Goal: Complete application form: Complete application form

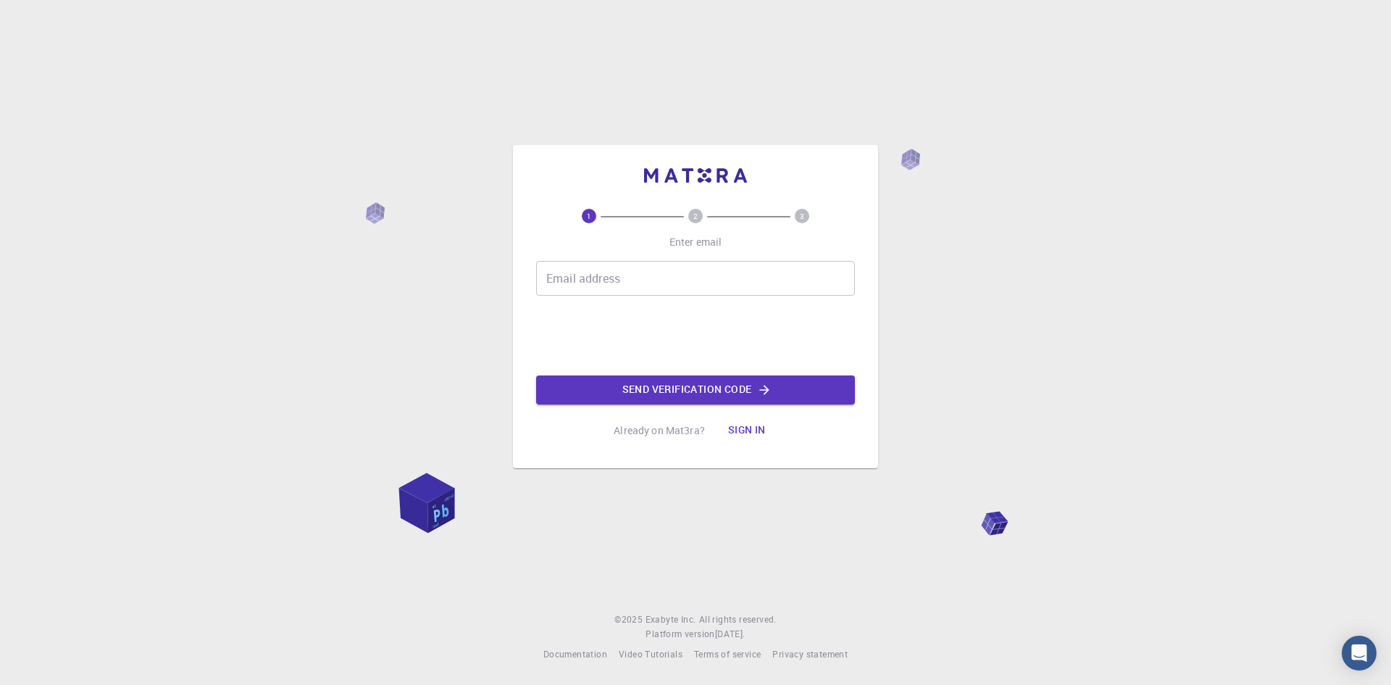
click at [575, 299] on div "Email address Email address Send verification code" at bounding box center [695, 332] width 319 height 143
type input "jasperjaygusarem@gmail.com"
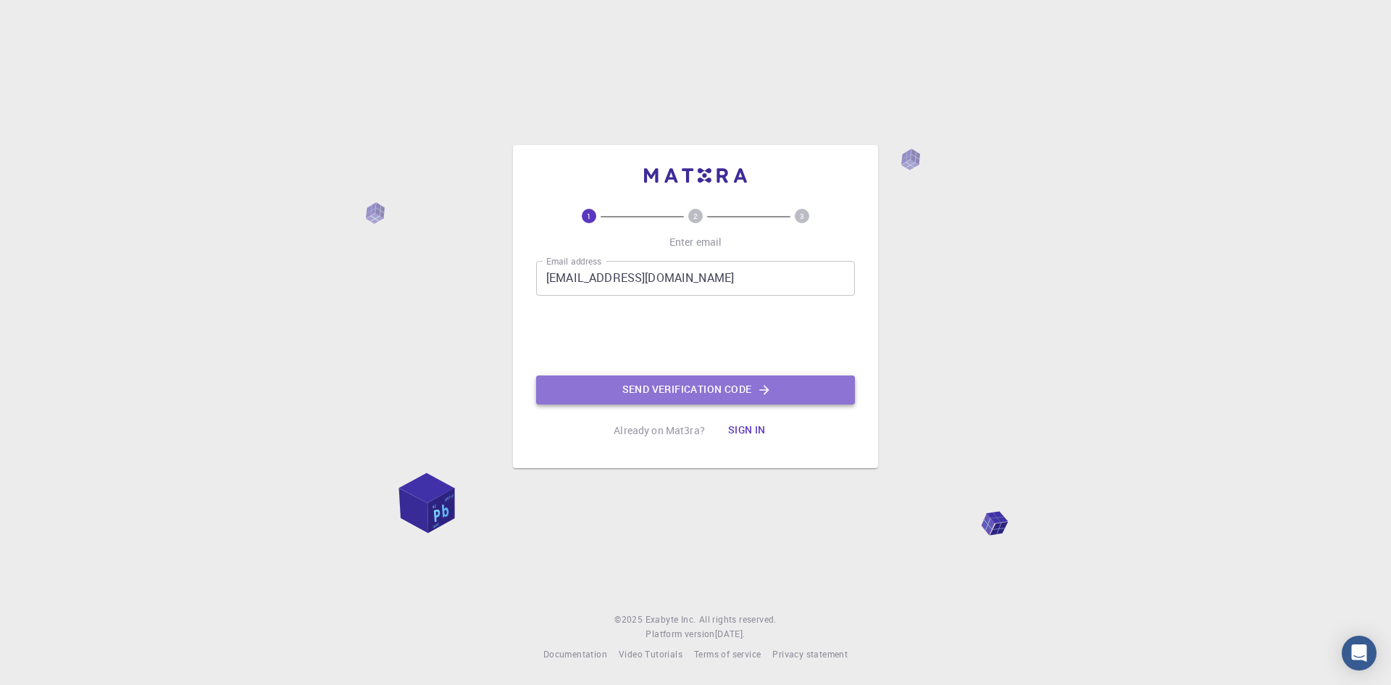
click at [620, 388] on button "Send verification code" at bounding box center [695, 389] width 319 height 29
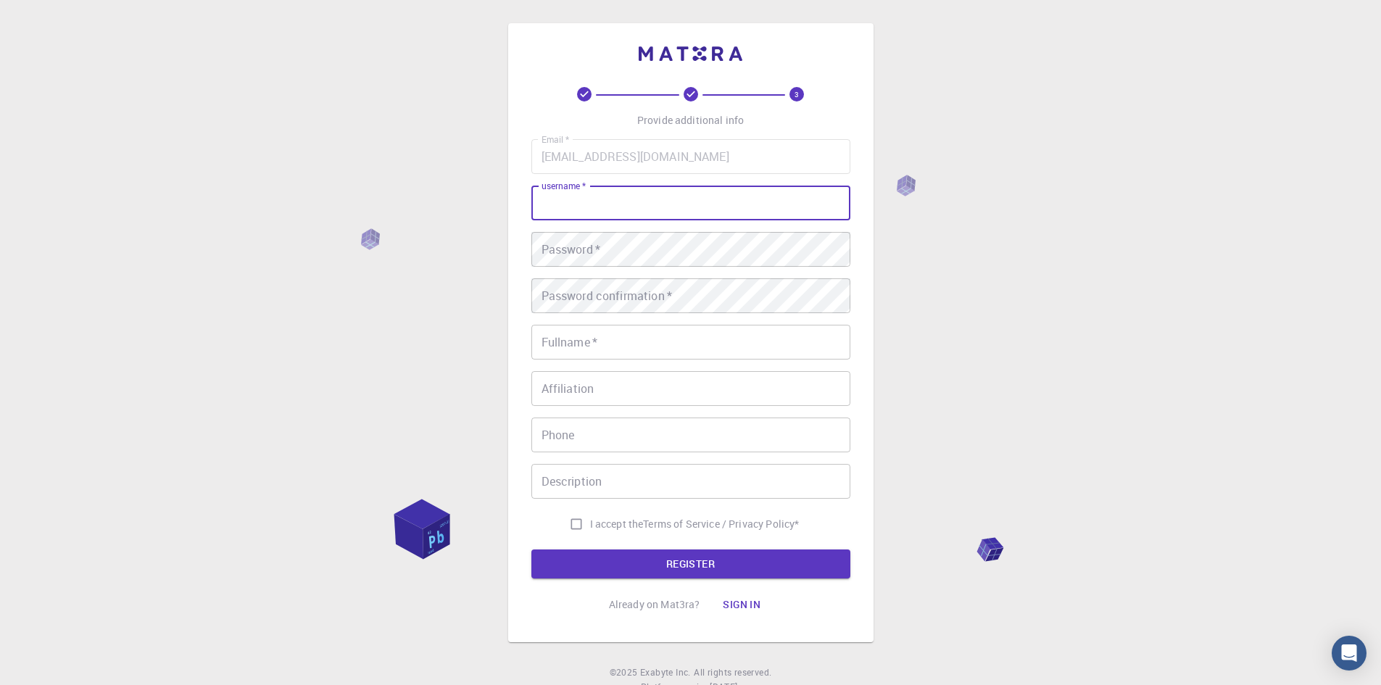
click at [662, 189] on input "username   *" at bounding box center [690, 203] width 319 height 35
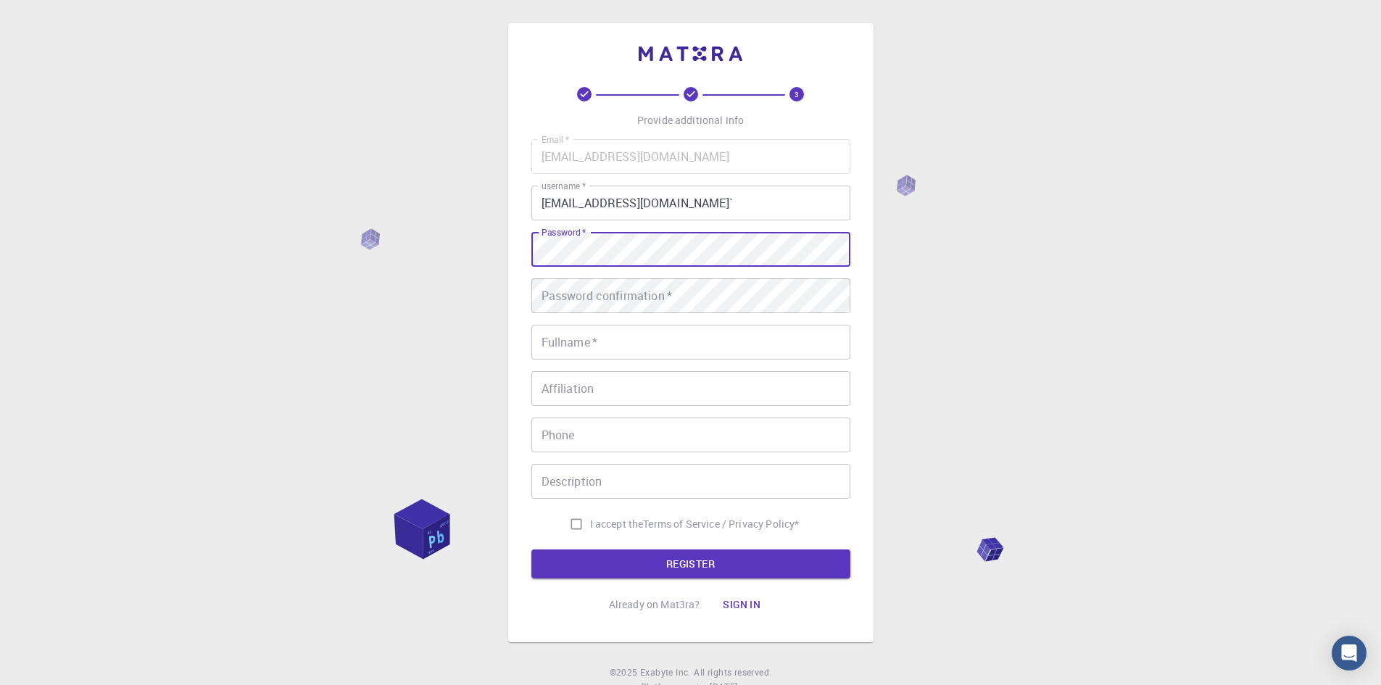
click at [796, 202] on input "jasperjaygusarem@gmail.com`" at bounding box center [690, 203] width 319 height 35
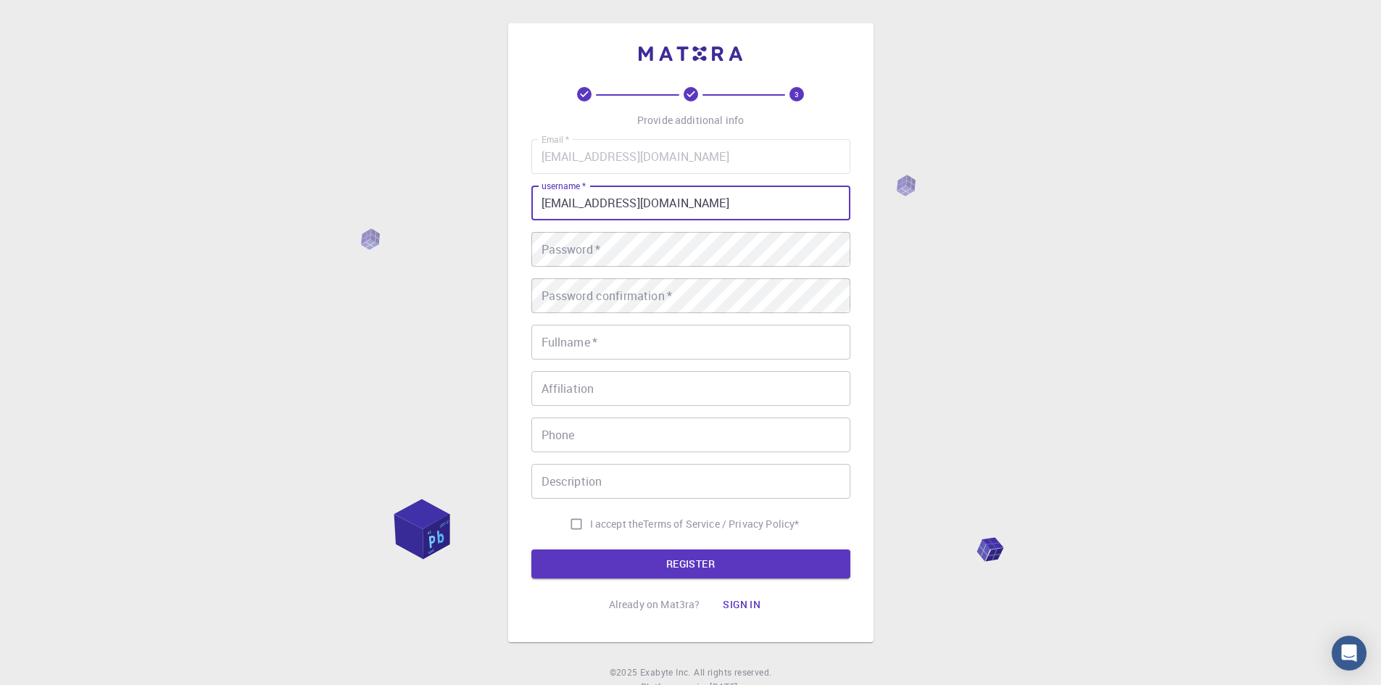
type input "jasperjaygusarem@gmail.com"
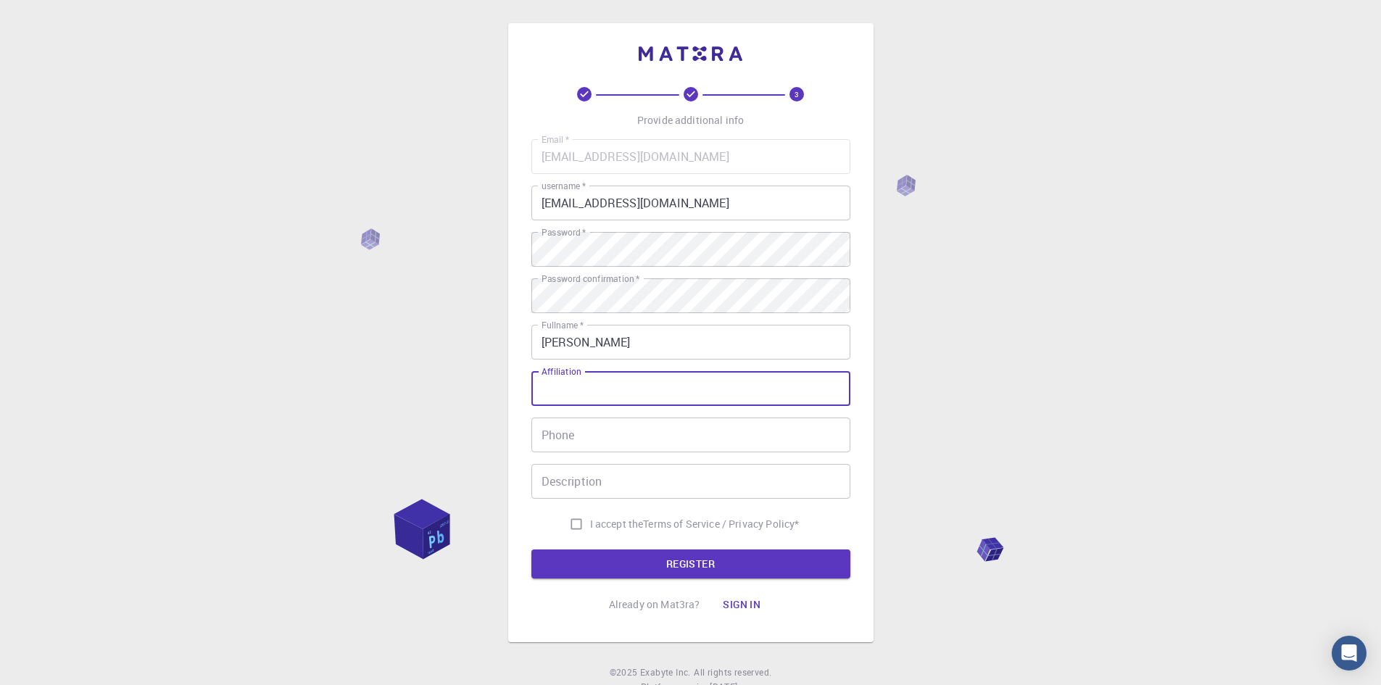
click at [716, 333] on input "Jasper Jay" at bounding box center [690, 342] width 319 height 35
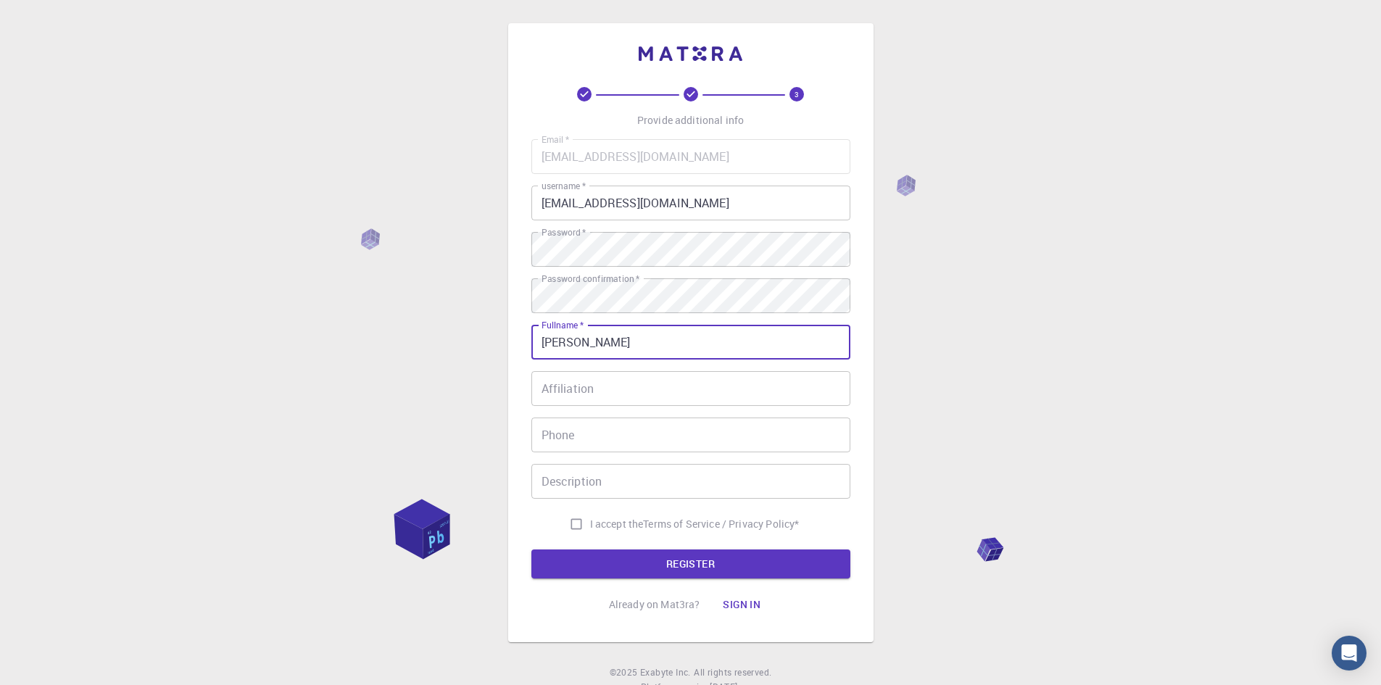
type input "[PERSON_NAME]"
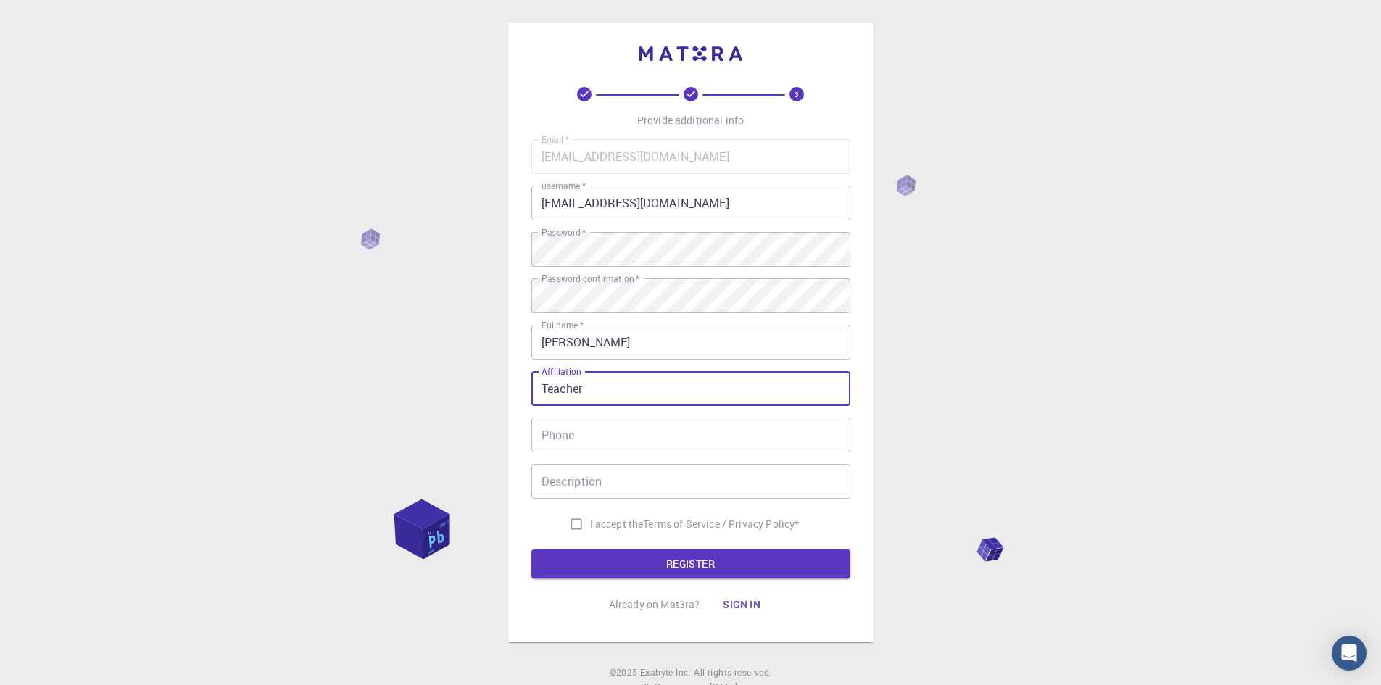
type input "Teacher"
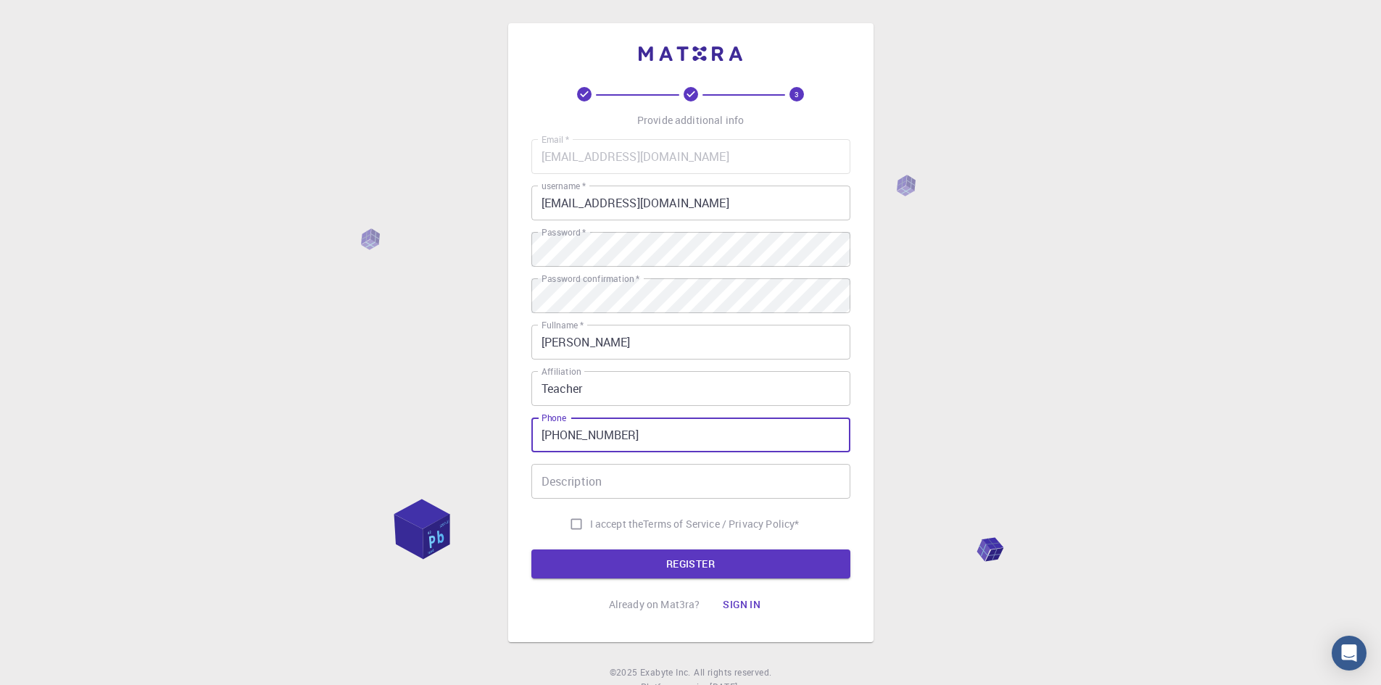
type input "+63 977 042 8110"
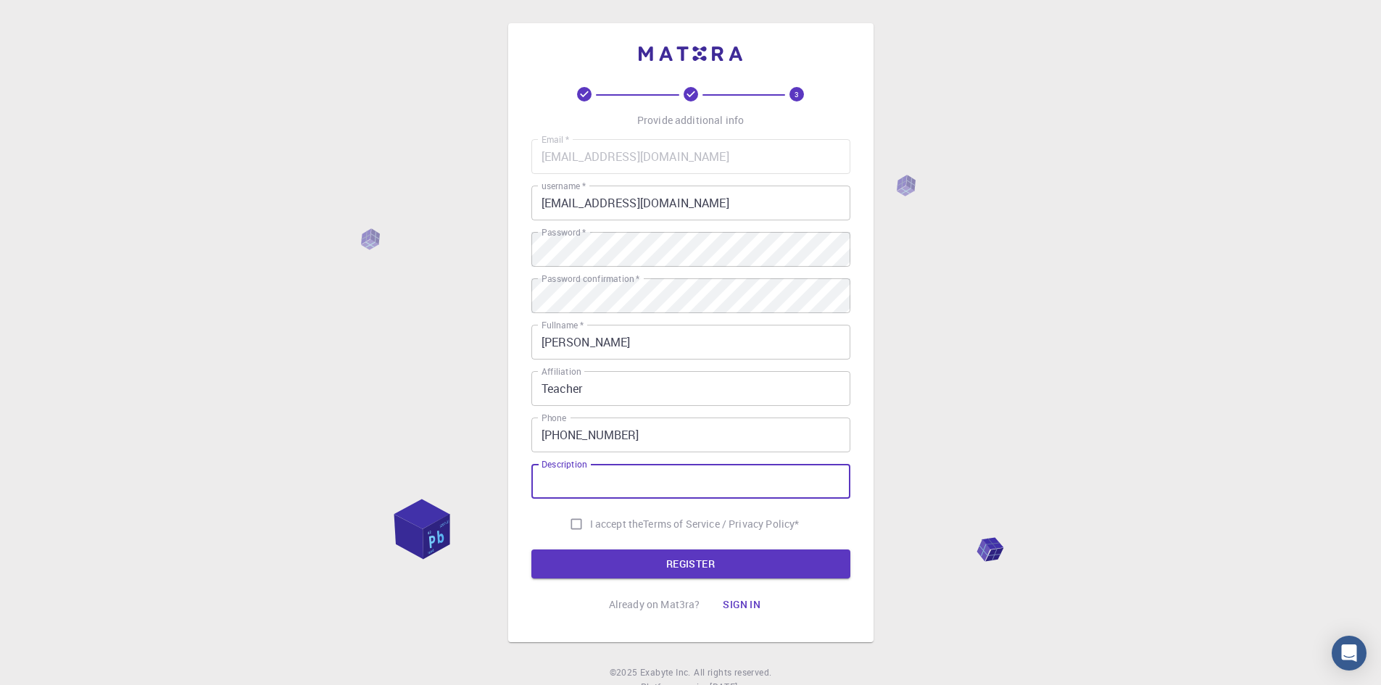
click at [607, 478] on input "Description" at bounding box center [690, 481] width 319 height 35
click at [594, 524] on span "I accept the" at bounding box center [617, 524] width 54 height 14
click at [590, 524] on input "I accept the Terms of Service / Privacy Policy *" at bounding box center [576, 524] width 28 height 28
checkbox input "true"
click at [580, 488] on input "Description" at bounding box center [690, 481] width 319 height 35
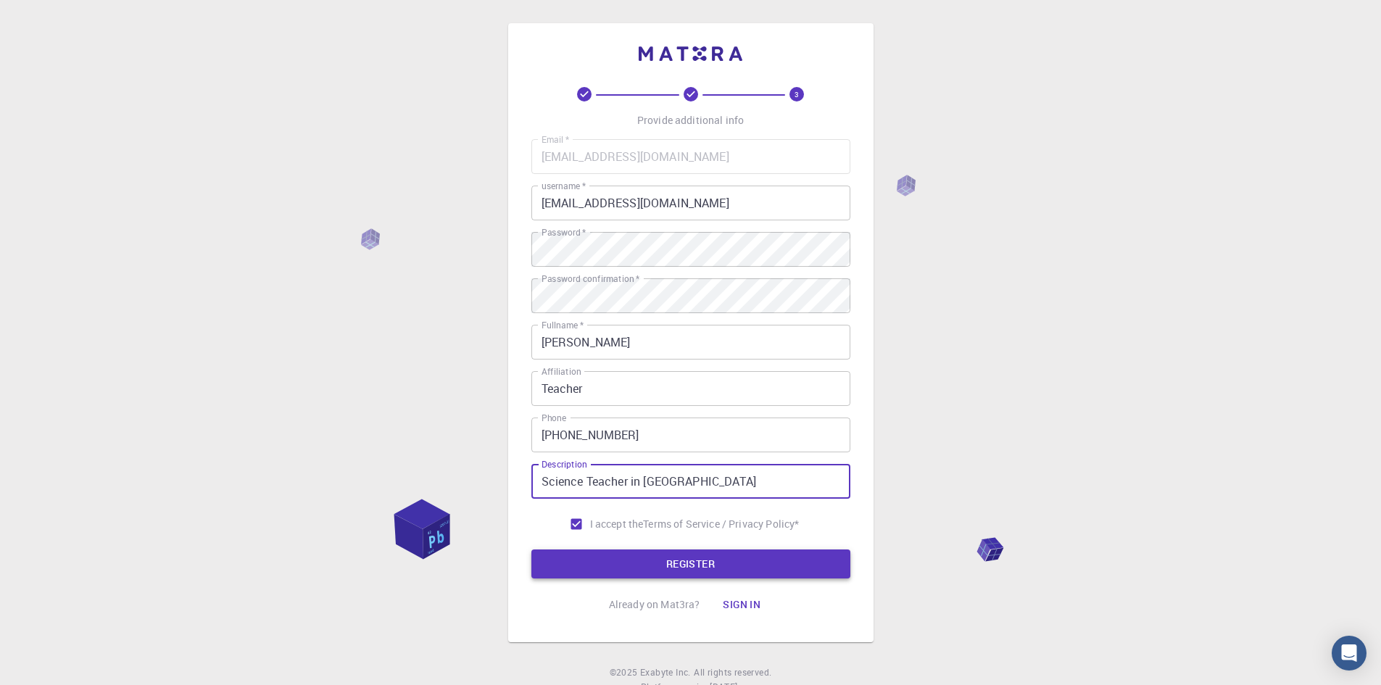
type input "Science Teacher in High School"
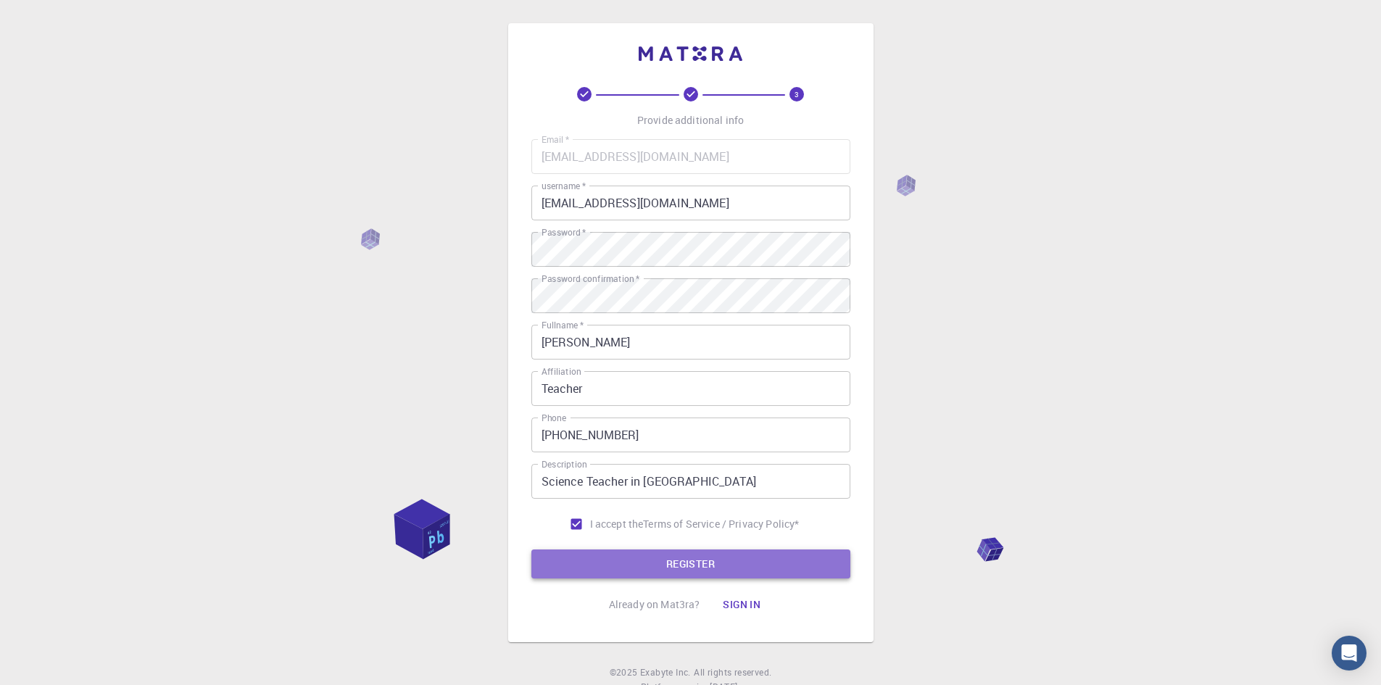
click at [687, 566] on button "REGISTER" at bounding box center [690, 563] width 319 height 29
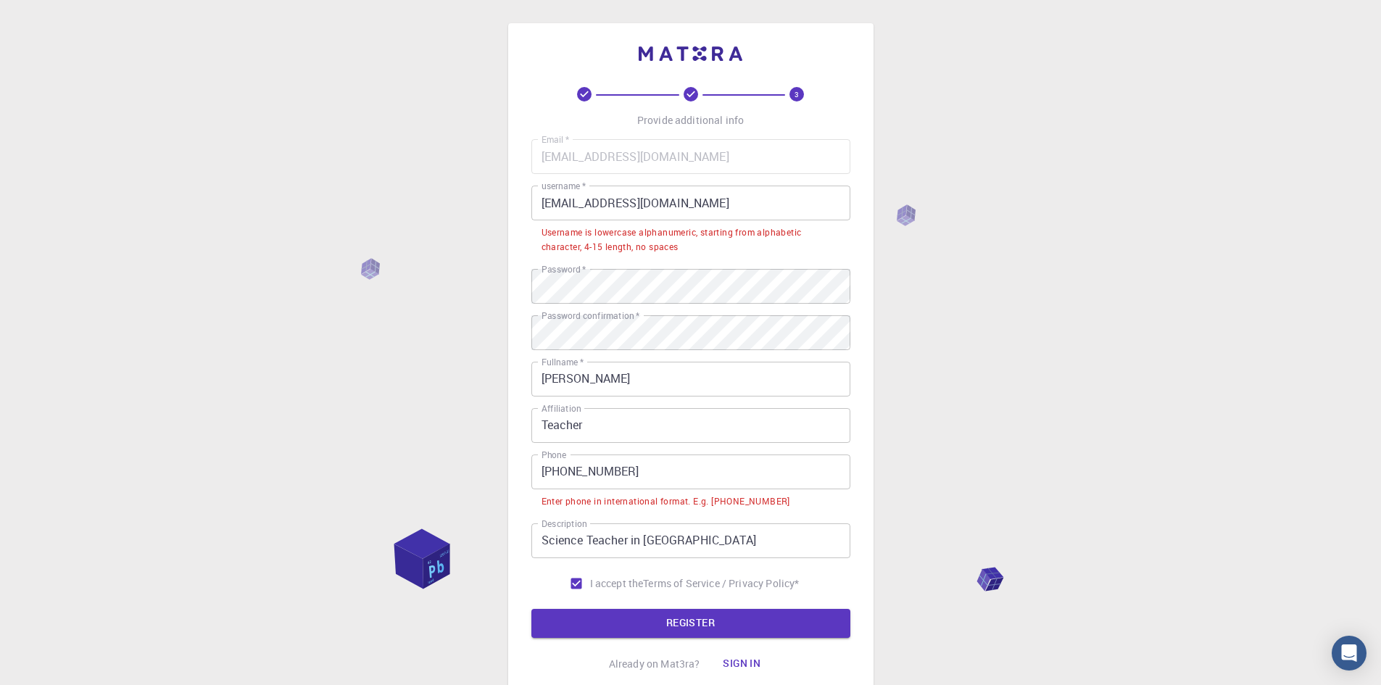
click at [736, 200] on input "jasperjaygusarem@gmail.com" at bounding box center [690, 203] width 319 height 35
drag, startPoint x: 718, startPoint y: 196, endPoint x: 507, endPoint y: 178, distance: 211.6
click at [508, 178] on div "3 Provide additional info Email   * jasperjaygusarem@gmail.com Email   * userna…" at bounding box center [690, 362] width 365 height 678
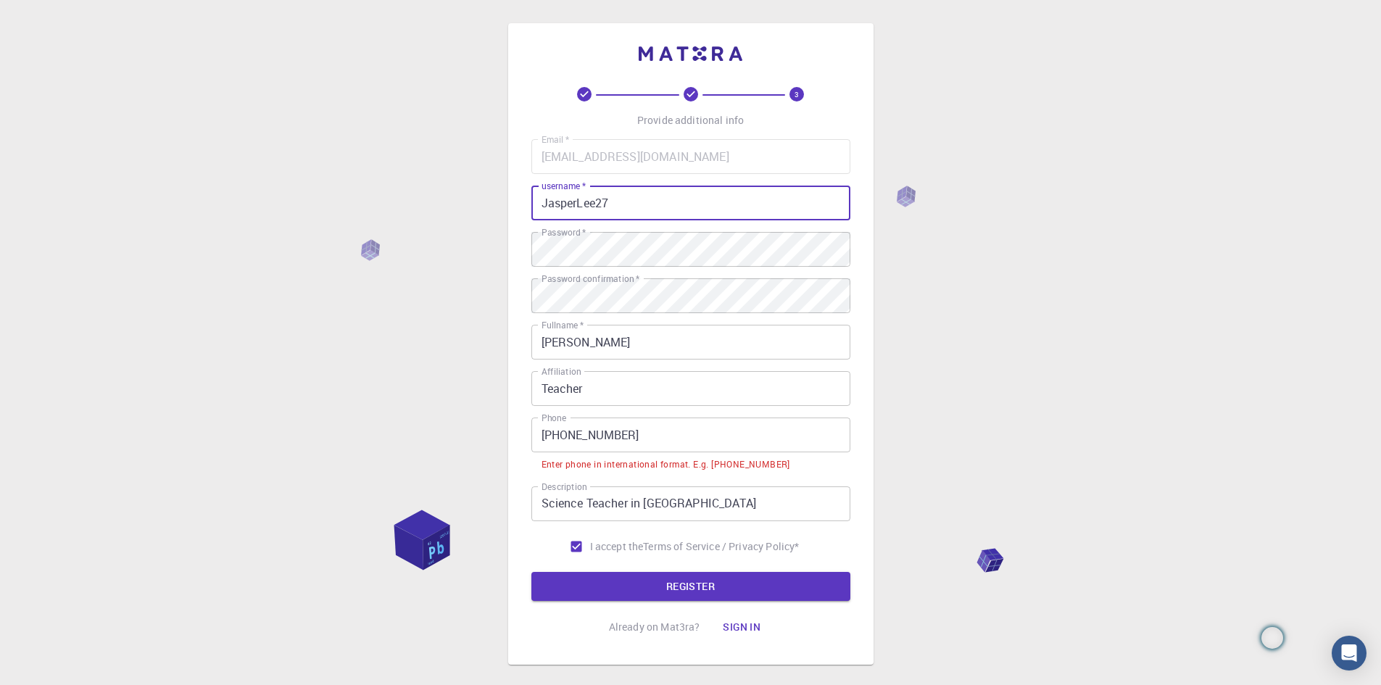
type input "JasperLee27"
drag, startPoint x: 510, startPoint y: 160, endPoint x: 762, endPoint y: 359, distance: 321.4
click at [762, 359] on input "[PERSON_NAME]" at bounding box center [690, 342] width 319 height 35
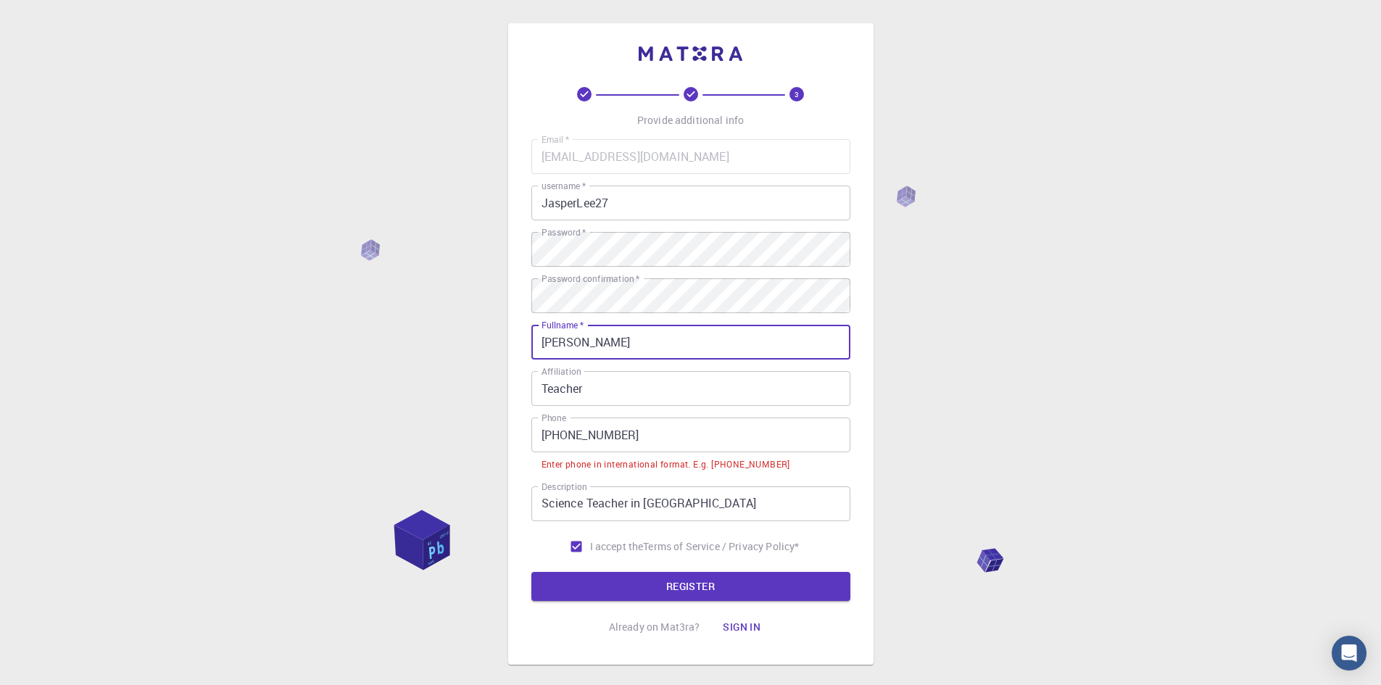
click at [591, 434] on input "+63 977 042 8110" at bounding box center [690, 434] width 319 height 35
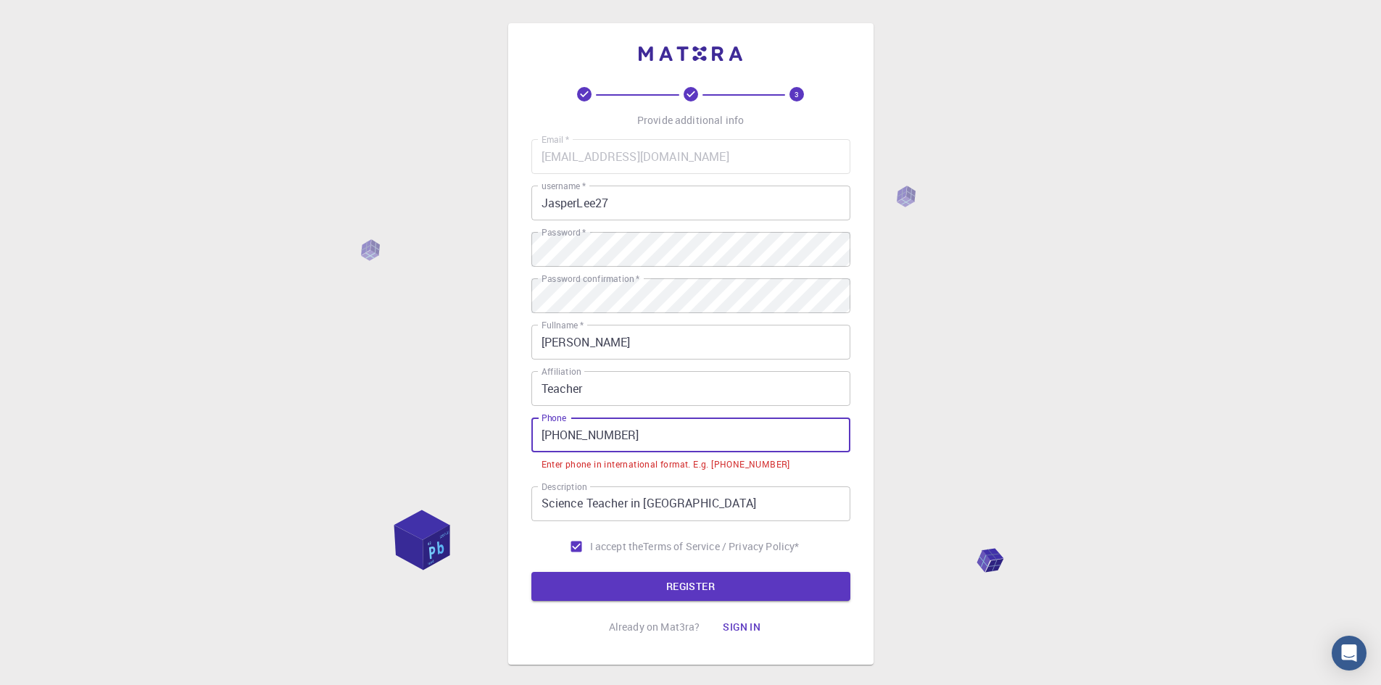
click at [583, 433] on input "+63 977 042 8110" at bounding box center [690, 434] width 319 height 35
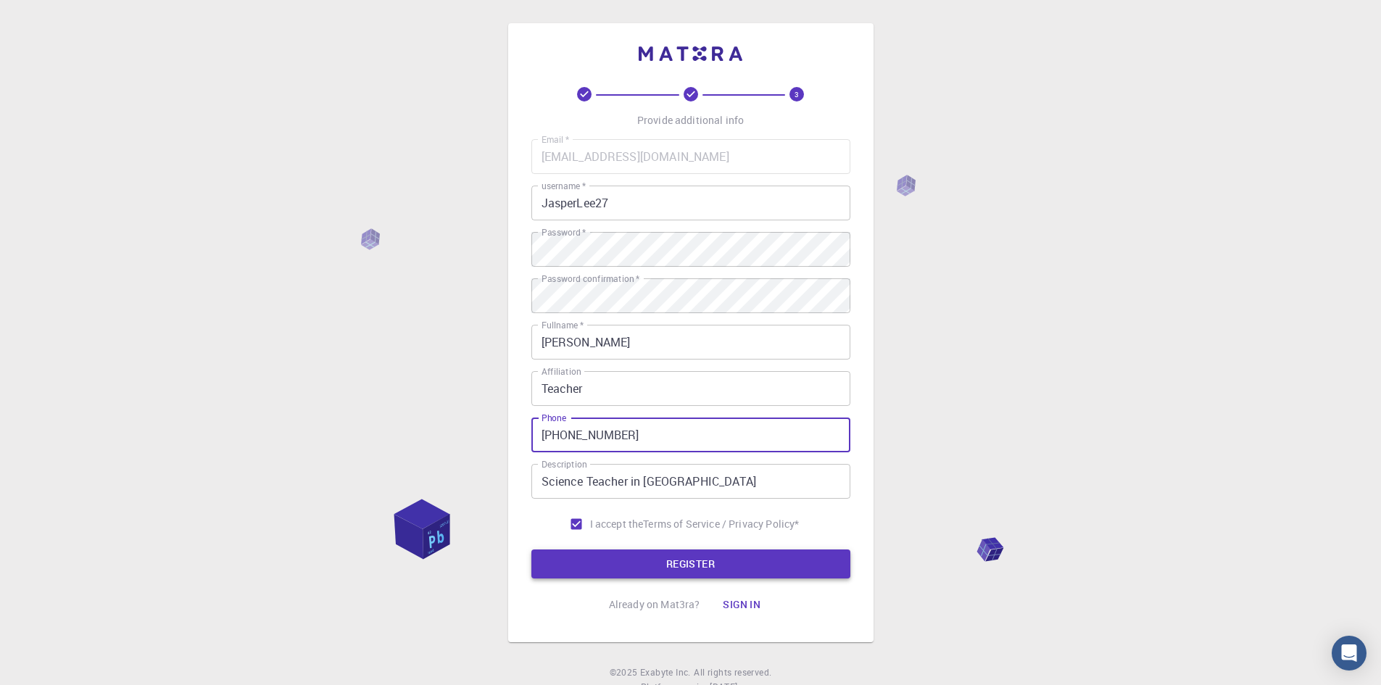
type input "+639770428110"
click at [770, 552] on button "REGISTER" at bounding box center [690, 563] width 319 height 29
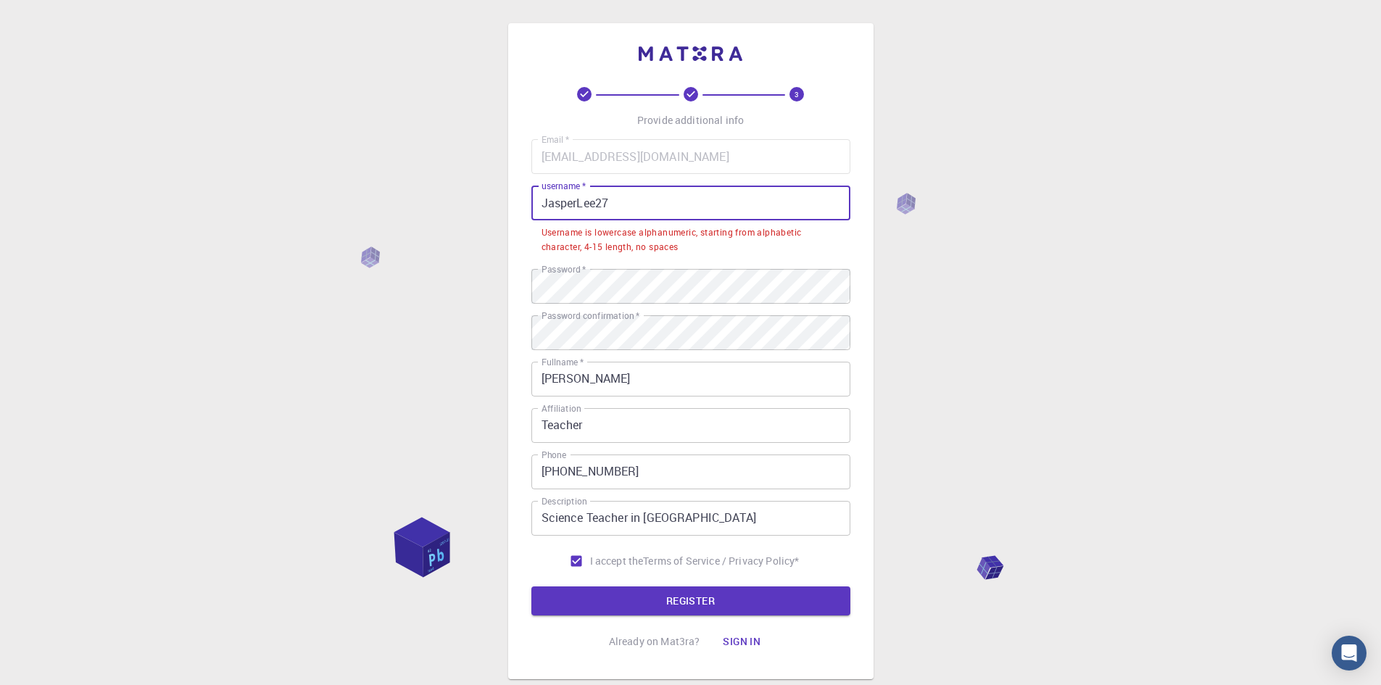
click at [623, 201] on input "JasperLee27" at bounding box center [690, 203] width 319 height 35
click at [547, 199] on input "JasperLee27" at bounding box center [690, 203] width 319 height 35
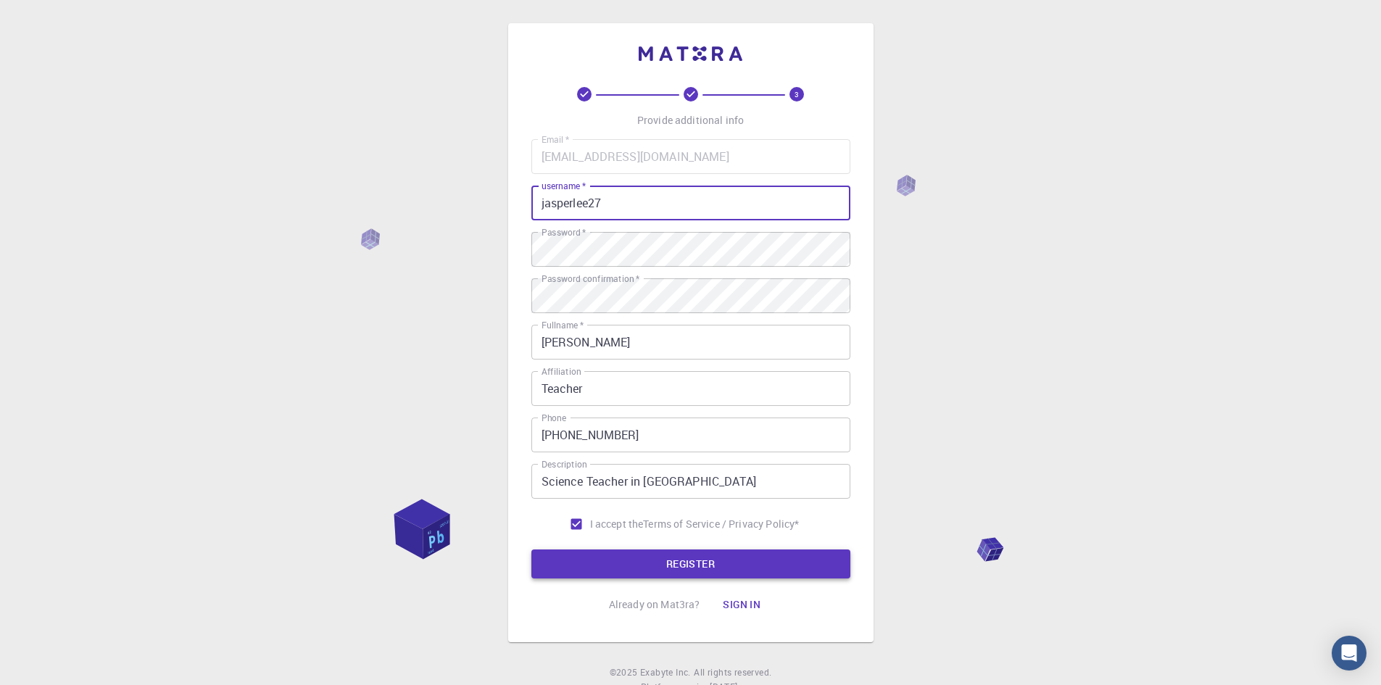
type input "jasperlee27"
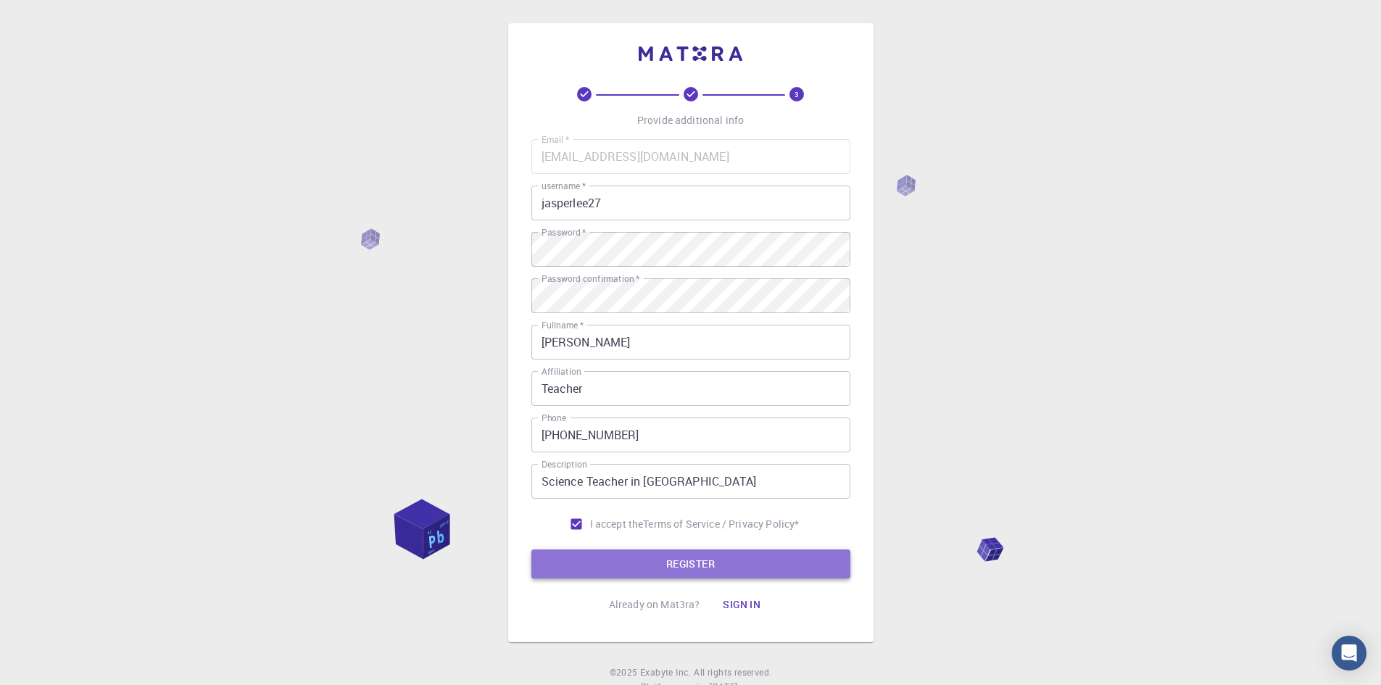
click at [750, 563] on button "REGISTER" at bounding box center [690, 563] width 319 height 29
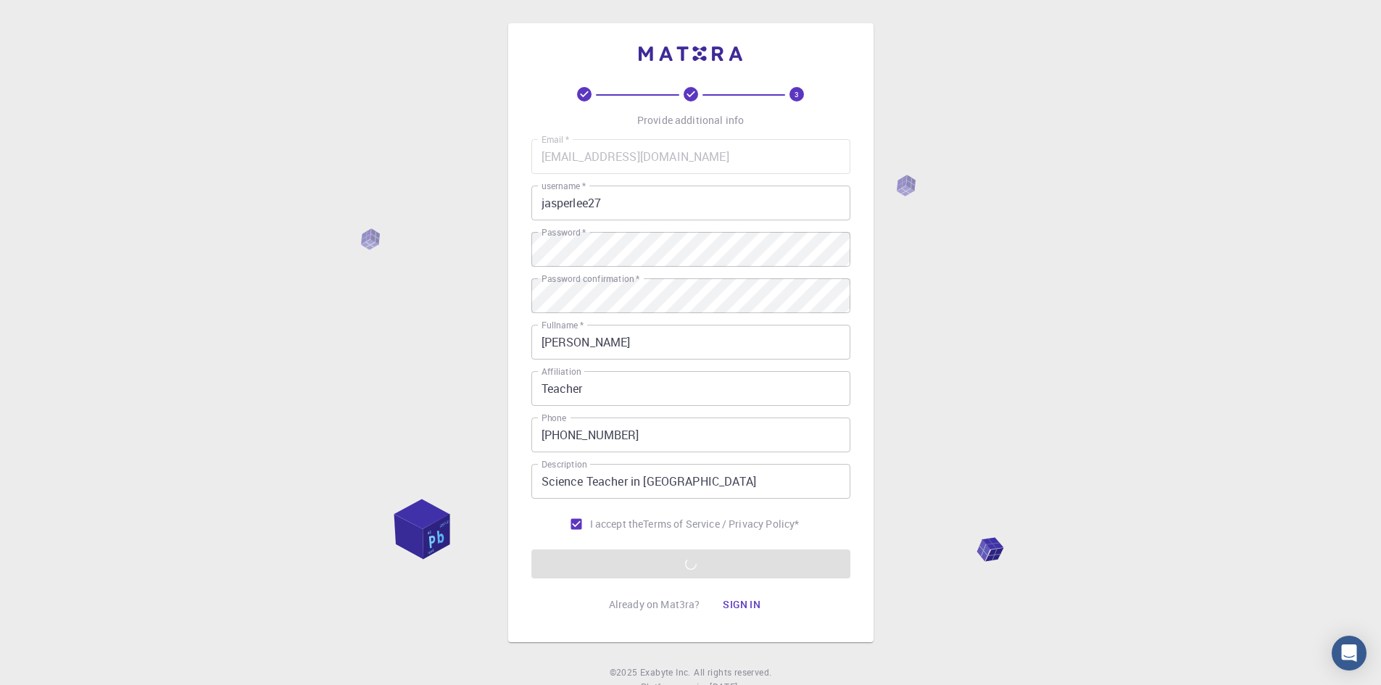
click at [1064, 465] on div "3 Provide additional info Email   * jasperjaygusarem@gmail.com Email   * userna…" at bounding box center [690, 369] width 1381 height 738
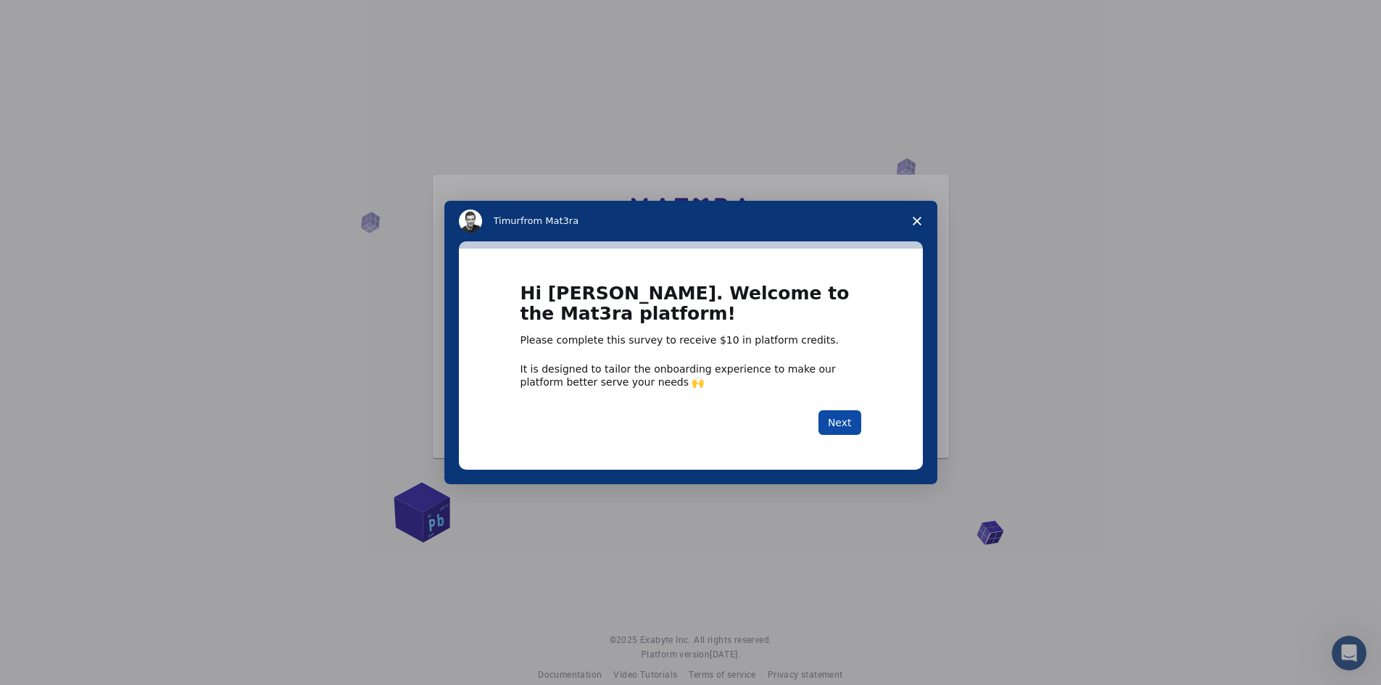
click at [833, 416] on button "Next" at bounding box center [839, 422] width 43 height 25
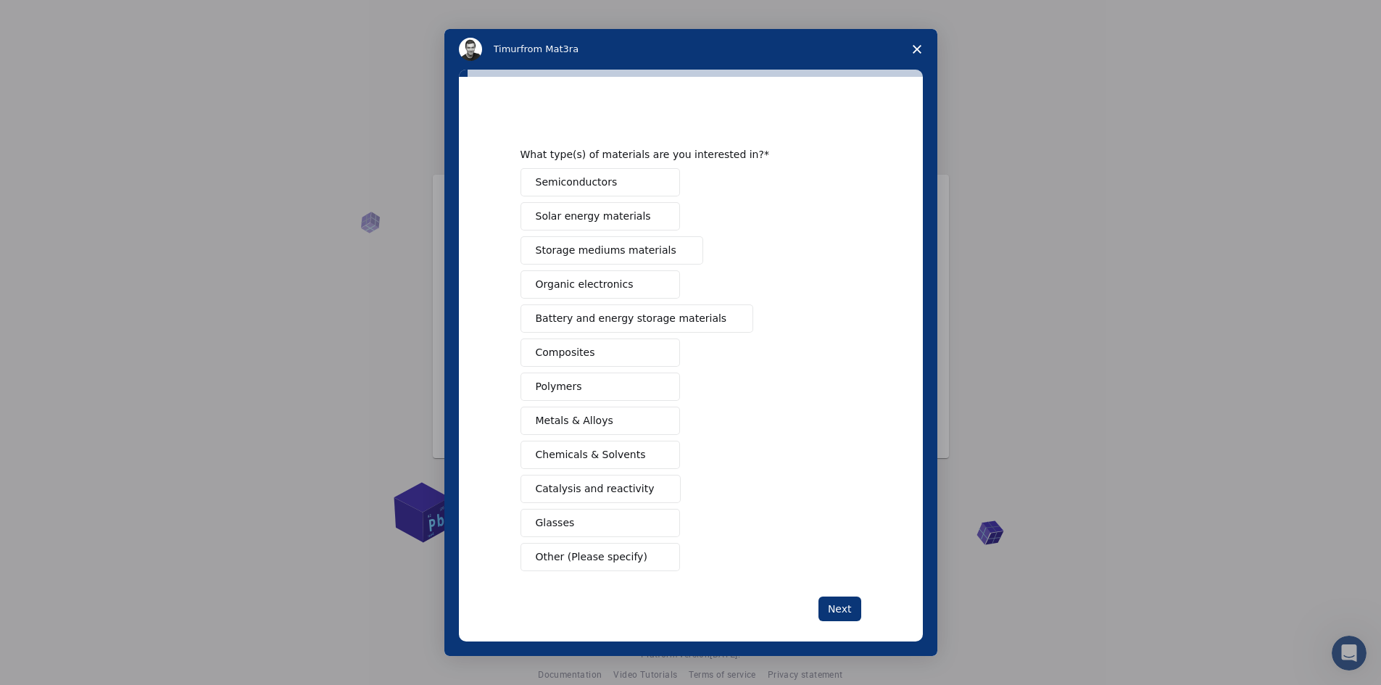
click at [593, 180] on span "Semiconductors" at bounding box center [577, 182] width 82 height 15
click at [594, 207] on button "Solar energy materials" at bounding box center [599, 216] width 159 height 28
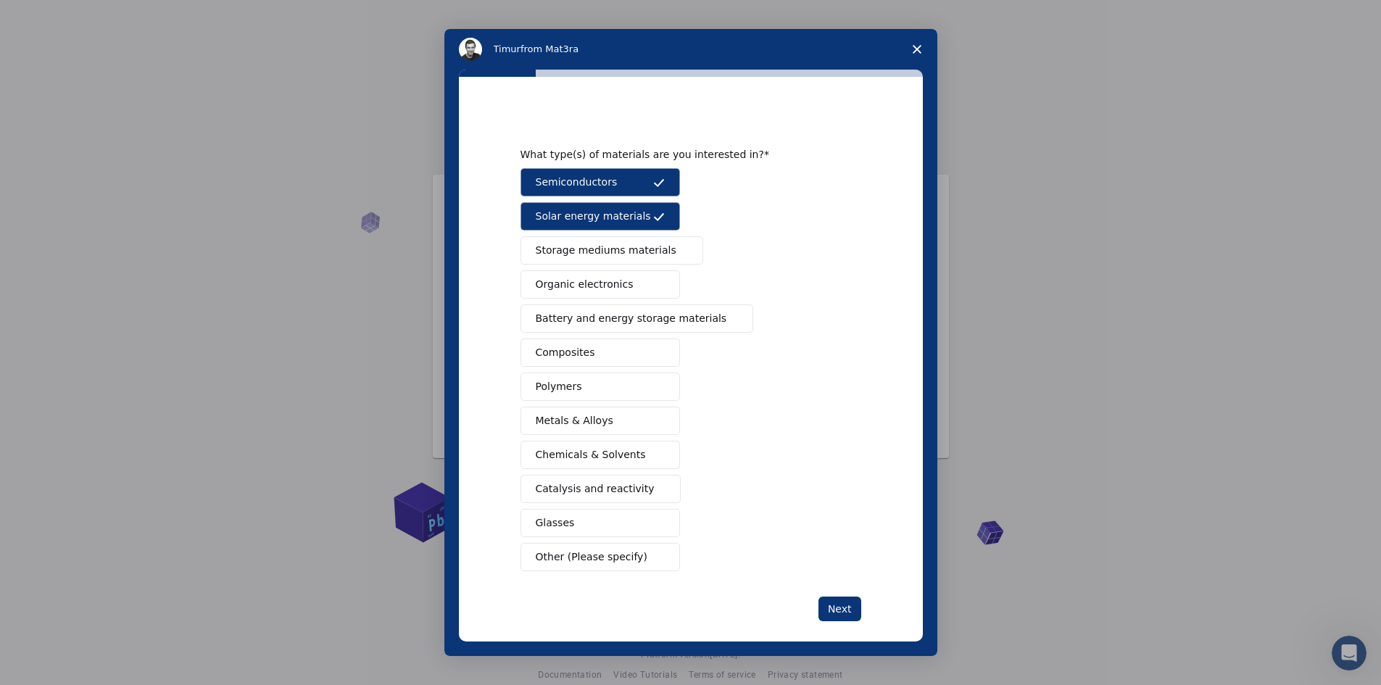
click at [600, 257] on span "Storage mediums materials" at bounding box center [606, 250] width 141 height 15
drag, startPoint x: 602, startPoint y: 283, endPoint x: 604, endPoint y: 294, distance: 11.7
click at [603, 288] on span "Organic electronics" at bounding box center [585, 284] width 98 height 15
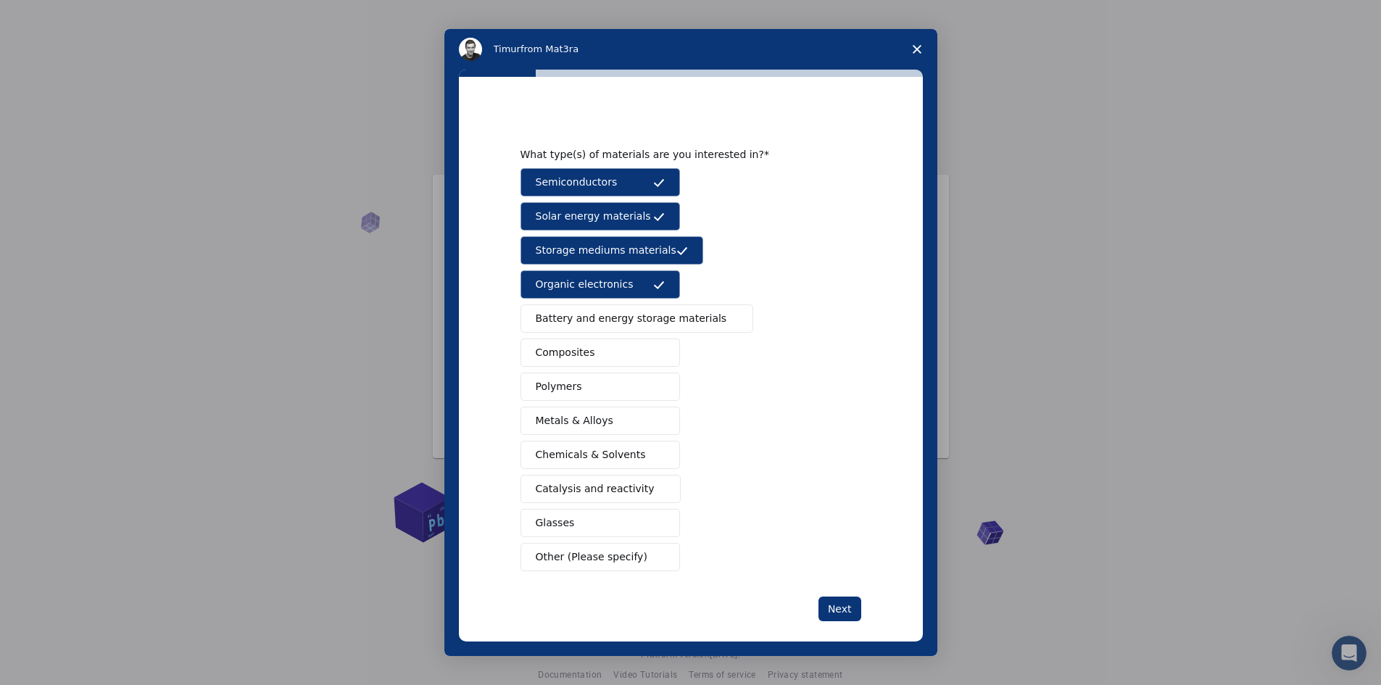
drag, startPoint x: 612, startPoint y: 324, endPoint x: 614, endPoint y: 342, distance: 18.2
click at [614, 326] on span "Battery and energy storage materials" at bounding box center [631, 318] width 191 height 15
drag, startPoint x: 614, startPoint y: 342, endPoint x: 612, endPoint y: 393, distance: 50.8
click at [615, 355] on button "Composites" at bounding box center [599, 352] width 159 height 28
drag, startPoint x: 612, startPoint y: 393, endPoint x: 609, endPoint y: 413, distance: 20.4
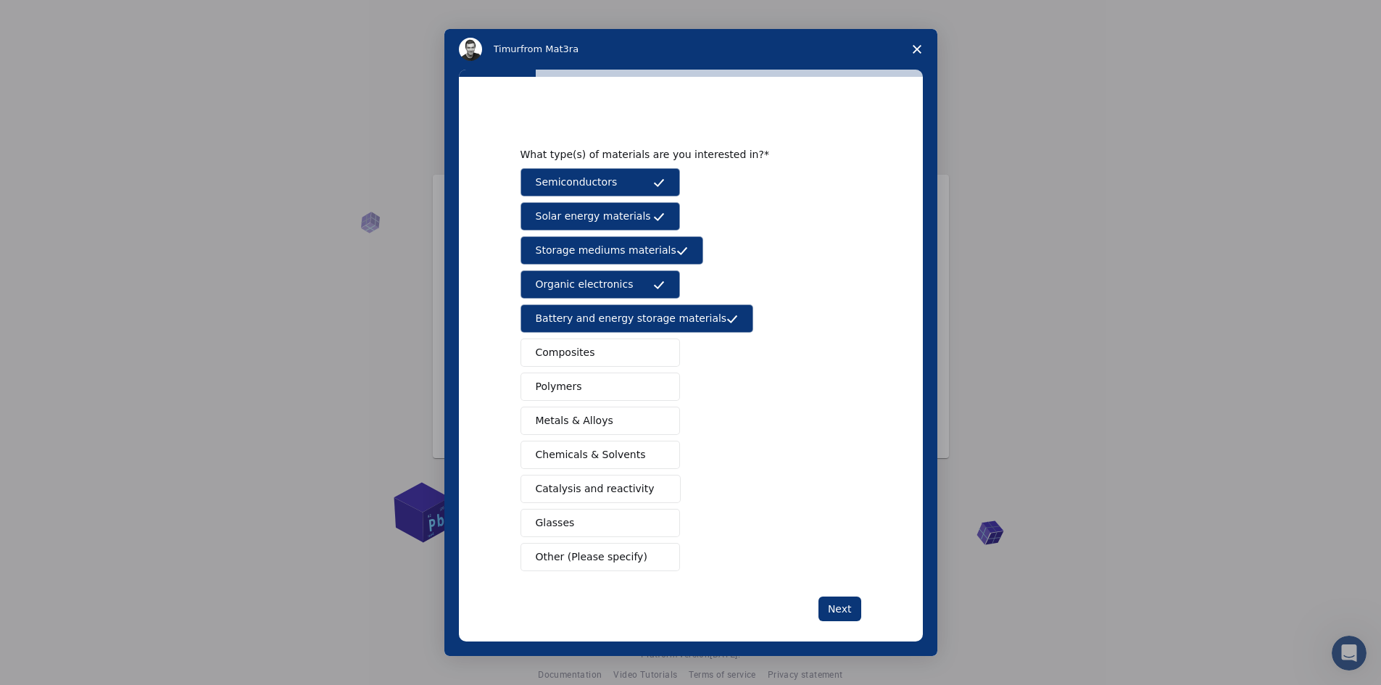
click at [612, 404] on div "Semiconductors Solar energy materials Storage mediums materials Organic electro…" at bounding box center [690, 369] width 341 height 403
drag, startPoint x: 604, startPoint y: 445, endPoint x: 609, endPoint y: 460, distance: 15.8
click at [609, 460] on button "Chemicals & Solvents" at bounding box center [599, 455] width 159 height 28
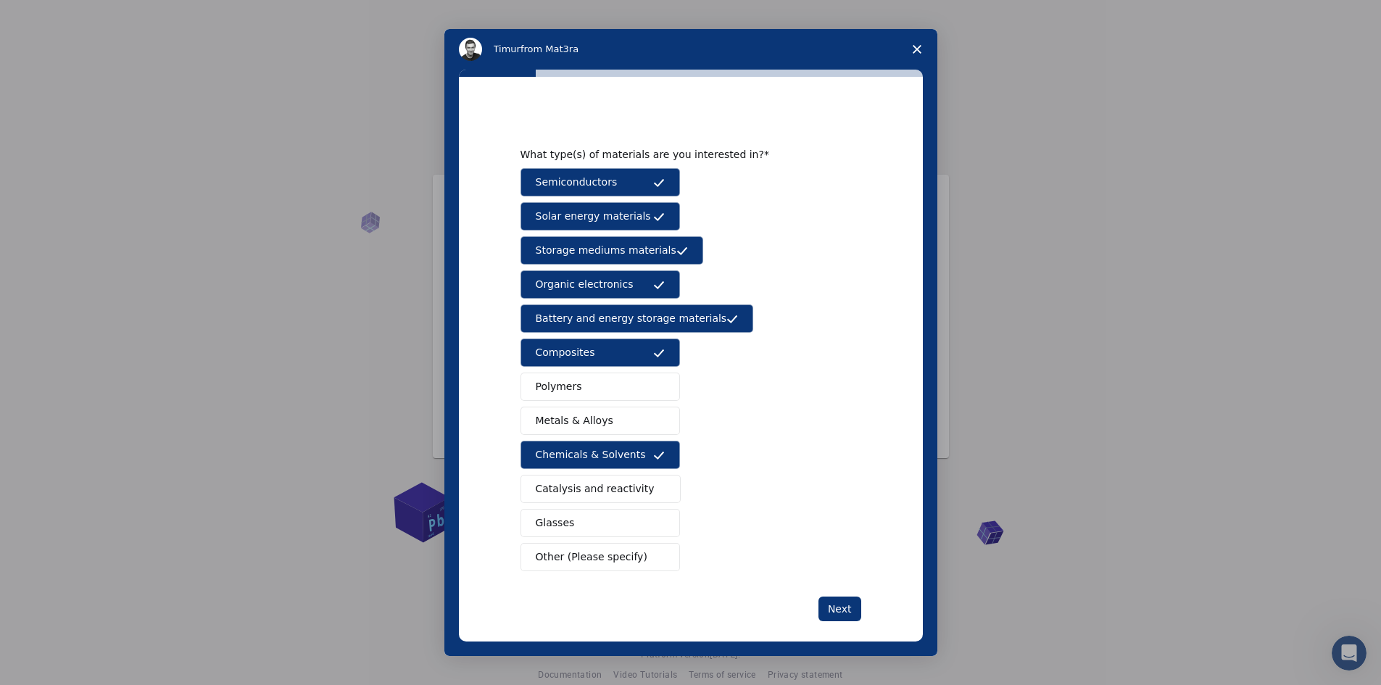
click at [604, 530] on div "Semiconductors Solar energy materials Storage mediums materials Organic electro…" at bounding box center [690, 369] width 341 height 403
click at [591, 567] on button "Other (Please specify)" at bounding box center [599, 557] width 159 height 28
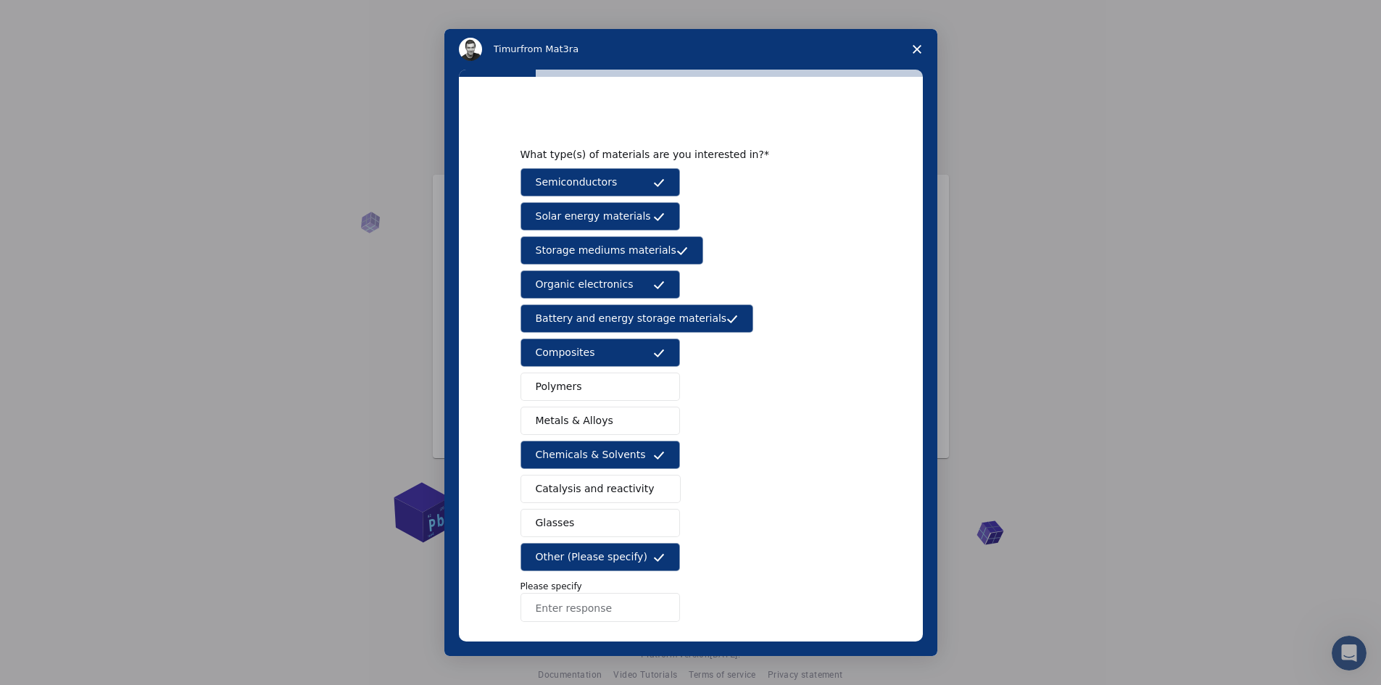
click at [621, 322] on span "Battery and energy storage materials" at bounding box center [631, 318] width 191 height 15
click at [614, 393] on button "Polymers" at bounding box center [599, 387] width 159 height 28
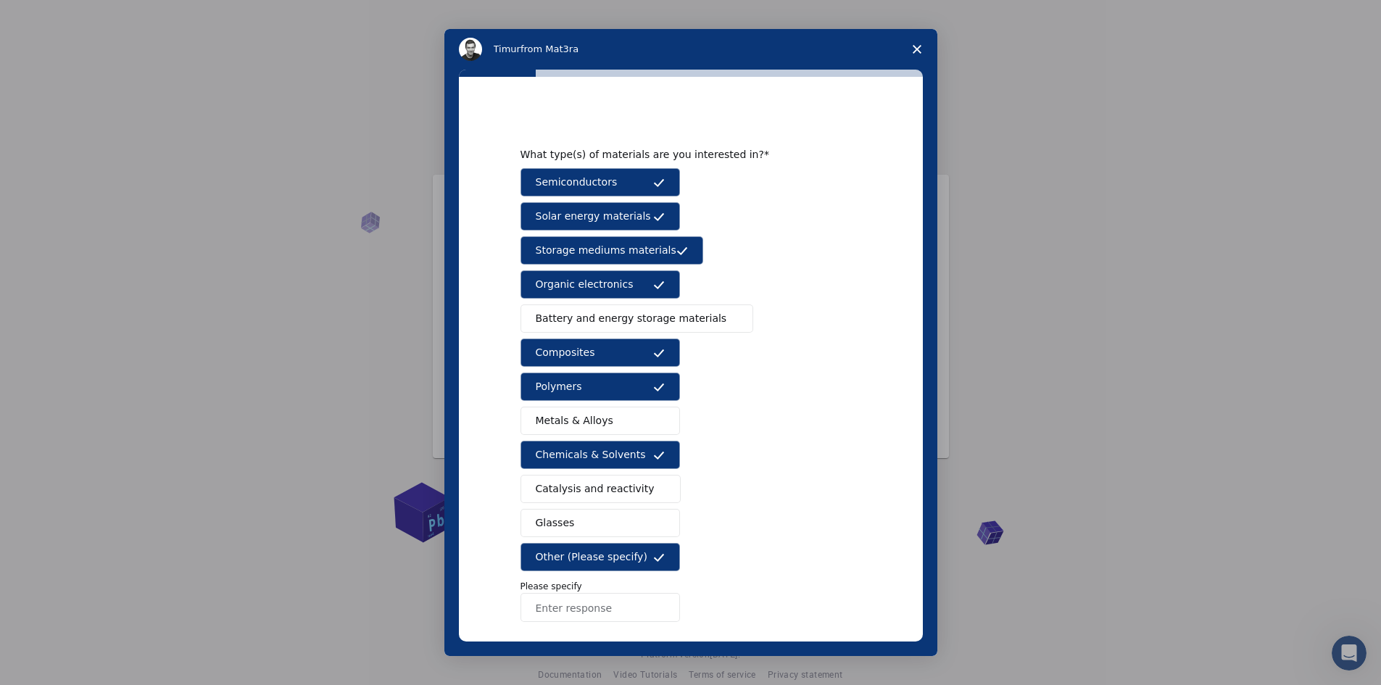
click at [607, 416] on button "Metals & Alloys" at bounding box center [599, 421] width 159 height 28
click at [603, 467] on button "Chemicals & Solvents" at bounding box center [599, 455] width 159 height 28
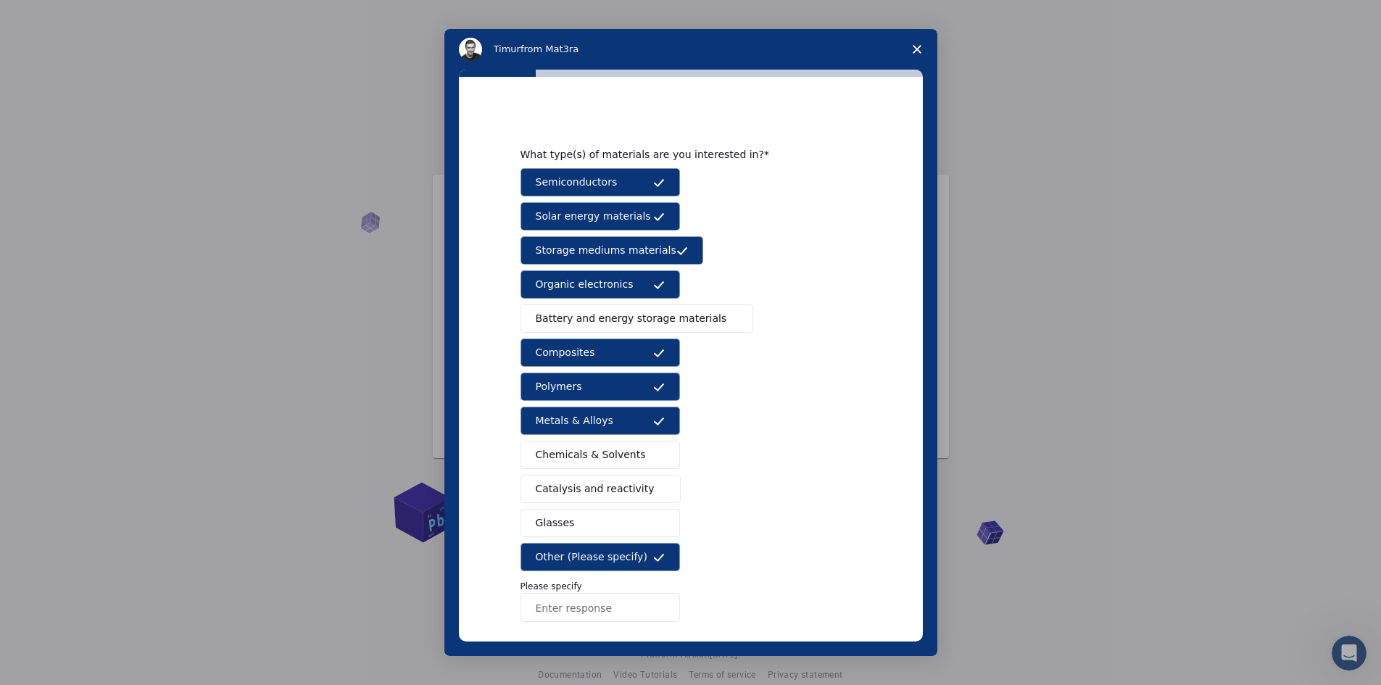
click at [603, 496] on span "Catalysis and reactivity" at bounding box center [595, 488] width 119 height 15
click at [603, 530] on button "Glasses" at bounding box center [599, 523] width 159 height 28
click at [602, 442] on button "Chemicals & Solvents" at bounding box center [599, 455] width 159 height 28
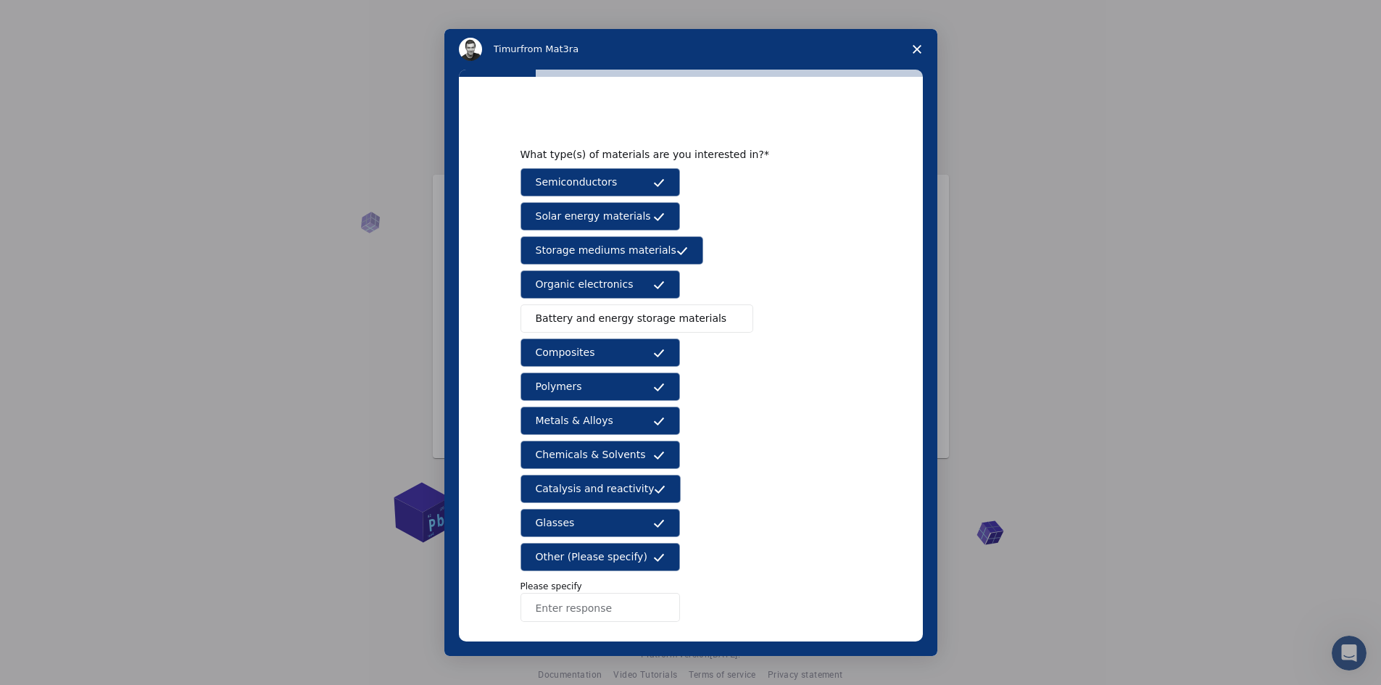
click at [583, 330] on button "Battery and energy storage materials" at bounding box center [636, 318] width 233 height 28
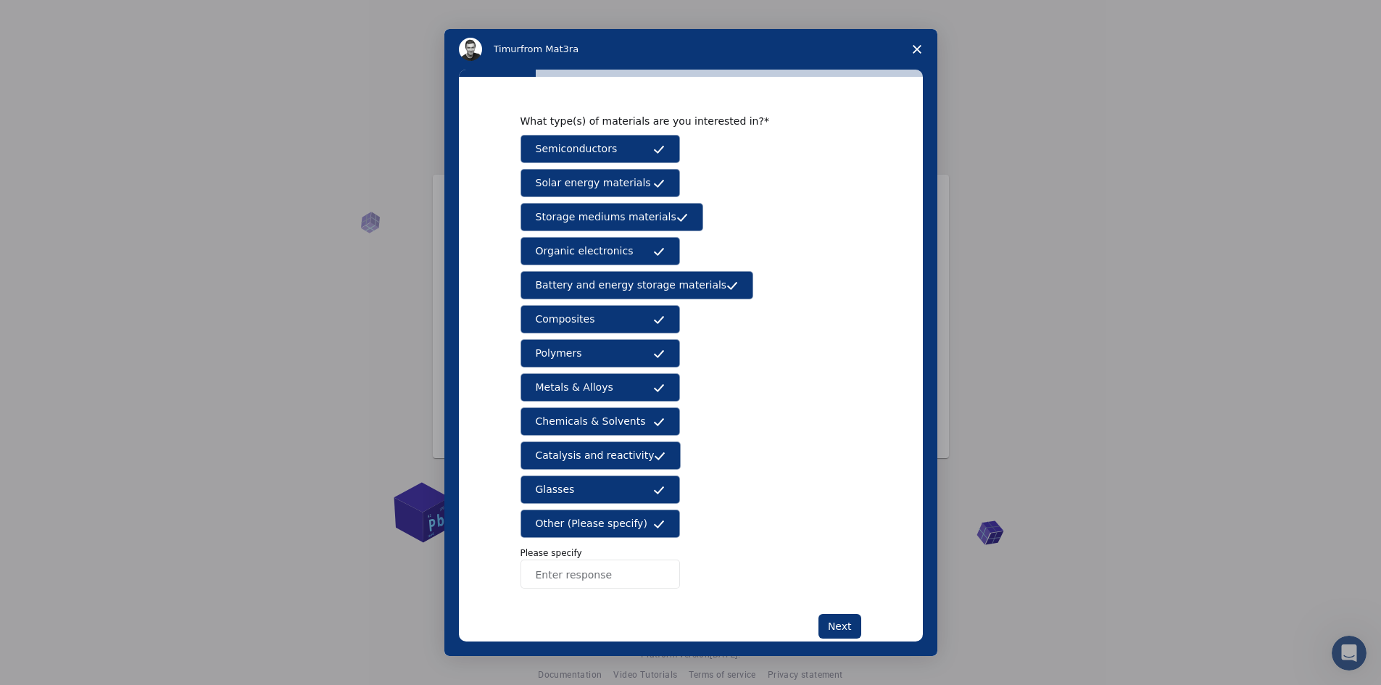
scroll to position [65, 0]
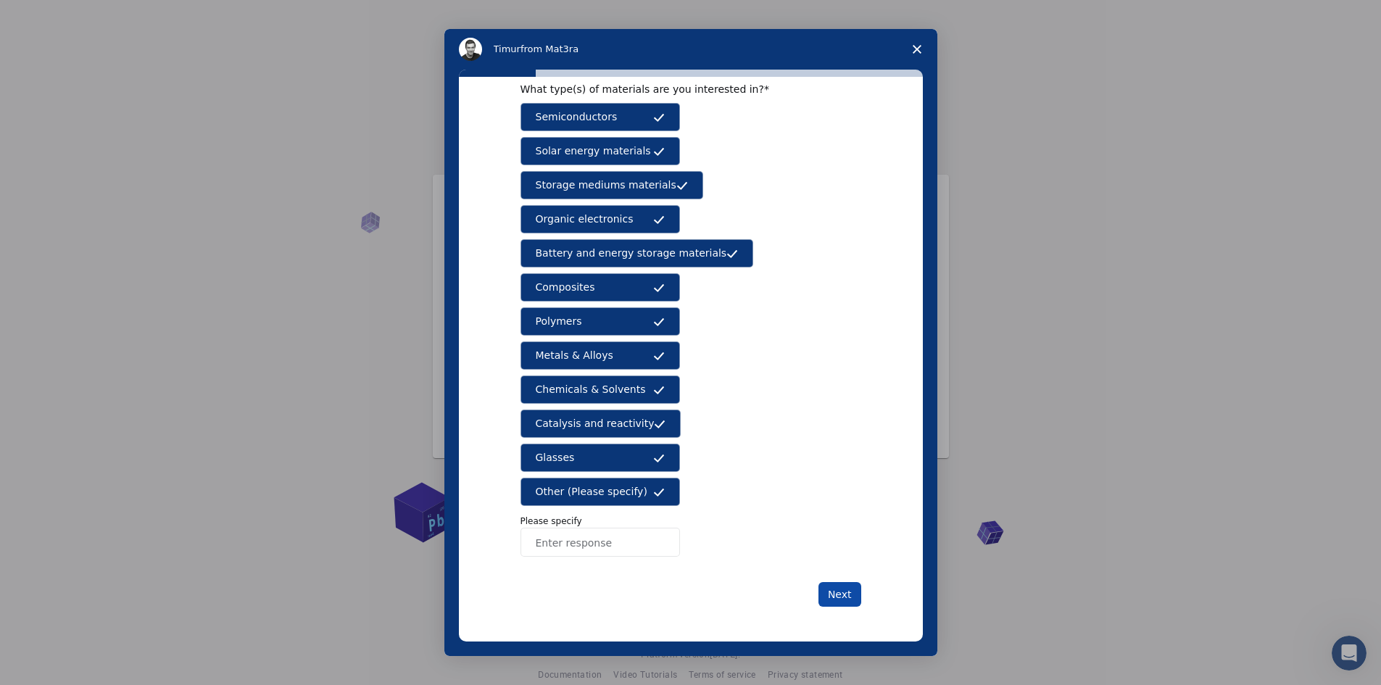
click at [842, 591] on button "Next" at bounding box center [839, 594] width 43 height 25
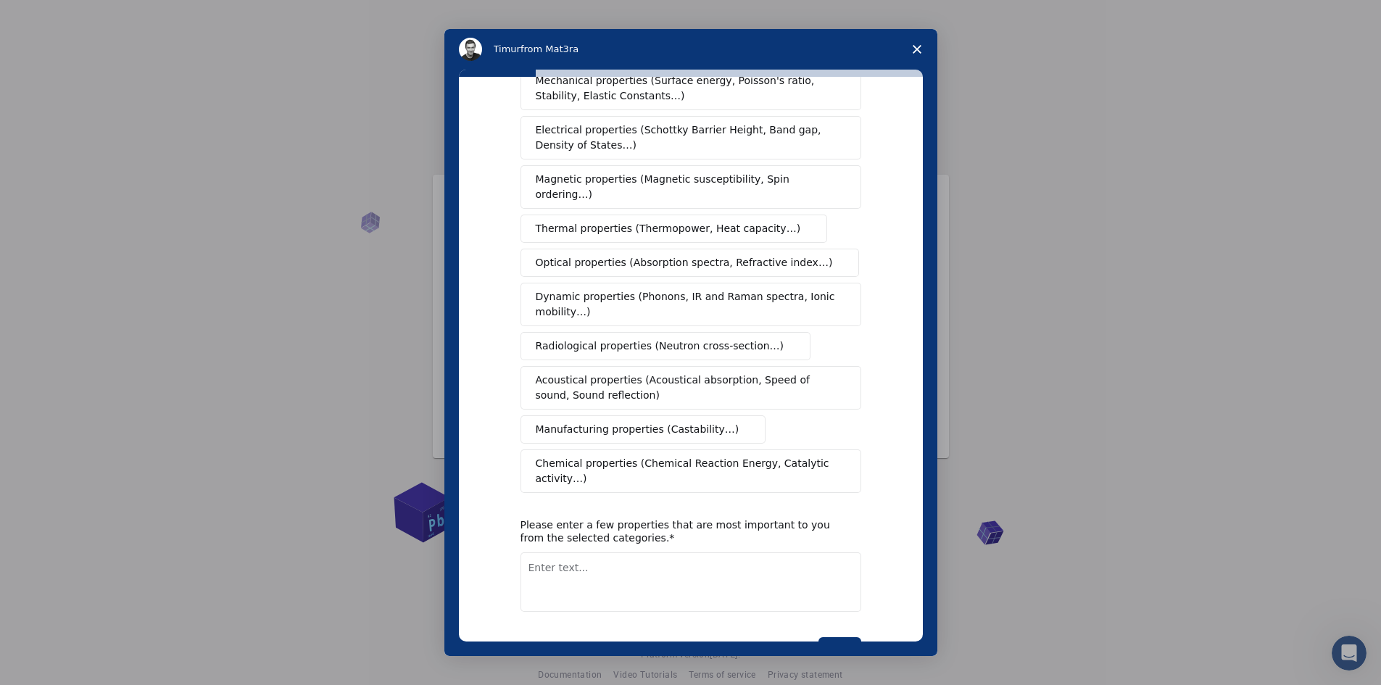
scroll to position [0, 0]
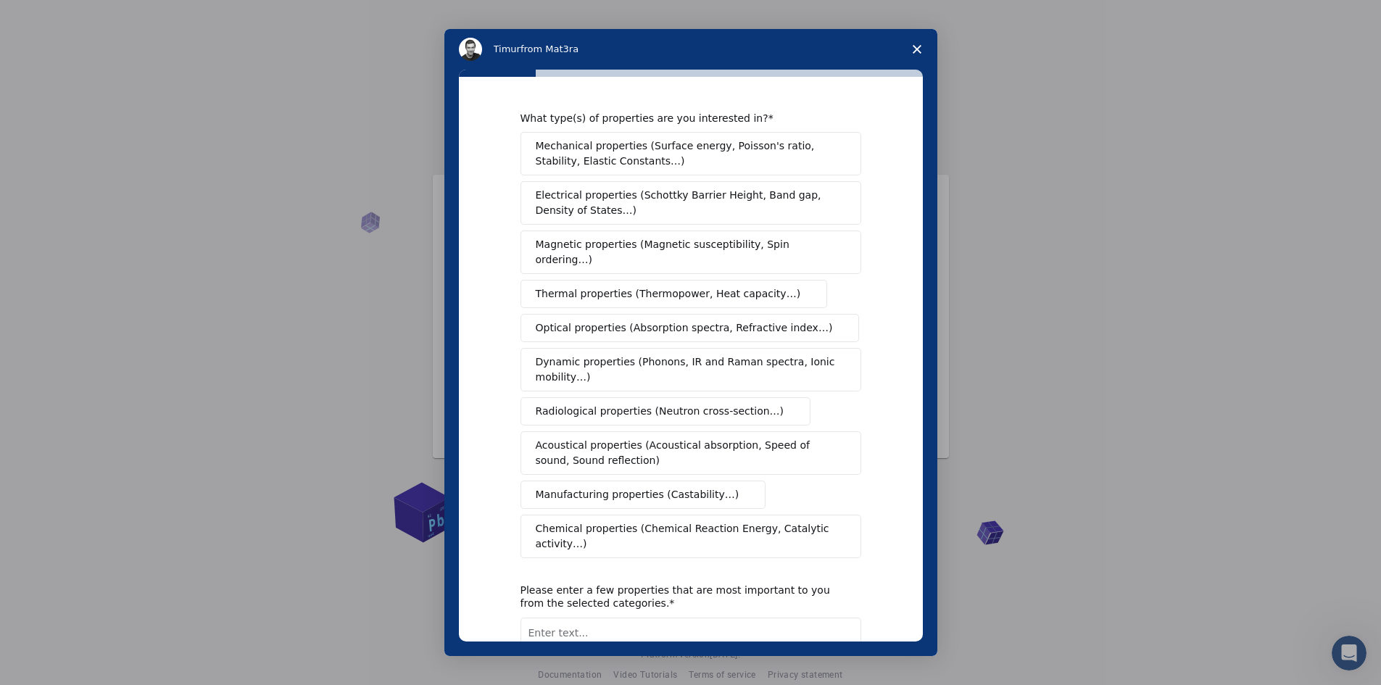
click at [662, 156] on span "Mechanical properties (Surface energy, Poisson's ratio, Stability, Elastic Cons…" at bounding box center [687, 153] width 302 height 30
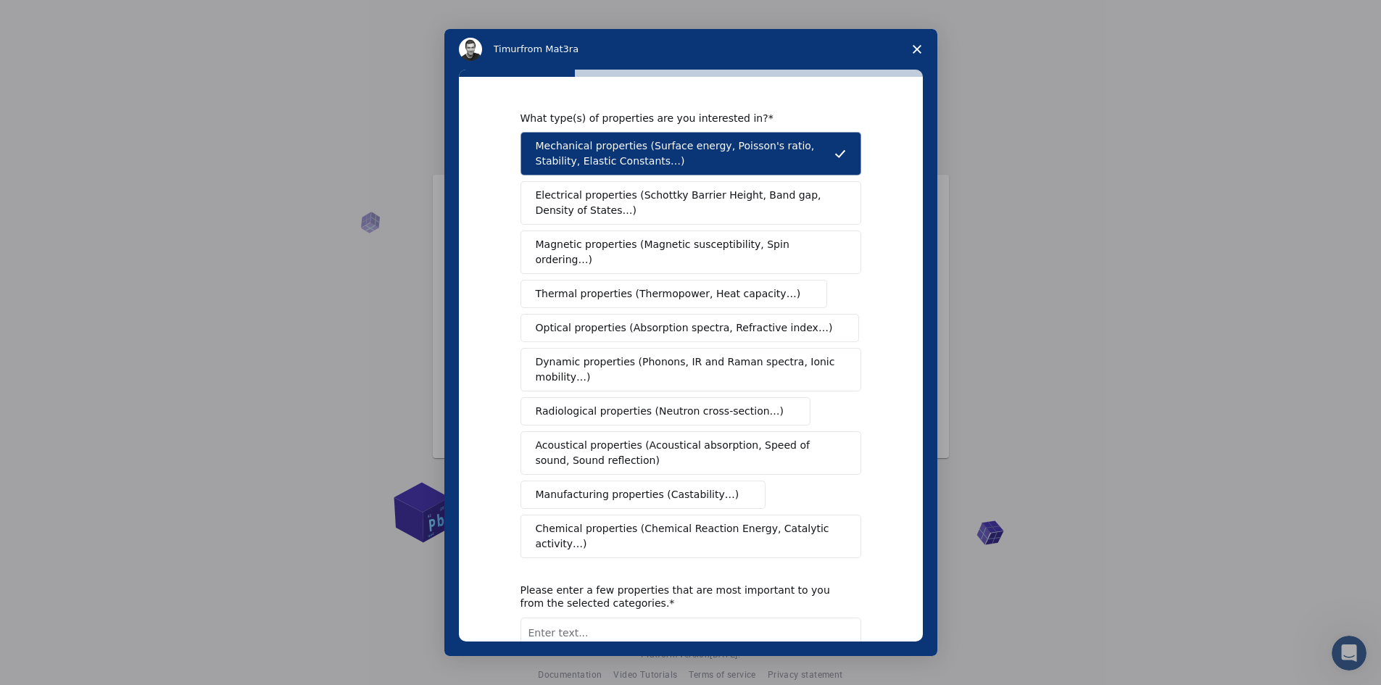
click at [650, 214] on span "Electrical properties (Schottky Barrier Height, Band gap, Density of States…)" at bounding box center [686, 203] width 301 height 30
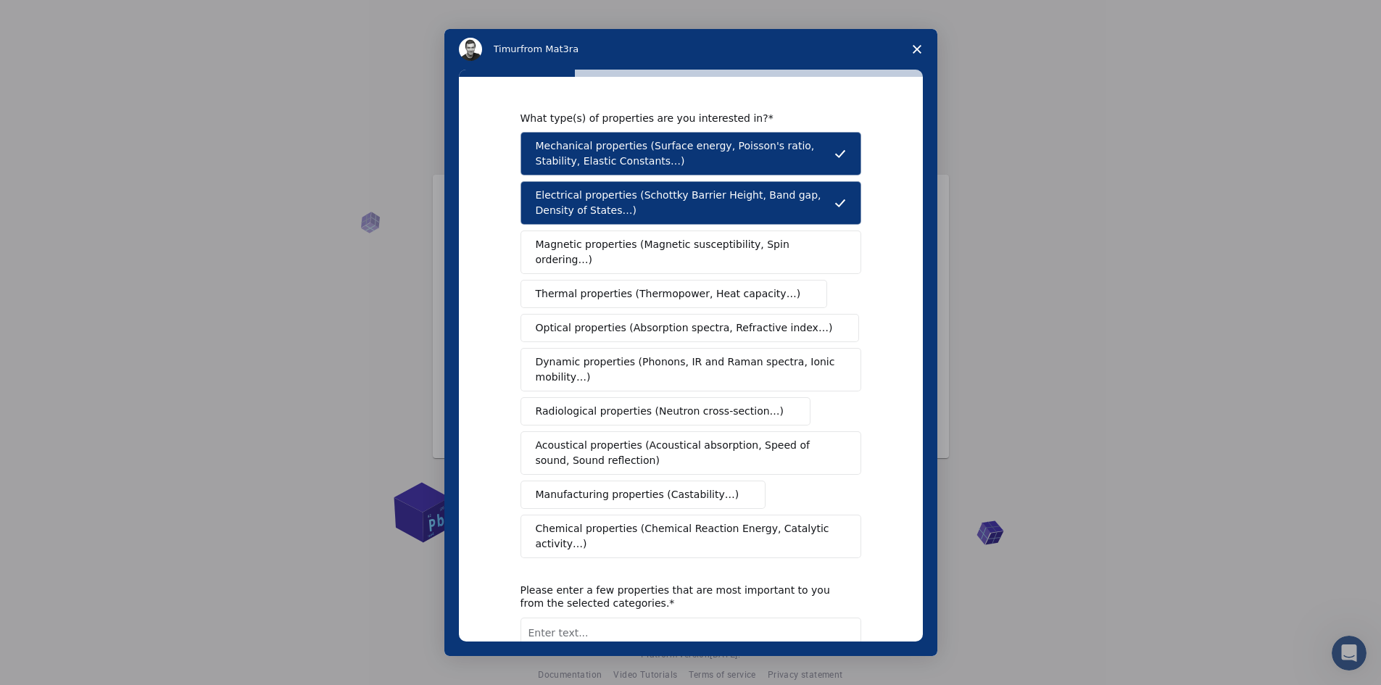
drag, startPoint x: 650, startPoint y: 280, endPoint x: 638, endPoint y: 350, distance: 70.5
click at [650, 286] on span "Thermal properties (Thermopower, Heat capacity…)" at bounding box center [668, 293] width 265 height 15
click at [637, 362] on span "Dynamic properties (Phonons, IR and Raman spectra, Ionic mobility…)" at bounding box center [686, 369] width 301 height 30
click at [635, 397] on button "Radiological properties (Neutron cross-section…)" at bounding box center [665, 411] width 291 height 28
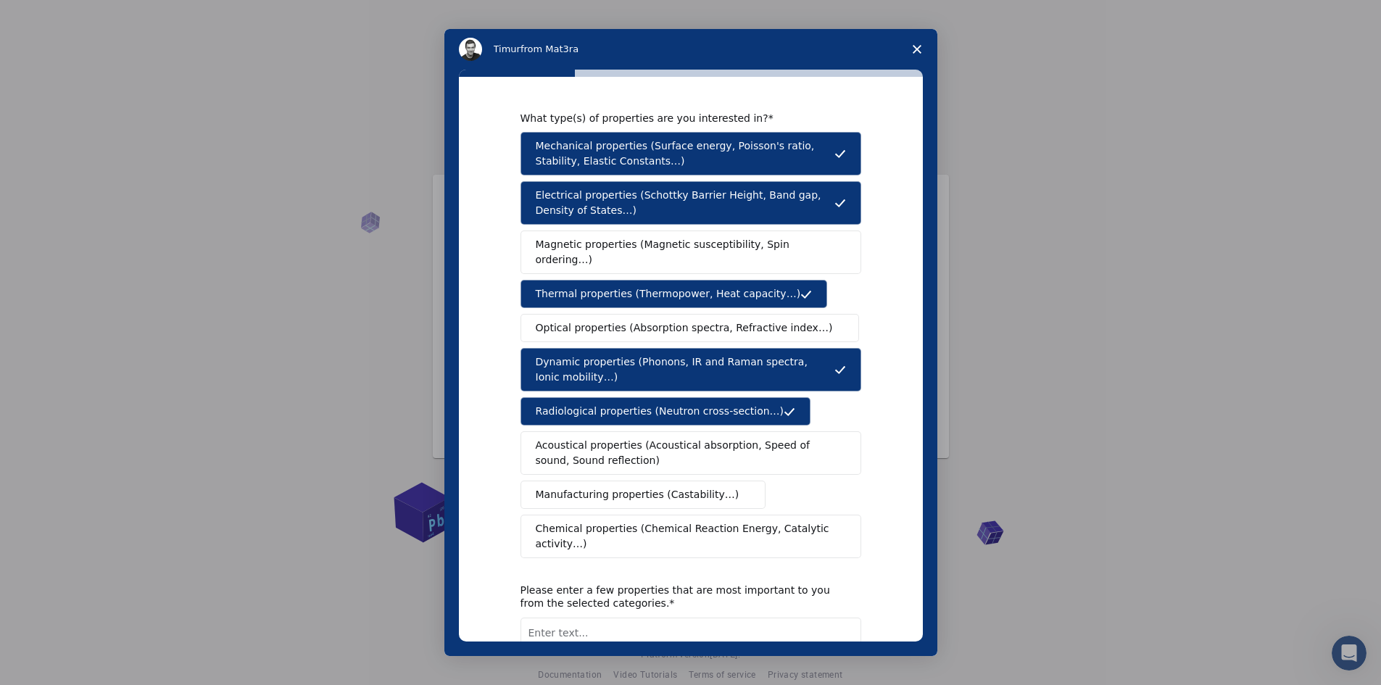
click at [637, 416] on div "Mechanical properties (Surface energy, Poisson's ratio, Stability, Elastic Cons…" at bounding box center [690, 345] width 341 height 426
click at [660, 253] on button "Magnetic properties (Magnetic susceptibility, Spin ordering…)" at bounding box center [690, 251] width 341 height 43
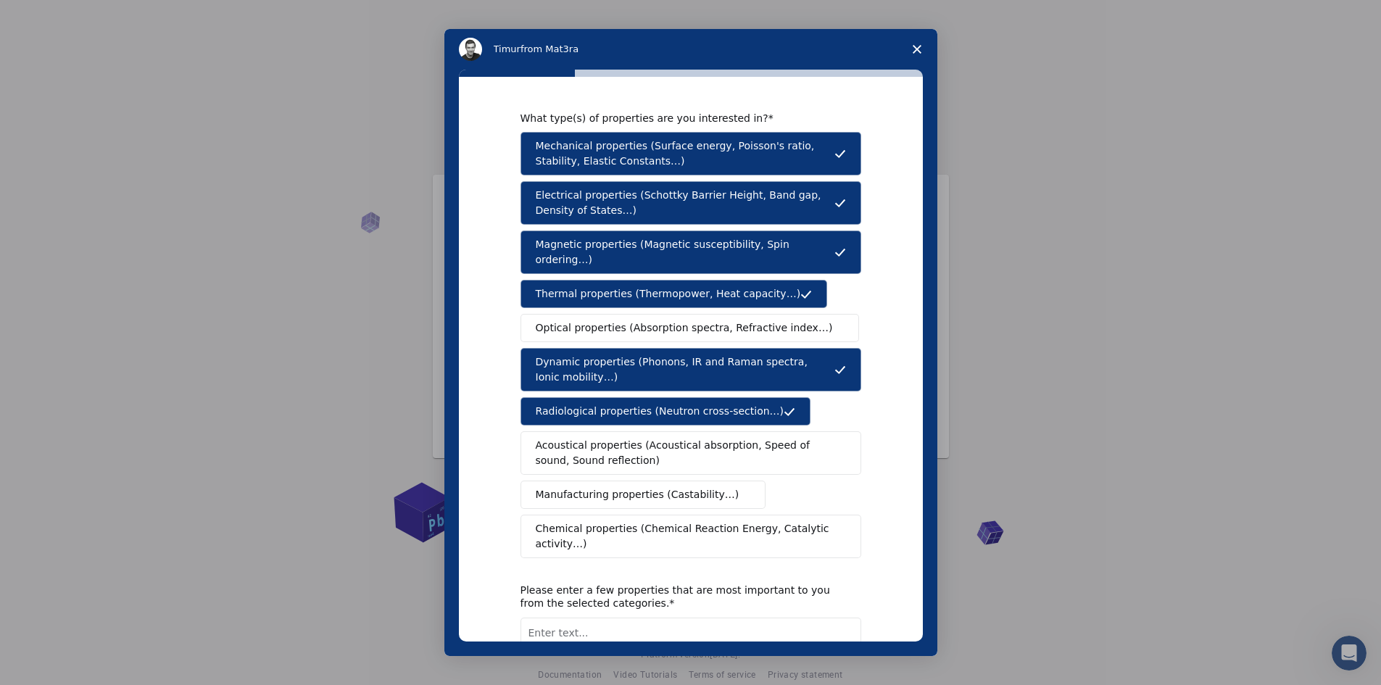
click at [659, 314] on button "Optical properties (Absorption spectra, Refractive index…)" at bounding box center [689, 328] width 339 height 28
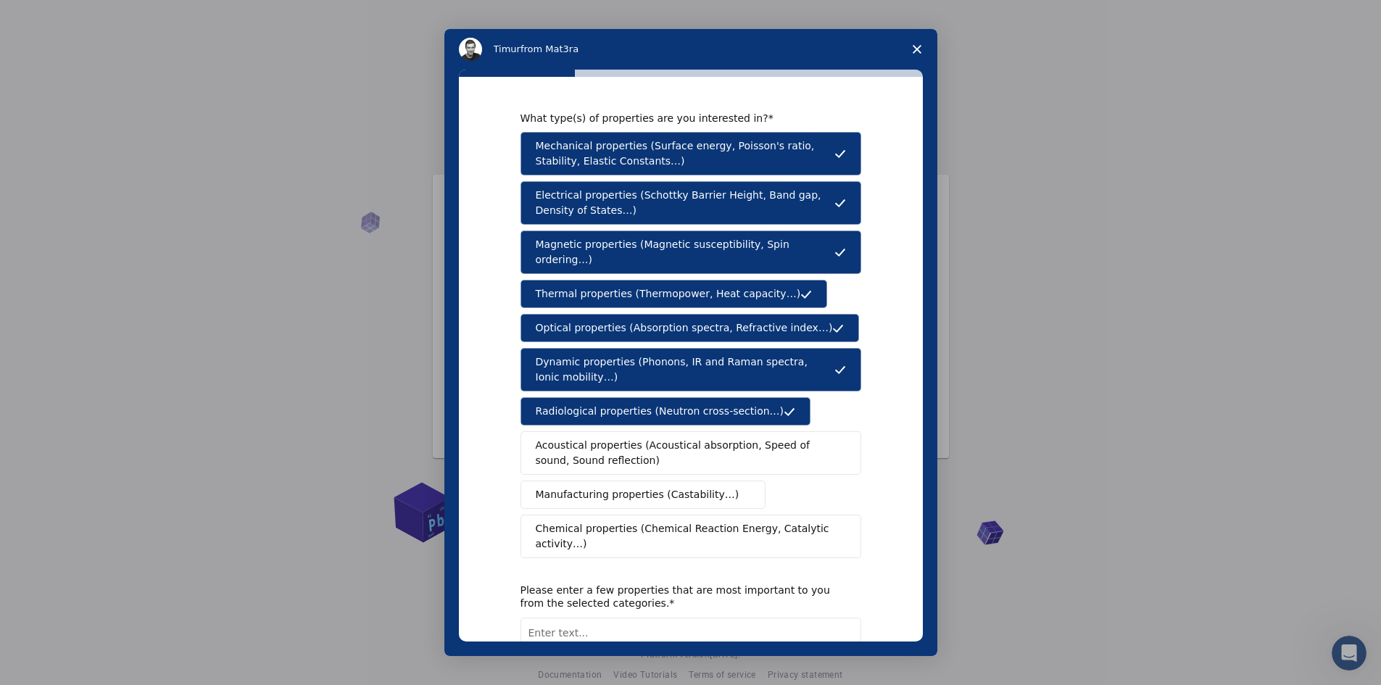
click at [667, 446] on span "Acoustical properties (Acoustical absorption, Speed of sound, Sound reflection)" at bounding box center [686, 453] width 301 height 30
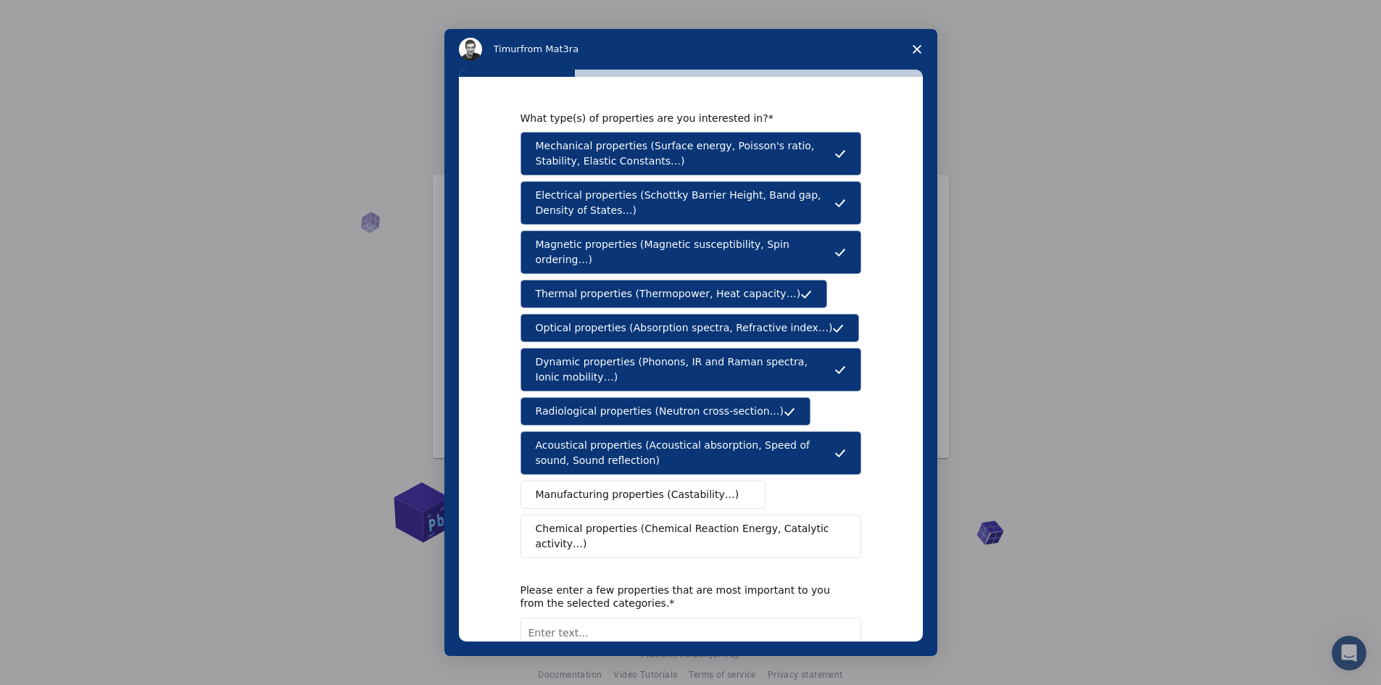
click at [662, 493] on button "Manufacturing properties (Castability…)" at bounding box center [643, 494] width 246 height 28
click at [655, 521] on span "Chemical properties (Chemical Reaction Energy, Catalytic activity…)" at bounding box center [686, 536] width 300 height 30
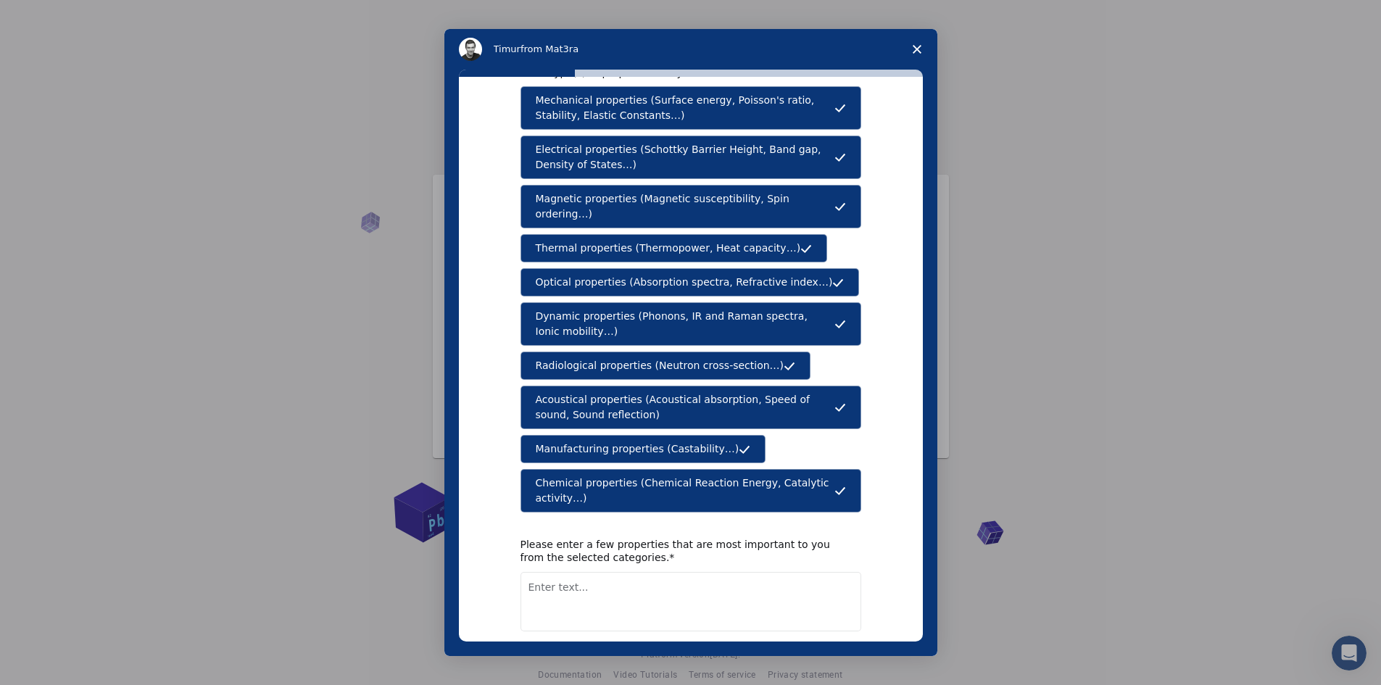
scroll to position [90, 0]
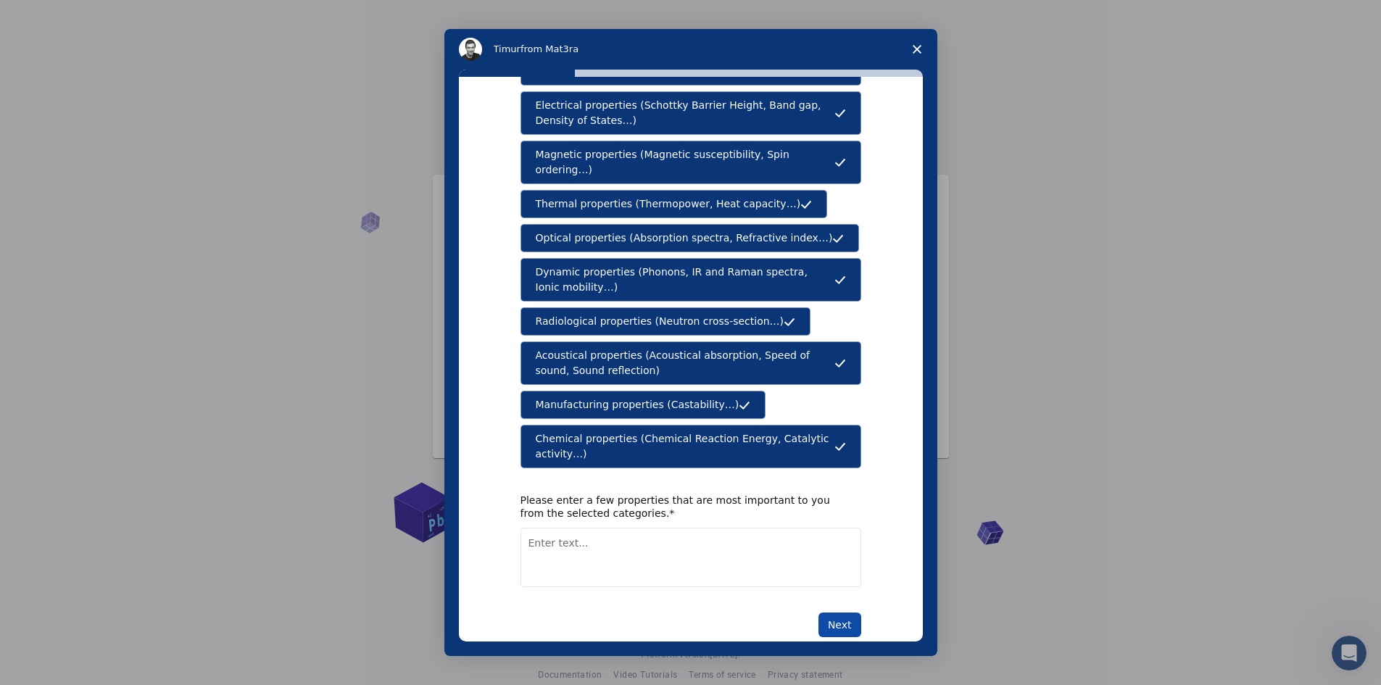
click at [842, 612] on button "Next" at bounding box center [839, 624] width 43 height 25
click at [660, 547] on textarea "Enter text..." at bounding box center [690, 557] width 341 height 59
type textarea "Chemical properties"
click at [836, 612] on button "Next" at bounding box center [839, 624] width 43 height 25
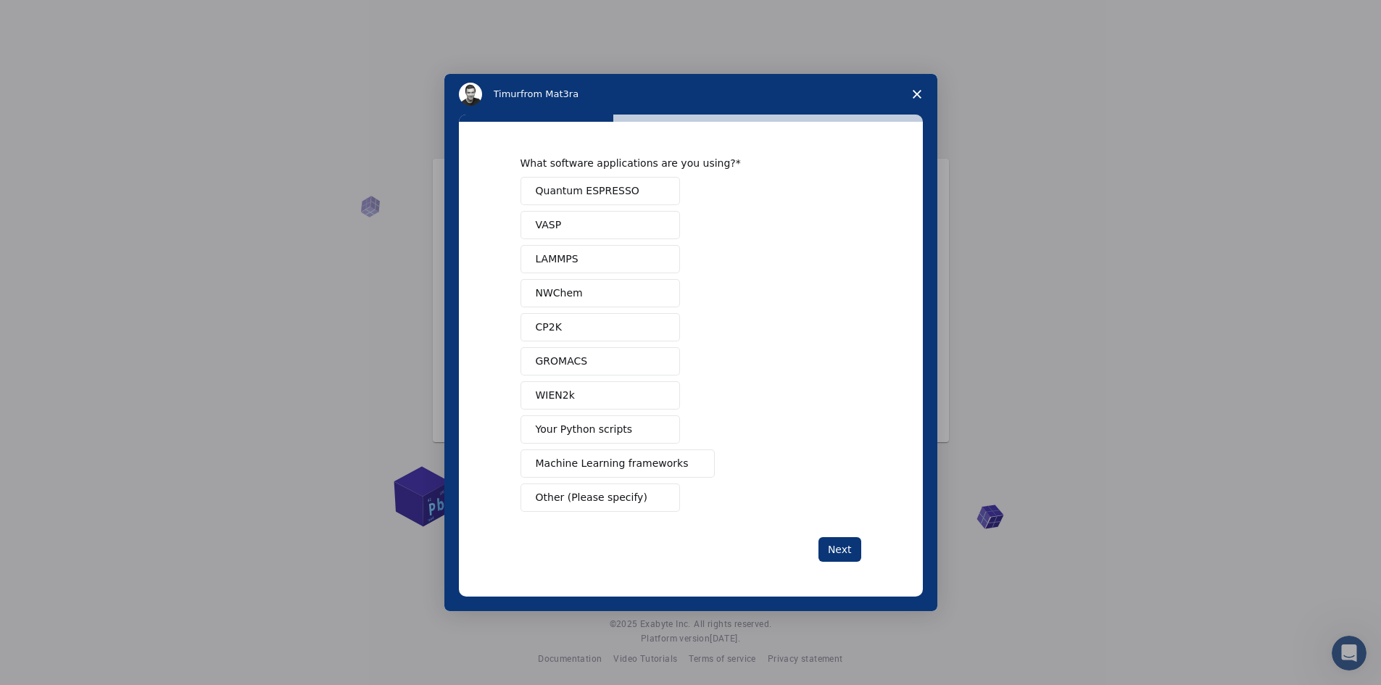
scroll to position [20, 0]
click at [841, 542] on button "Next" at bounding box center [839, 549] width 43 height 25
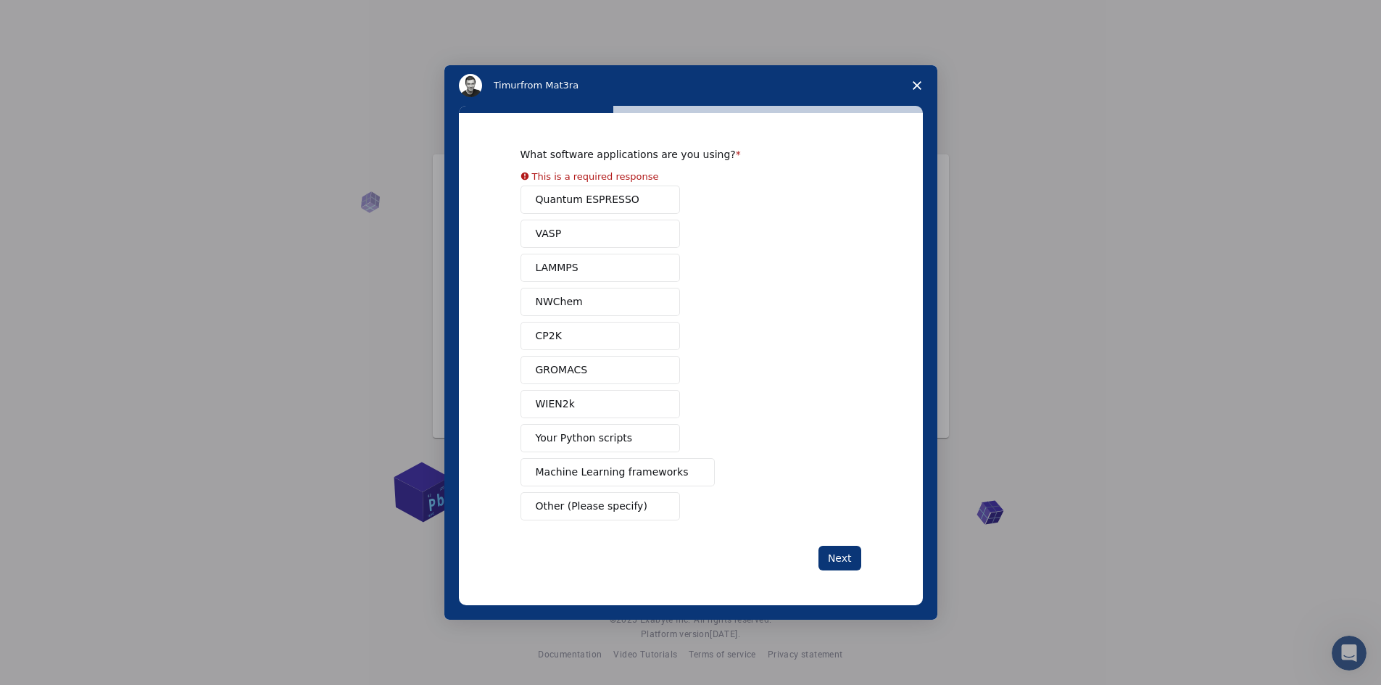
click at [634, 433] on button "Your Python scripts" at bounding box center [599, 438] width 159 height 28
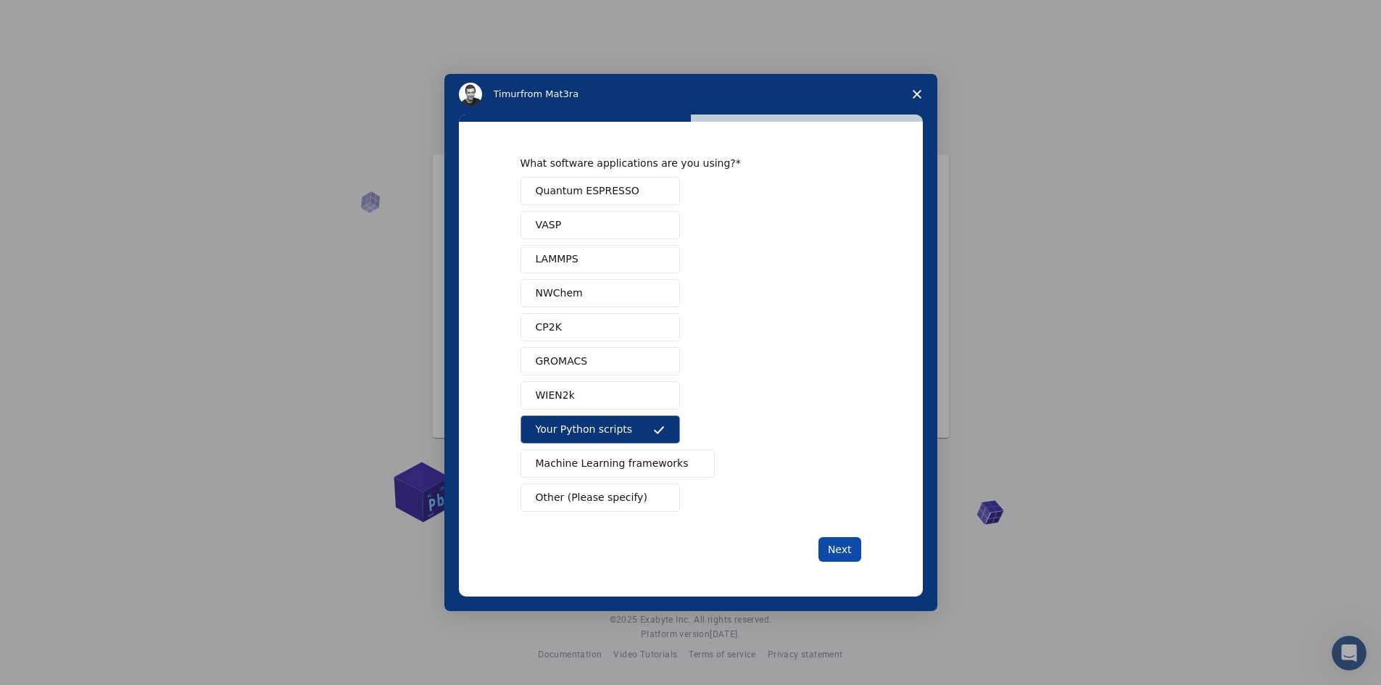
click at [852, 557] on button "Next" at bounding box center [839, 549] width 43 height 25
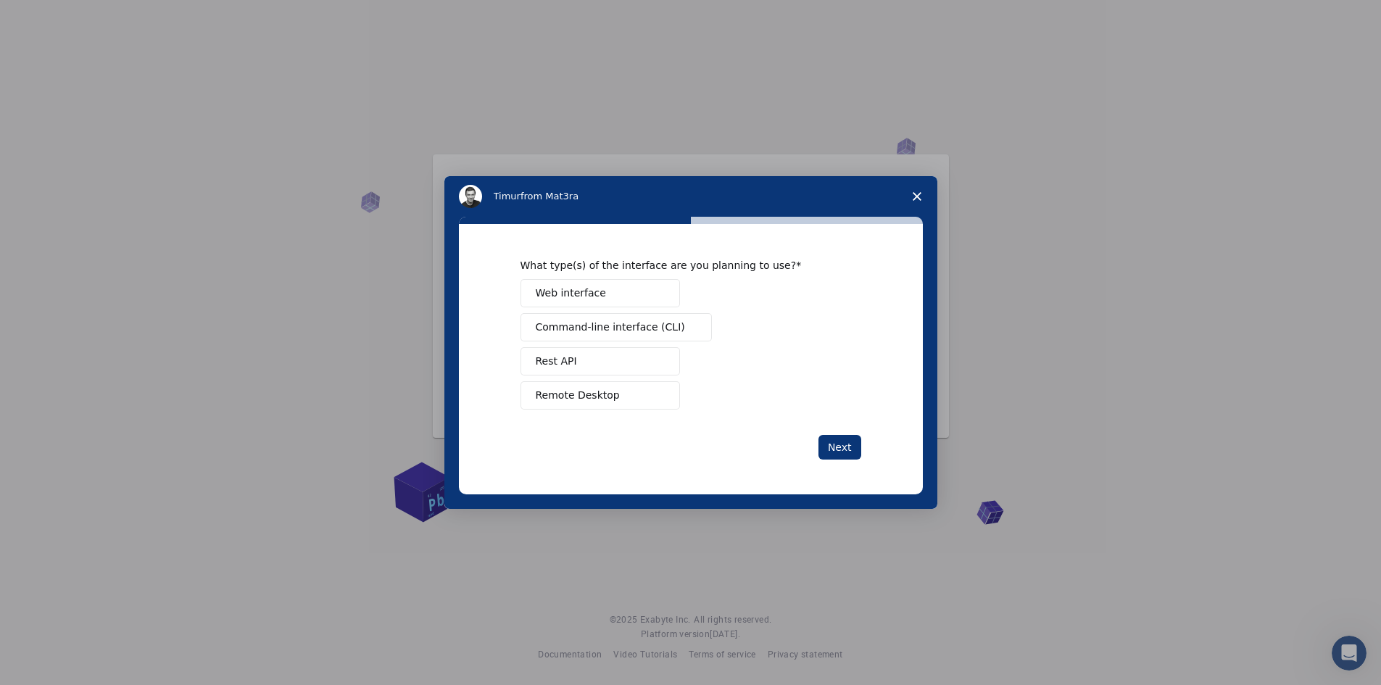
click at [640, 286] on button "Web interface" at bounding box center [599, 293] width 159 height 28
click at [828, 452] on button "Next" at bounding box center [839, 447] width 43 height 25
click at [602, 375] on div "Manage a team Perform research Teach Other (Please specify)" at bounding box center [690, 344] width 341 height 130
click at [601, 365] on button "Teach" at bounding box center [599, 361] width 159 height 28
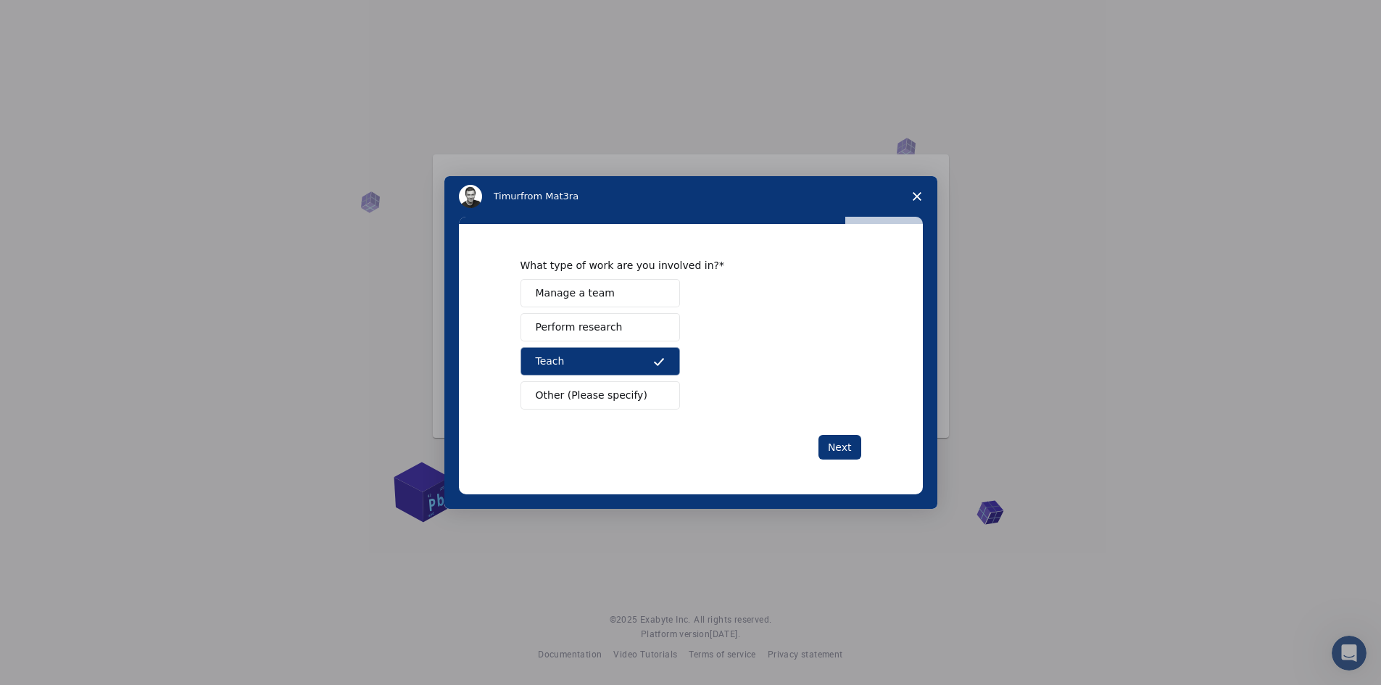
click at [595, 329] on span "Perform research" at bounding box center [579, 327] width 87 height 15
click at [838, 451] on button "Next" at bounding box center [839, 447] width 43 height 25
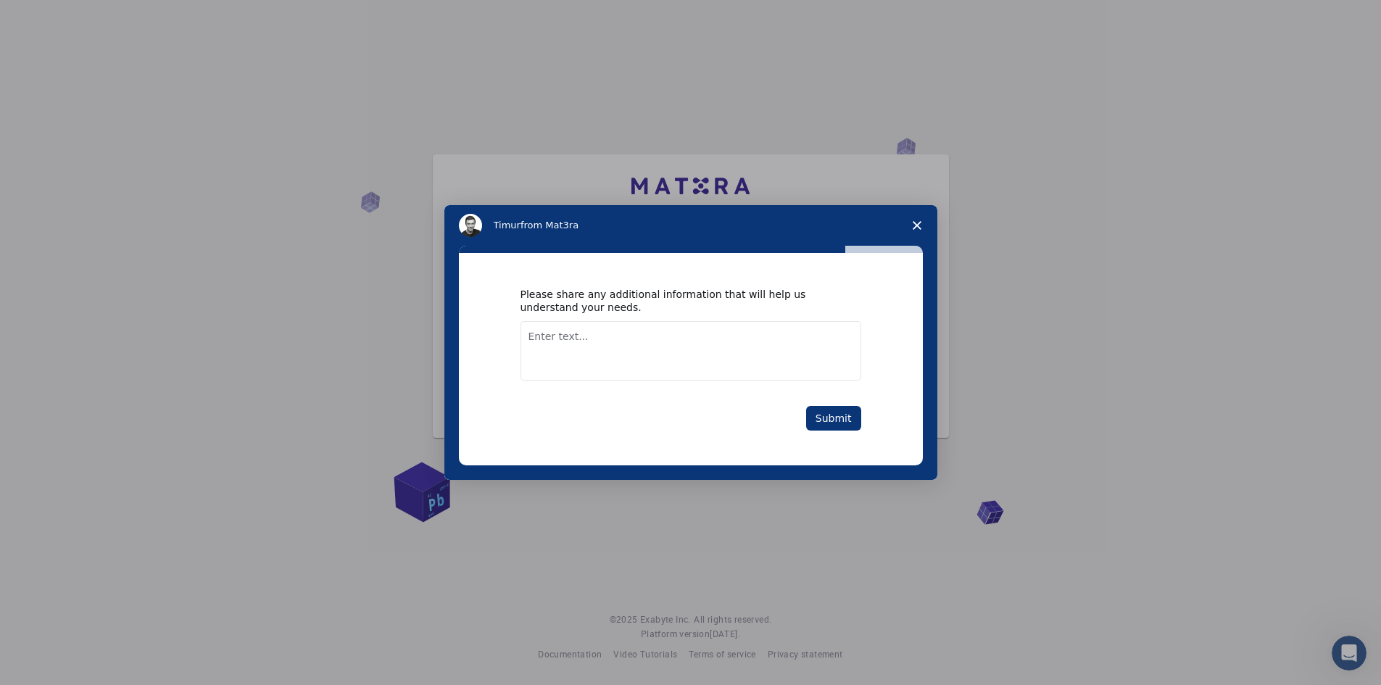
drag, startPoint x: 693, startPoint y: 362, endPoint x: 696, endPoint y: 356, distance: 7.5
click at [696, 356] on textarea "Enter text..." at bounding box center [690, 350] width 341 height 59
type textarea "i"
type textarea "I am one of the research team"
click at [839, 419] on button "Submit" at bounding box center [833, 418] width 55 height 25
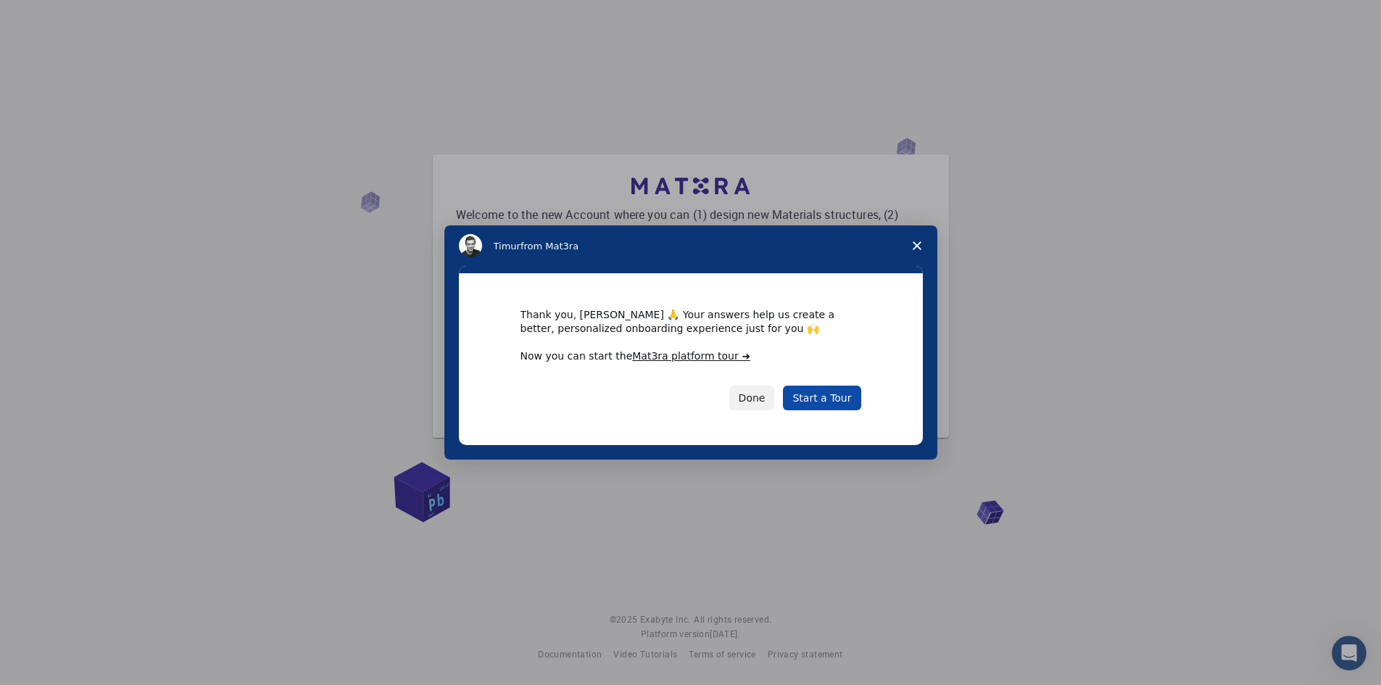
click at [840, 397] on link "Start a Tour" at bounding box center [822, 398] width 78 height 25
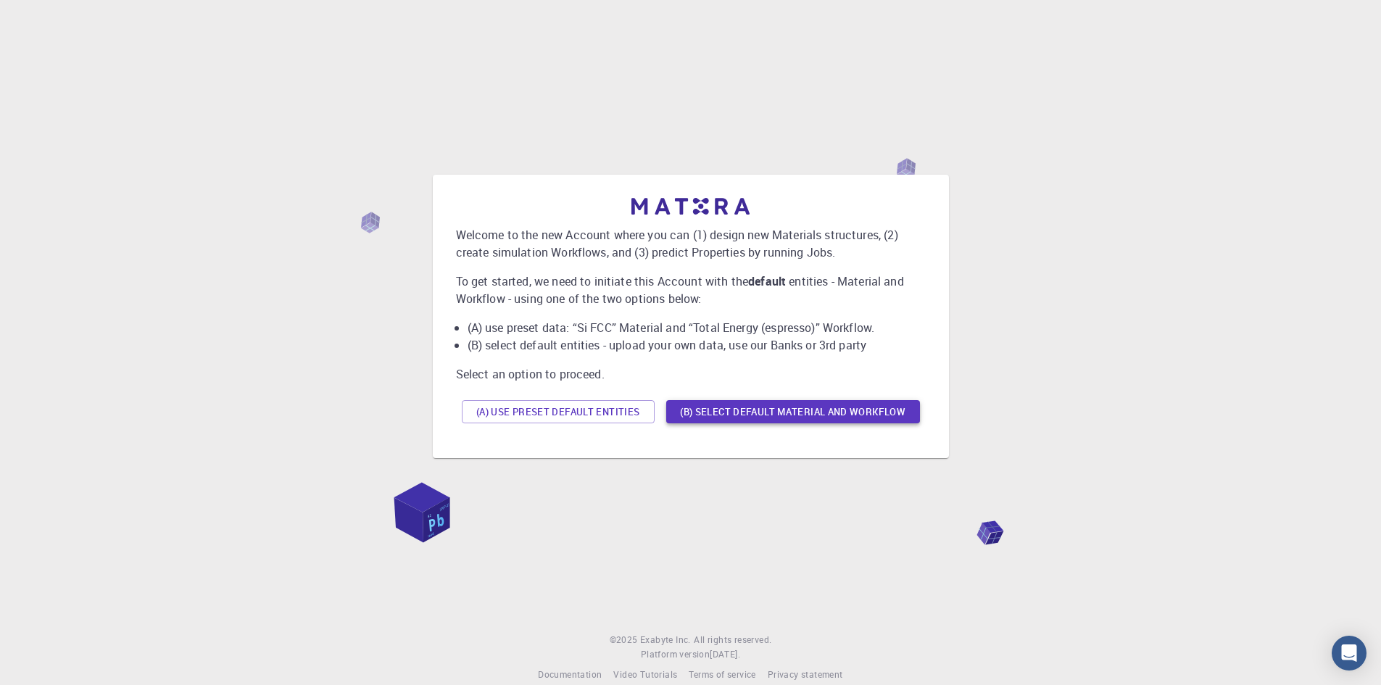
click at [794, 414] on button "(B) Select default material and workflow" at bounding box center [793, 411] width 254 height 23
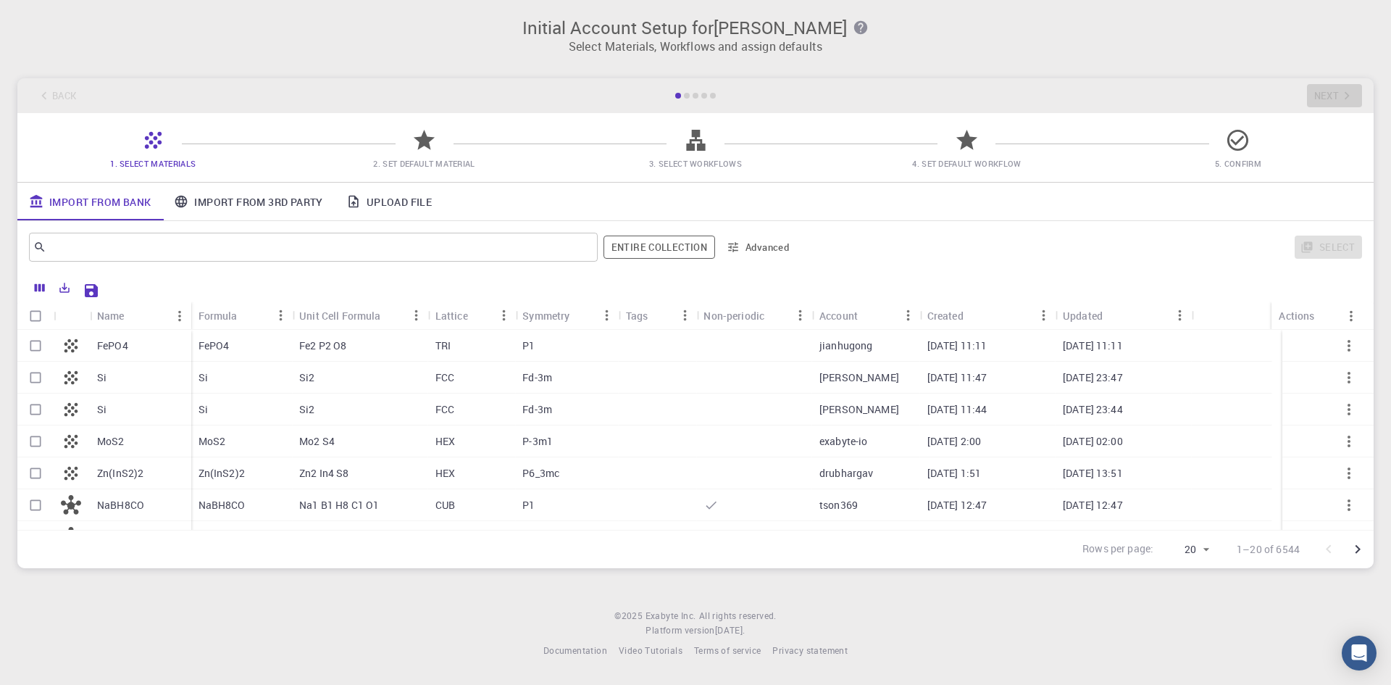
click at [141, 341] on div "FePO4" at bounding box center [140, 346] width 101 height 32
checkbox input "true"
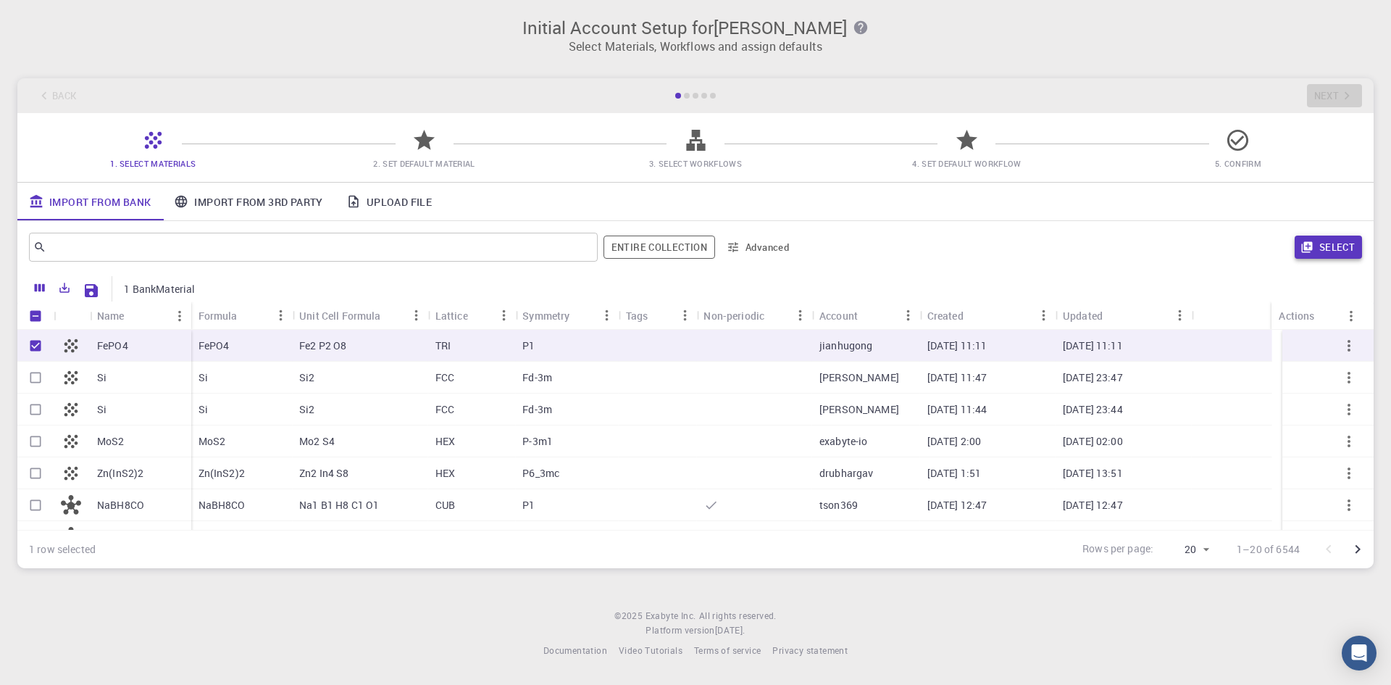
click at [1328, 258] on button "Select" at bounding box center [1328, 247] width 67 height 23
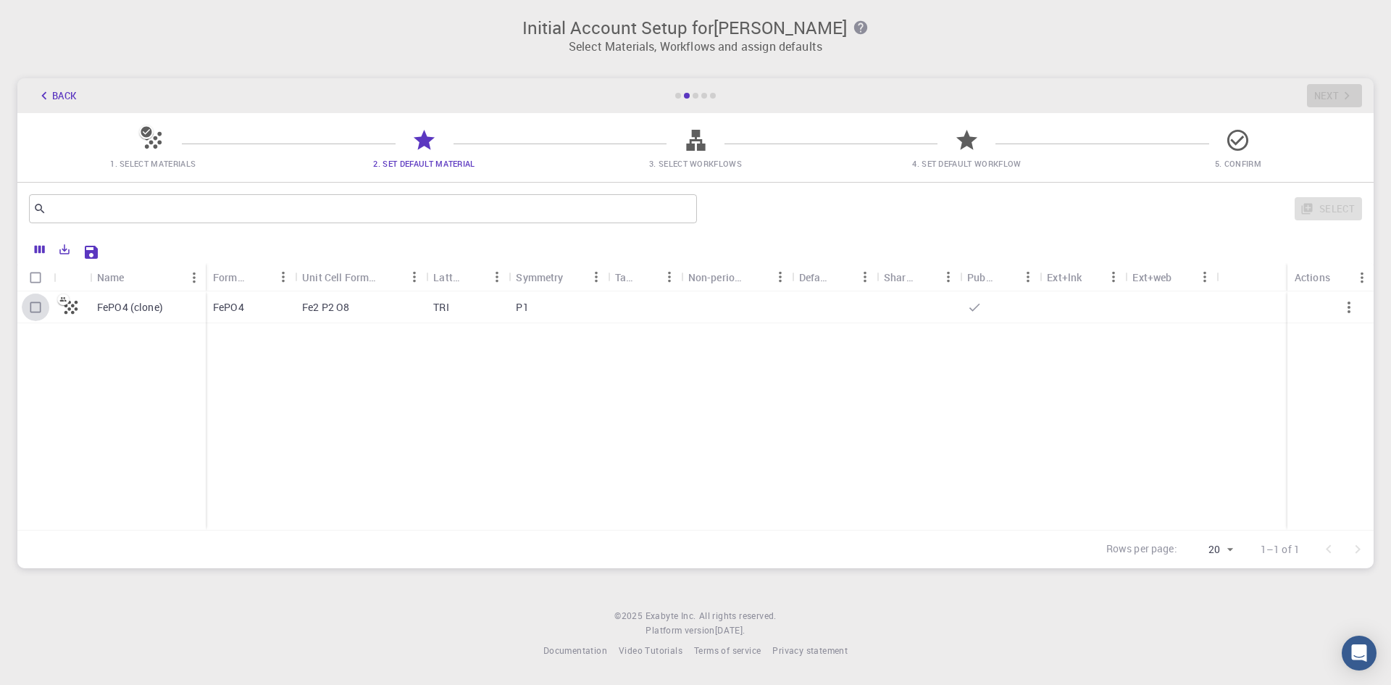
click at [42, 307] on input "Select row" at bounding box center [36, 308] width 28 height 28
checkbox input "true"
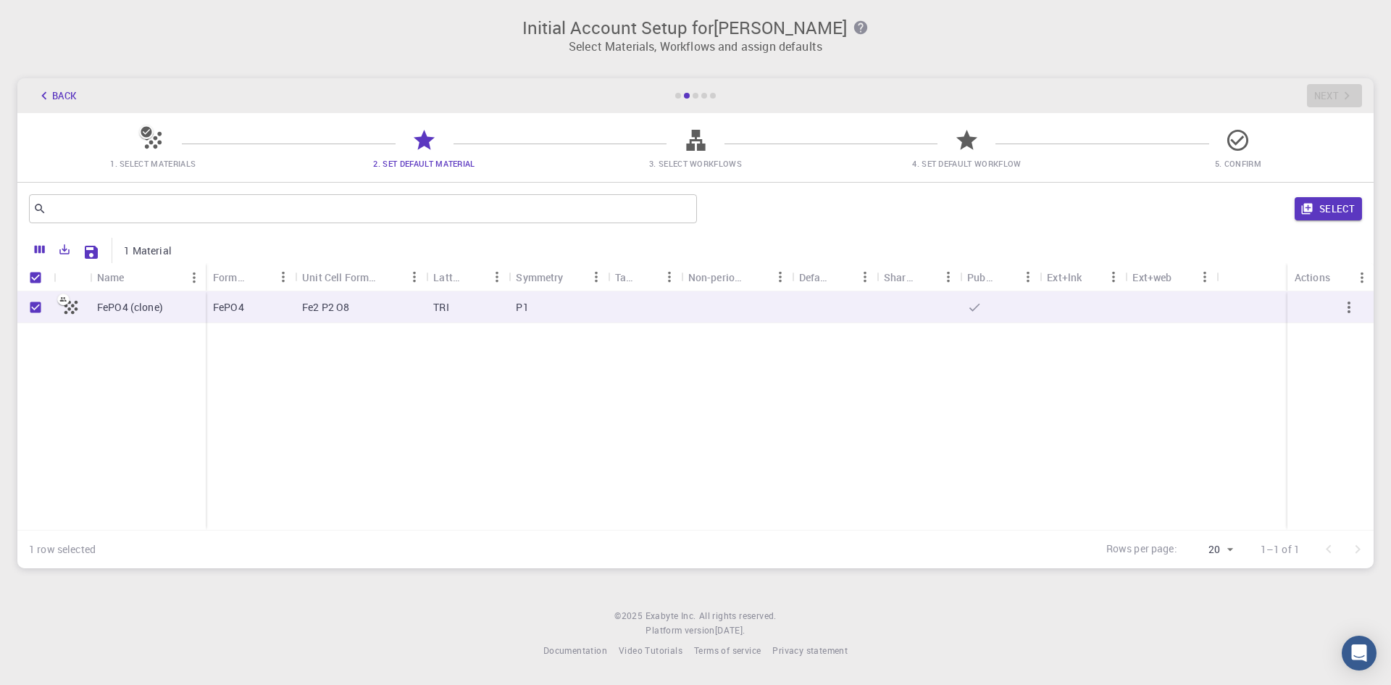
click at [159, 312] on p "FePO4 (clone)" at bounding box center [130, 307] width 66 height 14
checkbox input "false"
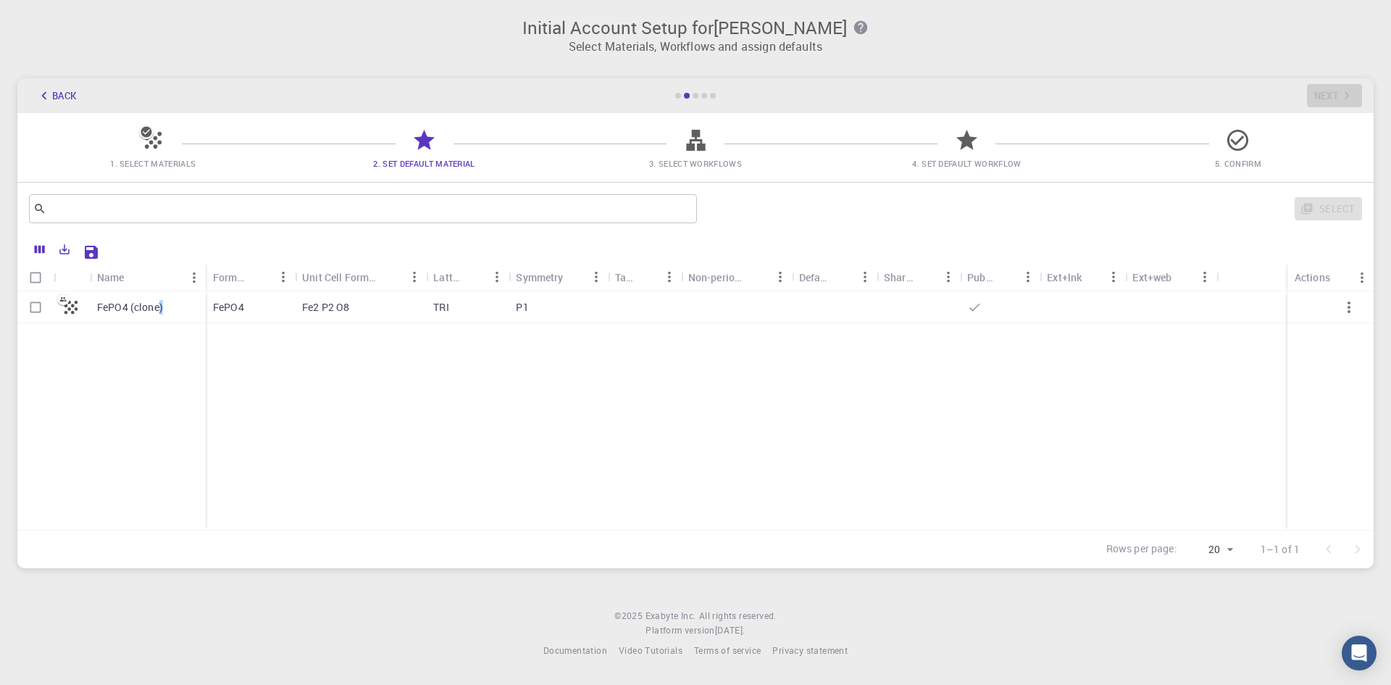
click at [159, 312] on p "FePO4 (clone)" at bounding box center [130, 307] width 66 height 14
checkbox input "true"
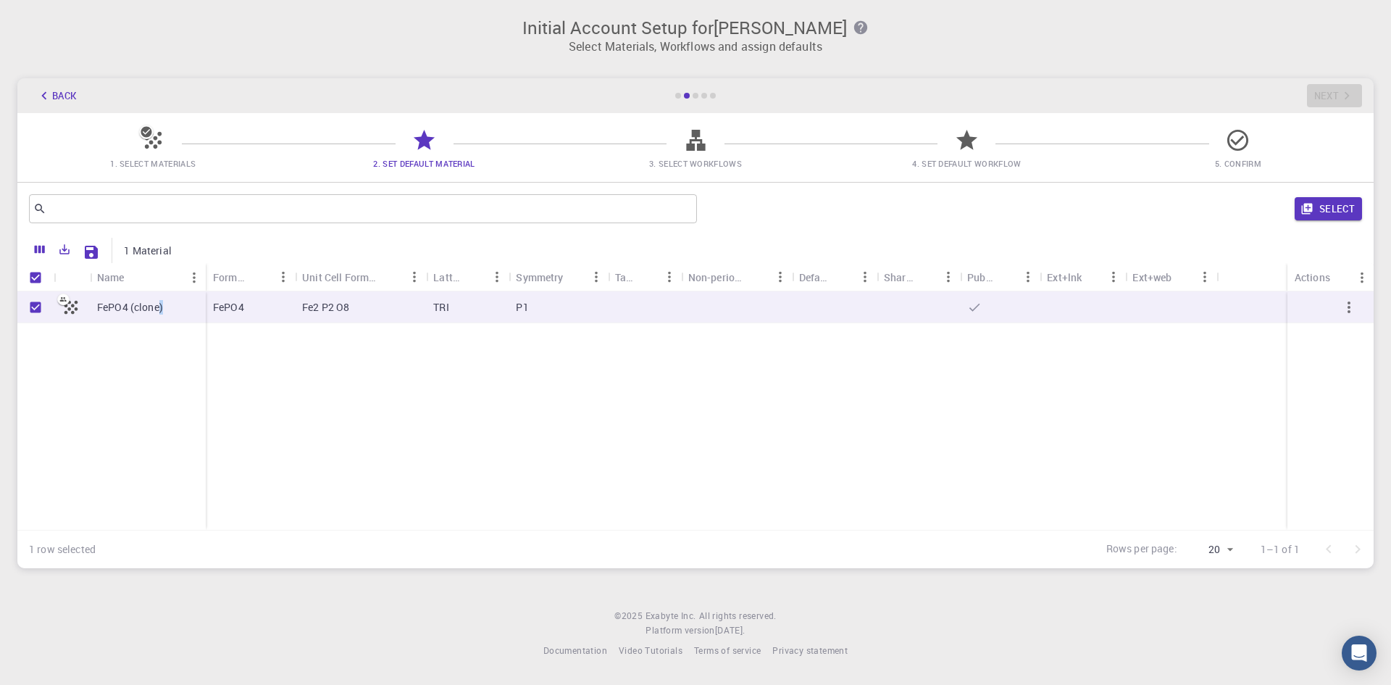
click at [159, 312] on p "FePO4 (clone)" at bounding box center [130, 307] width 66 height 14
checkbox input "false"
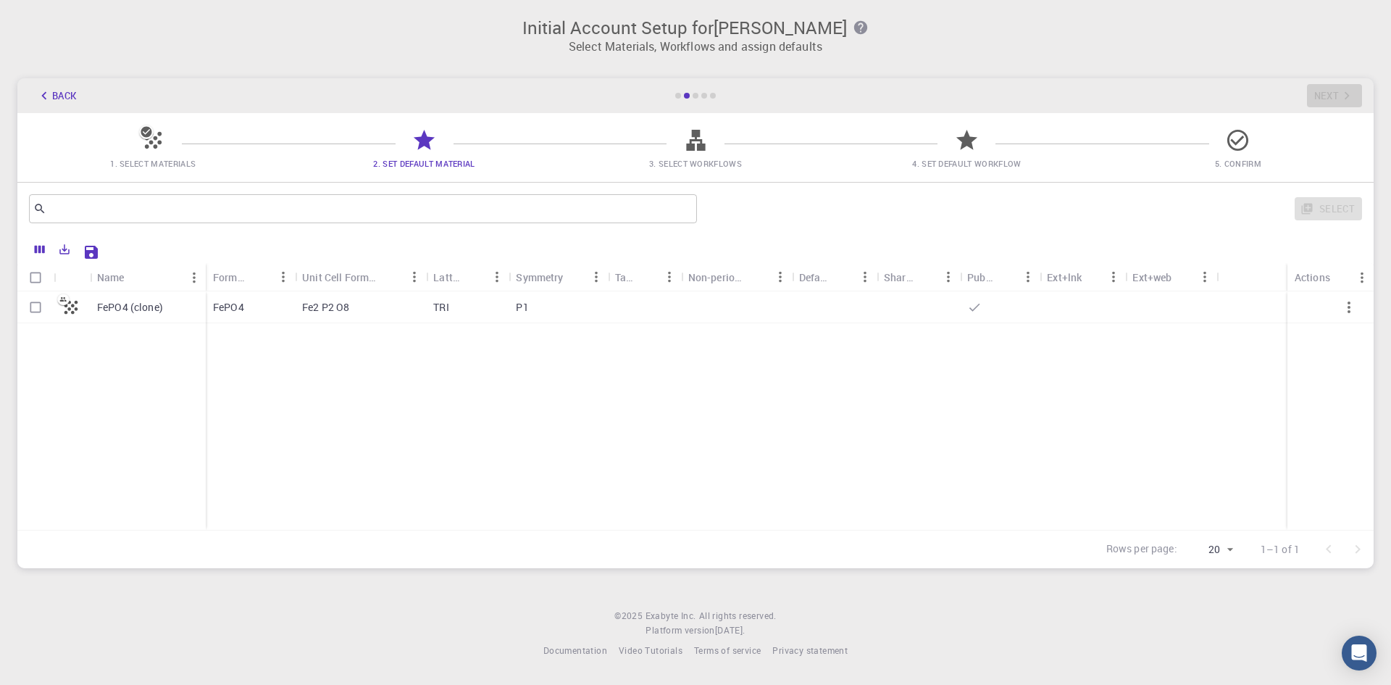
click at [346, 322] on div "Fe2 P2 O8" at bounding box center [360, 307] width 131 height 32
checkbox input "true"
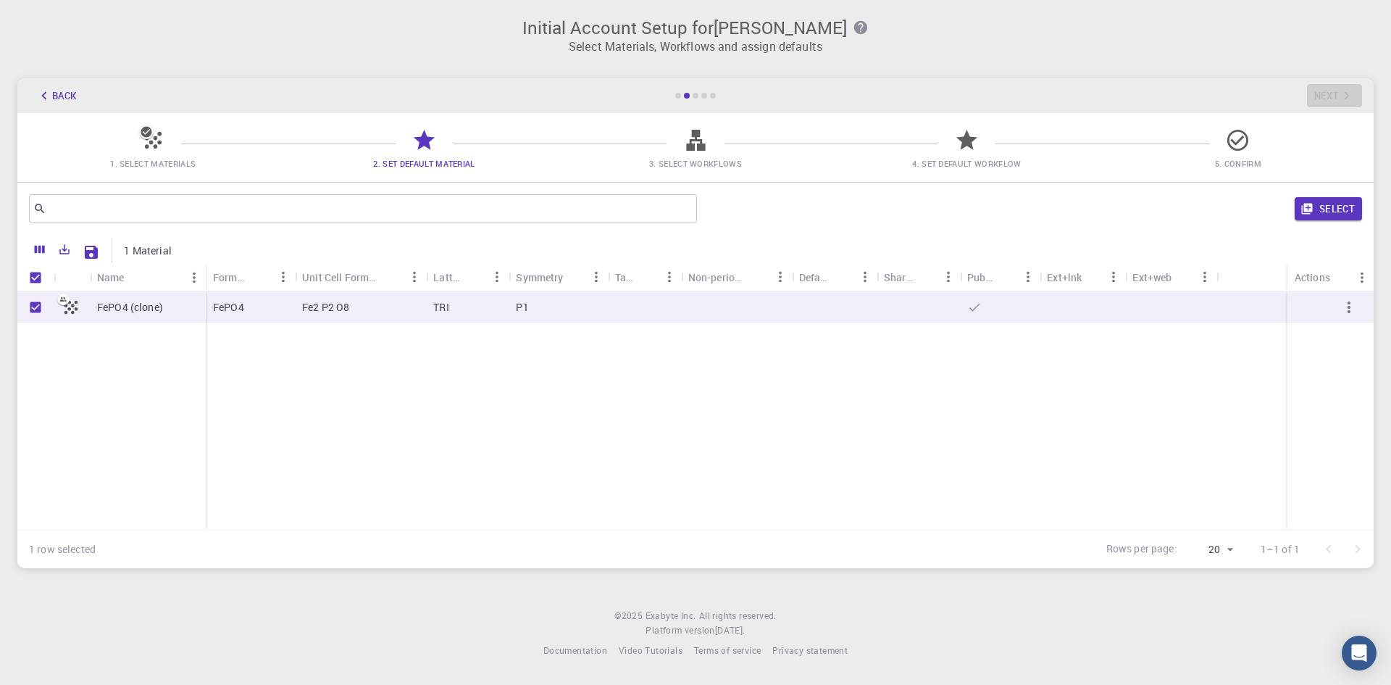
click at [346, 318] on div "Fe2 P2 O8" at bounding box center [360, 307] width 131 height 32
checkbox input "false"
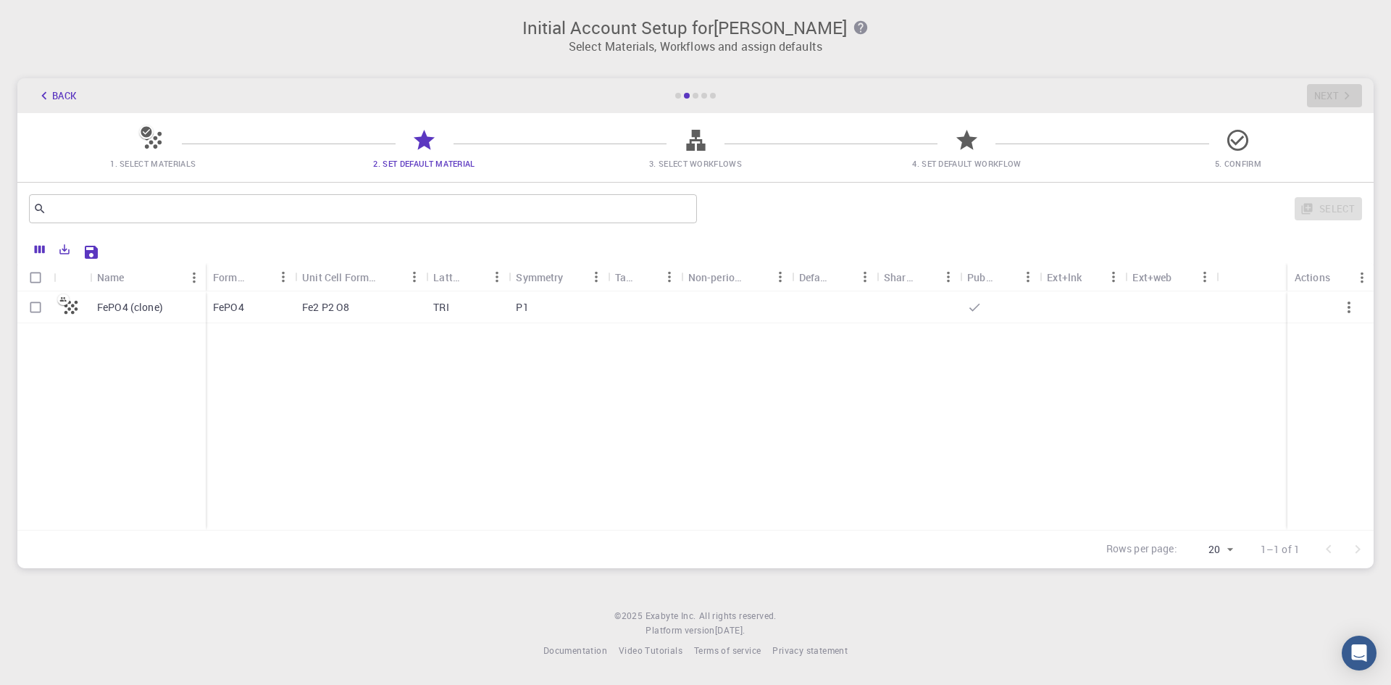
click at [38, 92] on icon "button" at bounding box center [44, 96] width 16 height 16
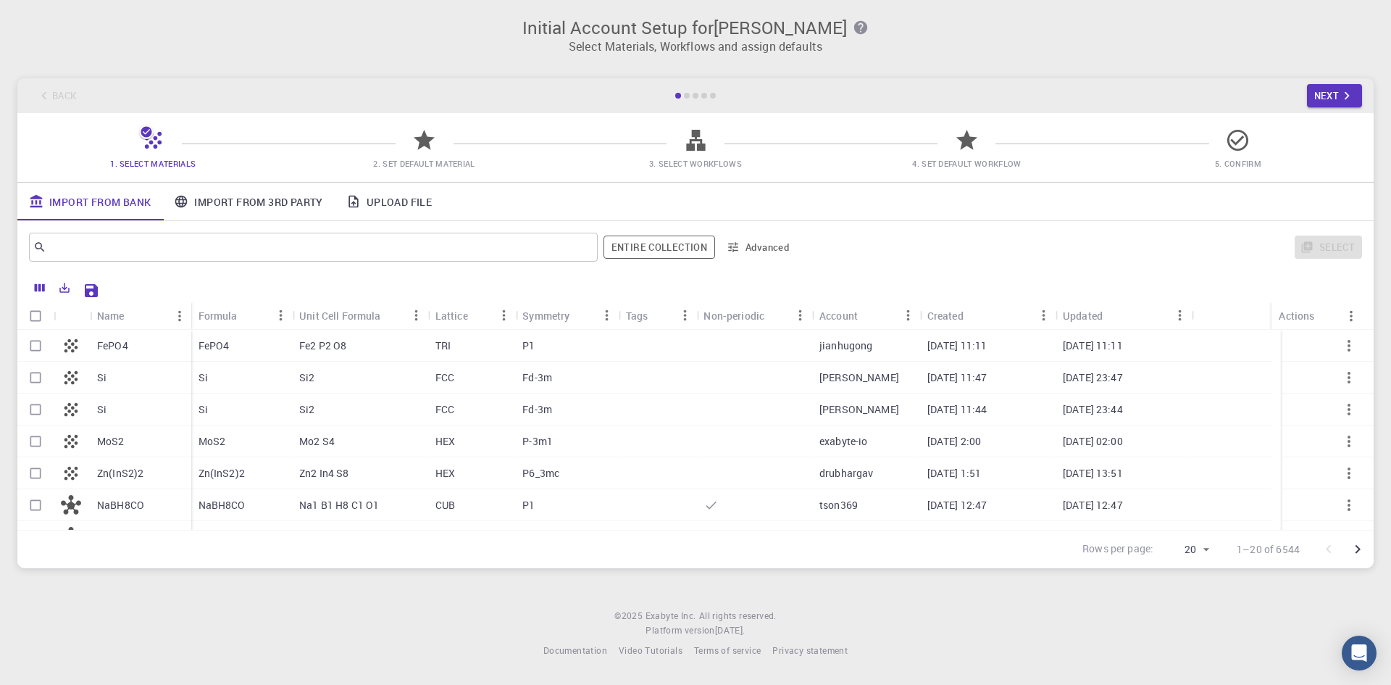
click at [130, 359] on div "FePO4" at bounding box center [140, 346] width 101 height 32
checkbox input "true"
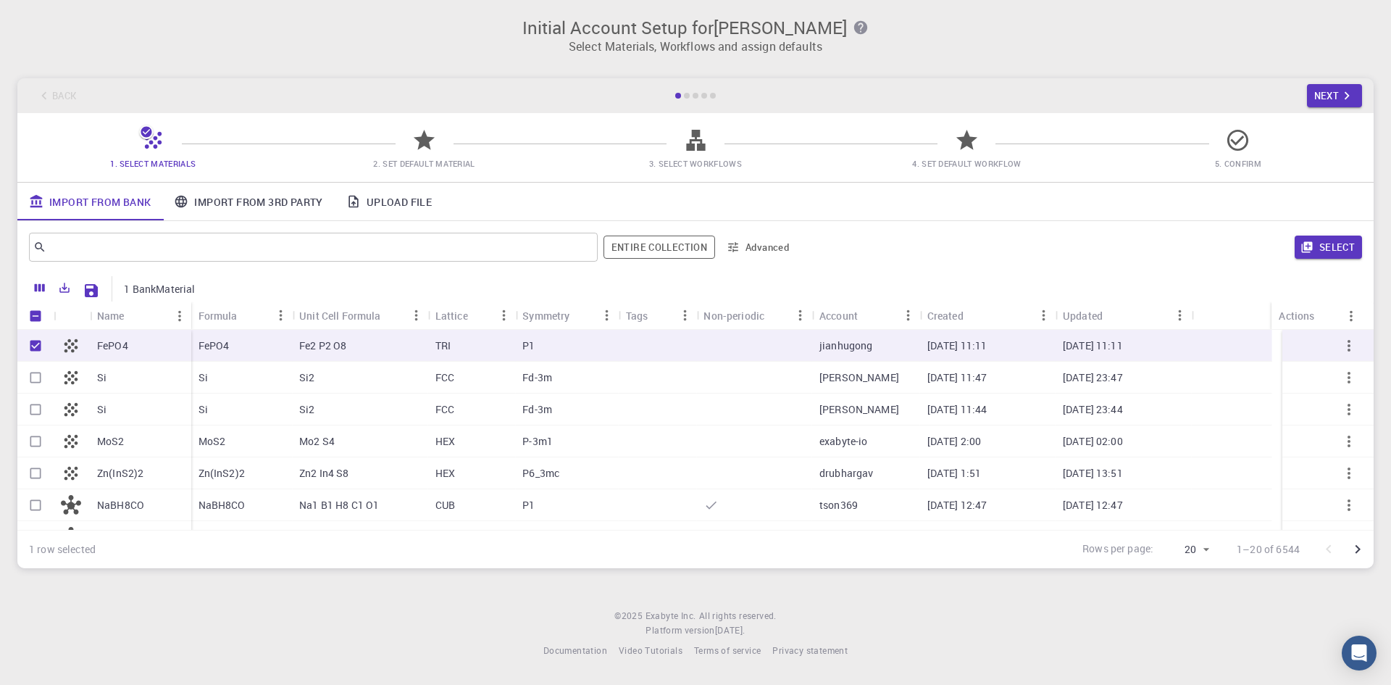
click at [36, 373] on input "Select row" at bounding box center [36, 378] width 28 height 28
checkbox input "true"
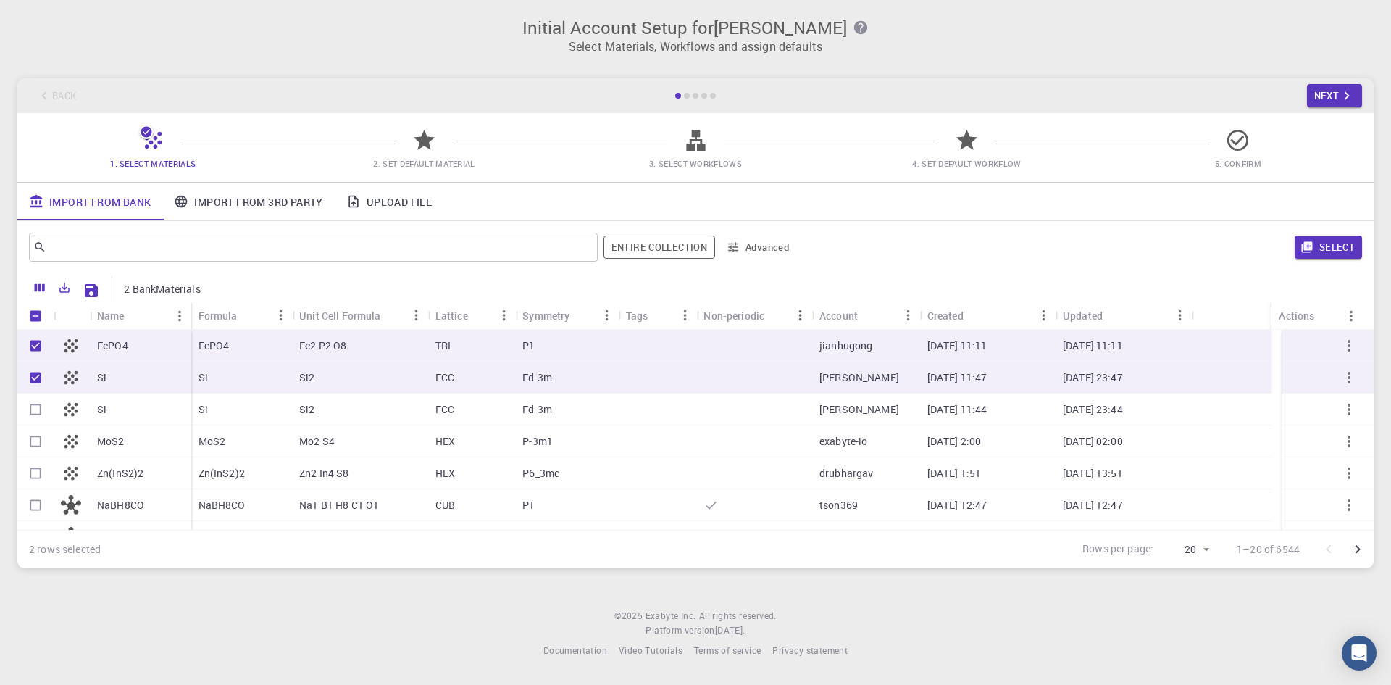
click at [27, 411] on input "Select row" at bounding box center [36, 410] width 28 height 28
checkbox input "true"
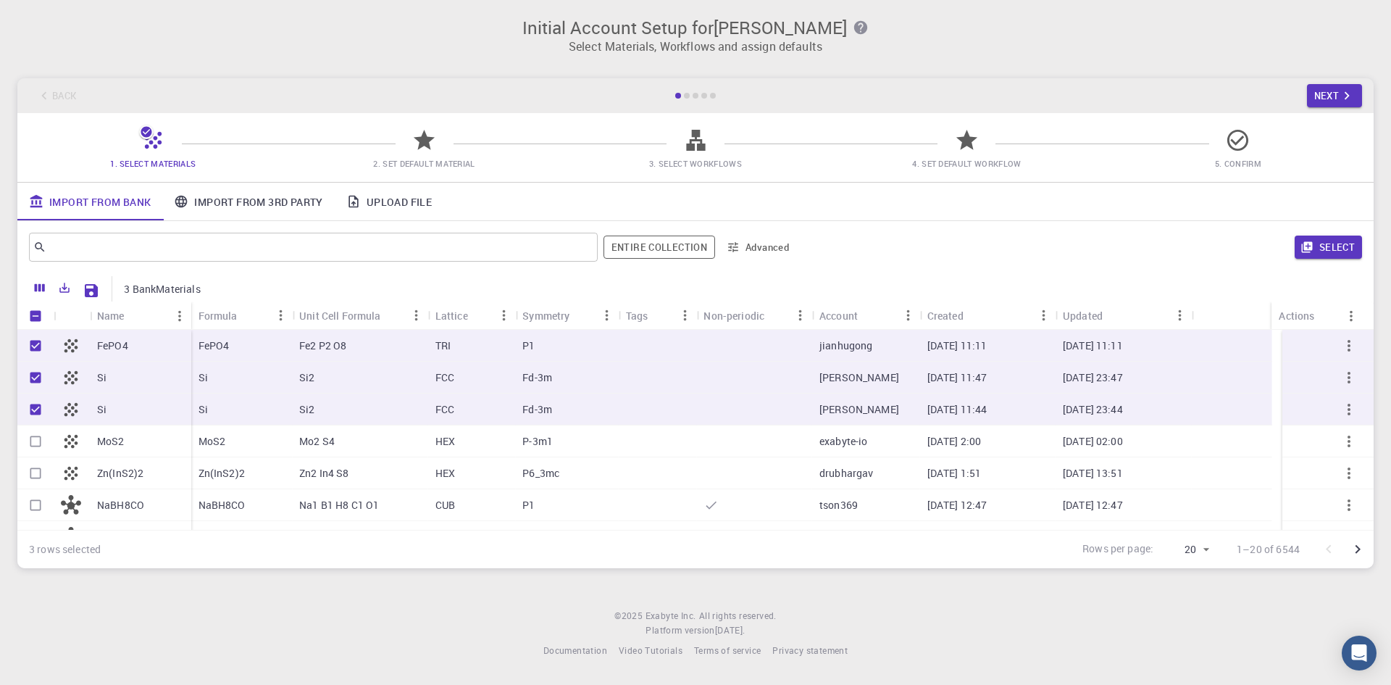
drag, startPoint x: 36, startPoint y: 438, endPoint x: 40, endPoint y: 472, distance: 33.6
click at [36, 439] on input "Select row" at bounding box center [36, 442] width 28 height 28
checkbox input "true"
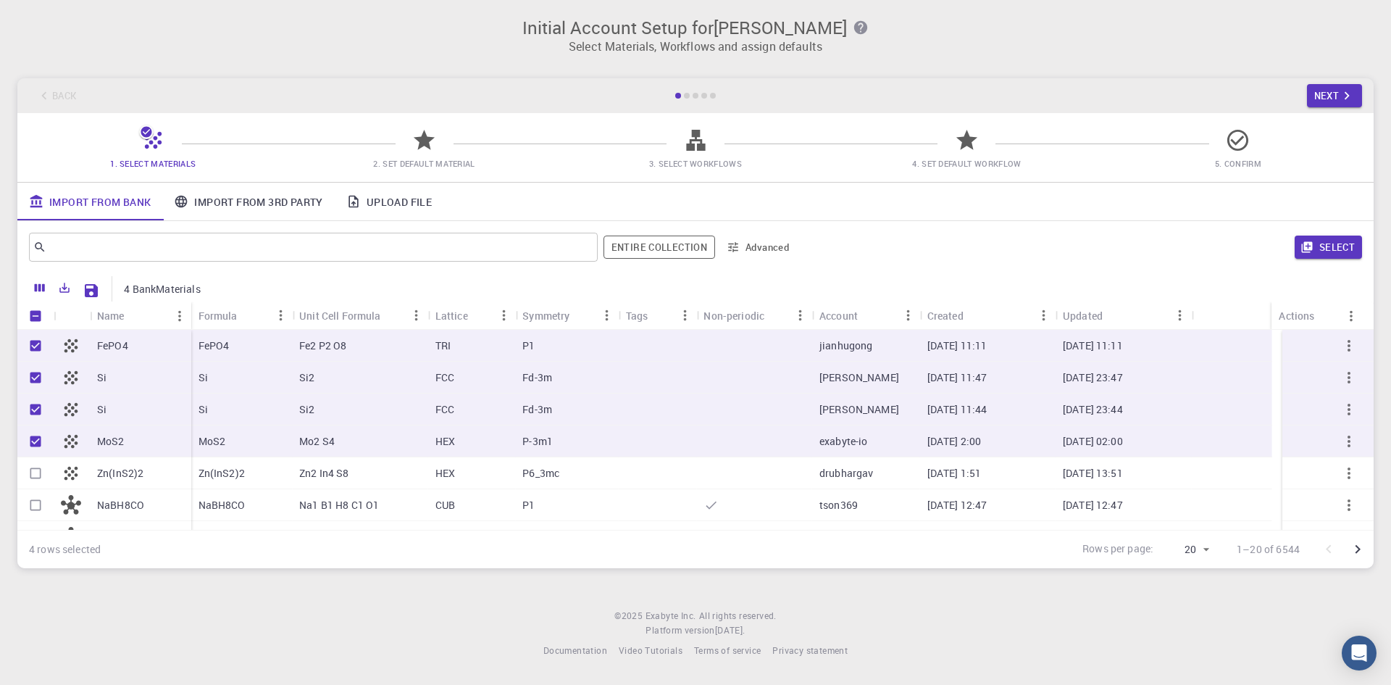
click at [40, 488] on div at bounding box center [35, 473] width 36 height 32
click at [43, 483] on input "Select row" at bounding box center [36, 473] width 28 height 28
checkbox input "true"
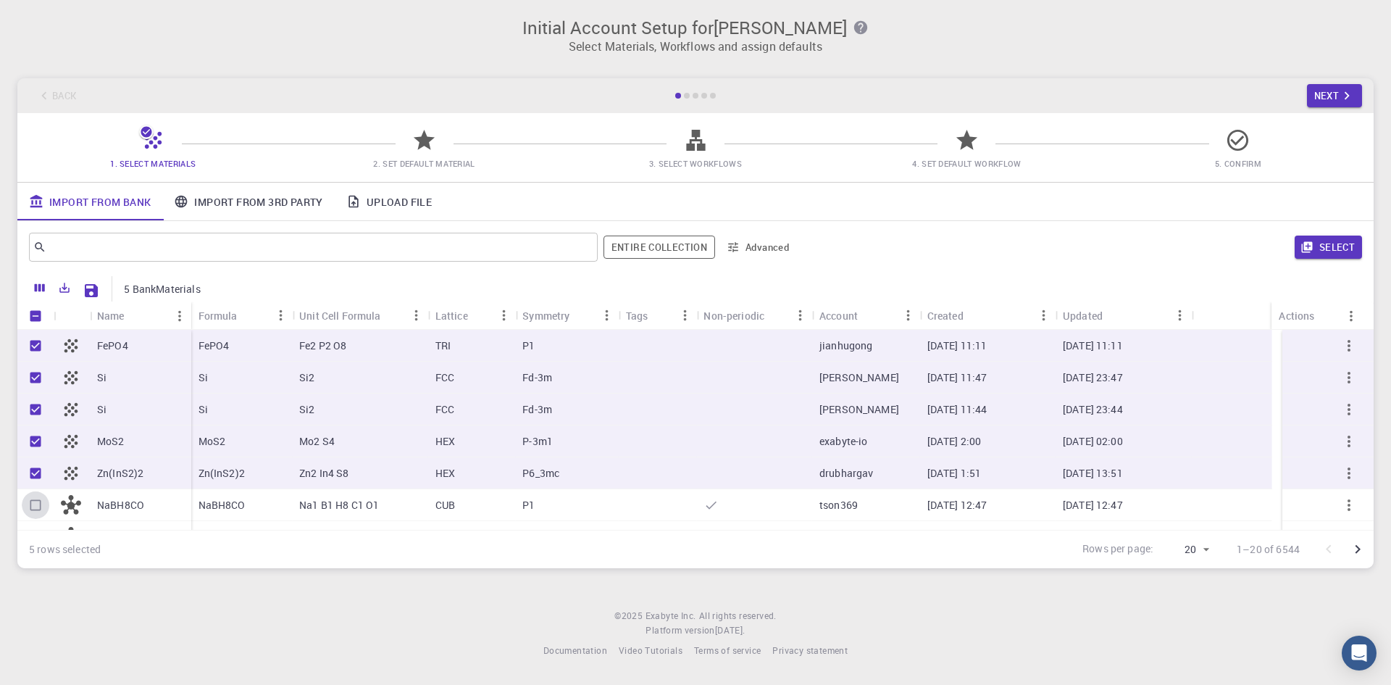
click at [37, 499] on input "Select row" at bounding box center [36, 505] width 28 height 28
checkbox input "true"
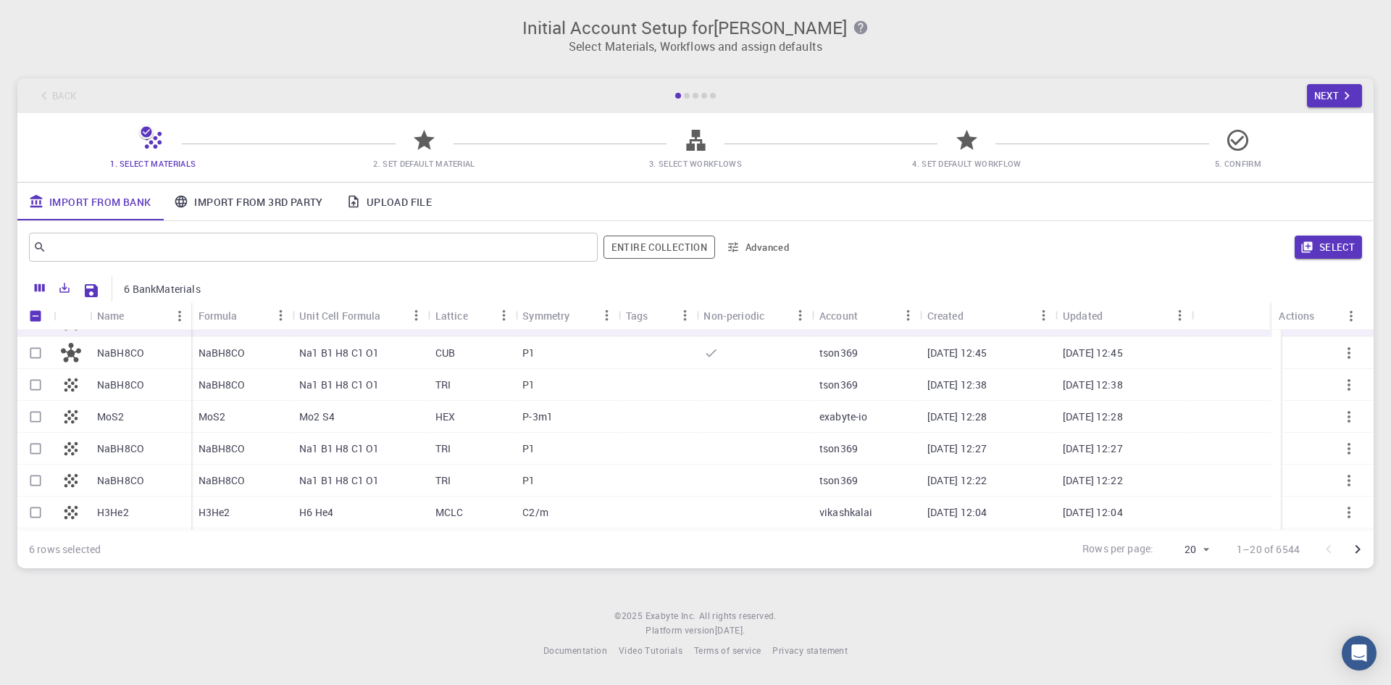
scroll to position [217, 0]
click at [39, 350] on input "Select row" at bounding box center [36, 352] width 28 height 28
checkbox input "true"
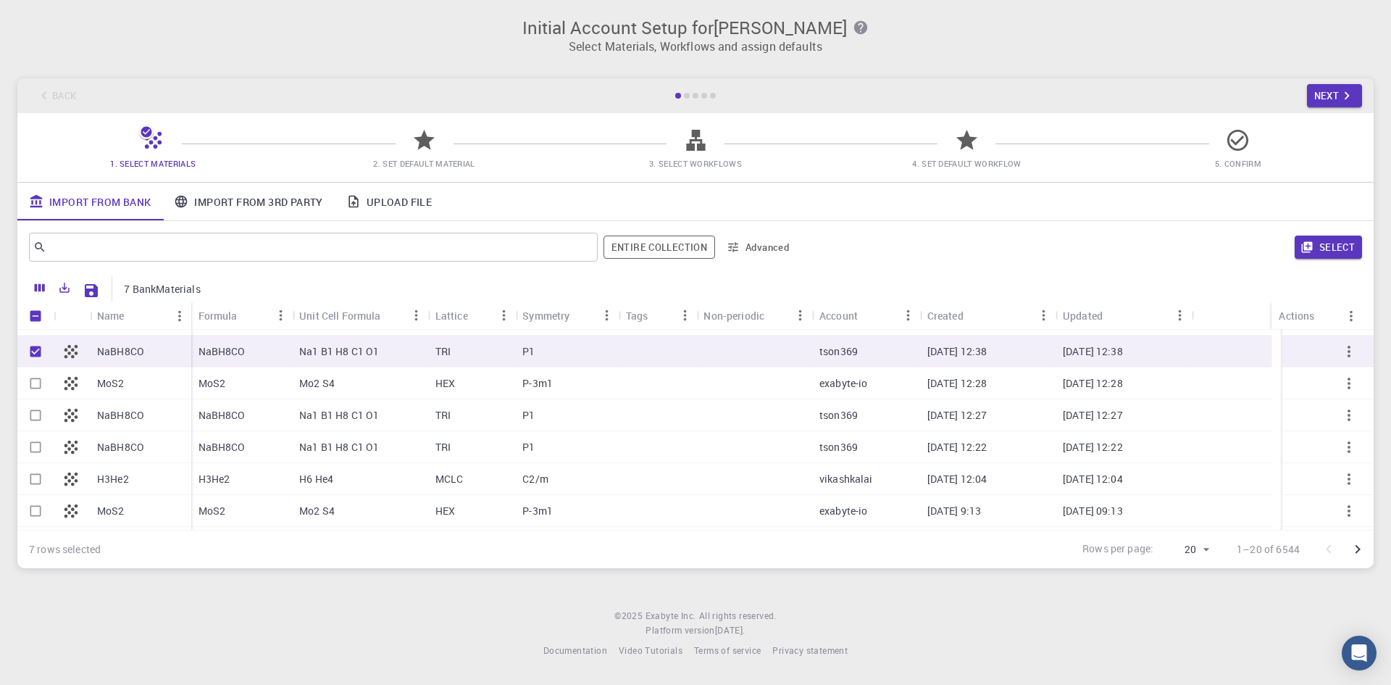
drag, startPoint x: 43, startPoint y: 383, endPoint x: 47, endPoint y: 411, distance: 28.6
click at [43, 389] on input "Select row" at bounding box center [36, 384] width 28 height 28
checkbox input "true"
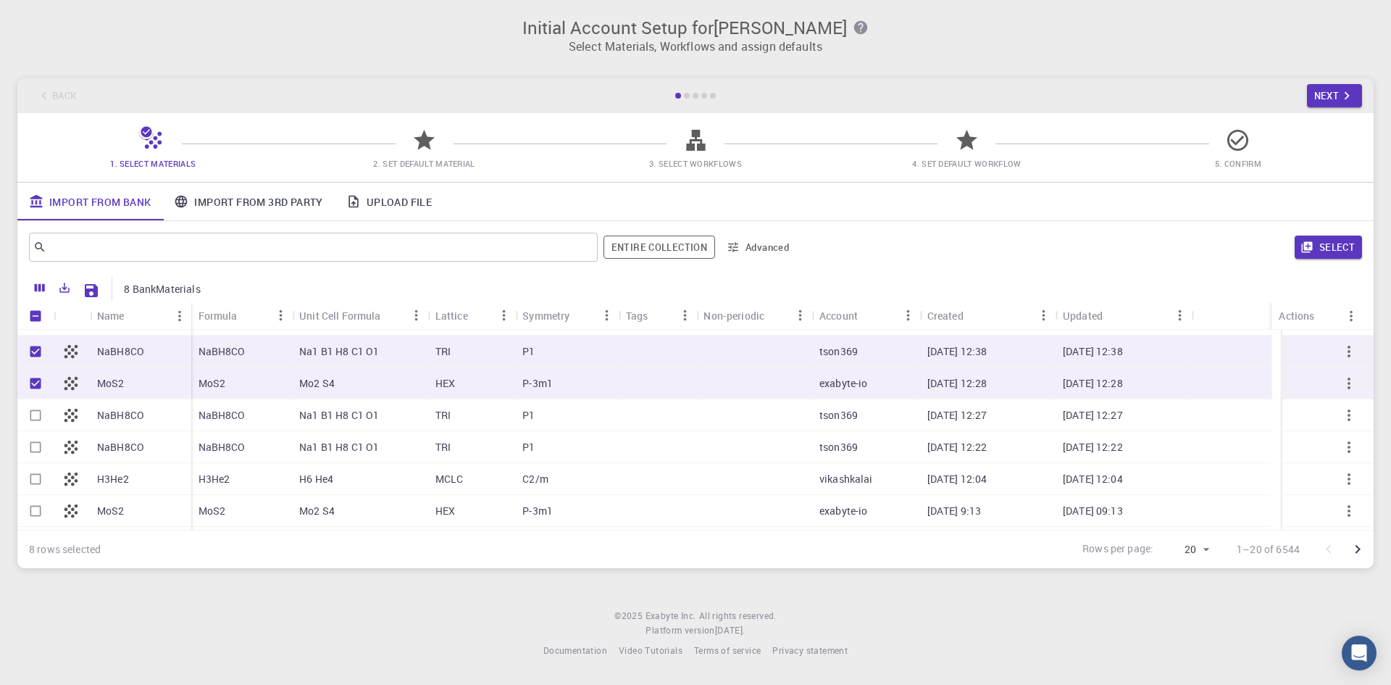
drag, startPoint x: 47, startPoint y: 411, endPoint x: 49, endPoint y: 449, distance: 38.4
click at [48, 414] on input "Select row" at bounding box center [36, 415] width 28 height 28
checkbox input "true"
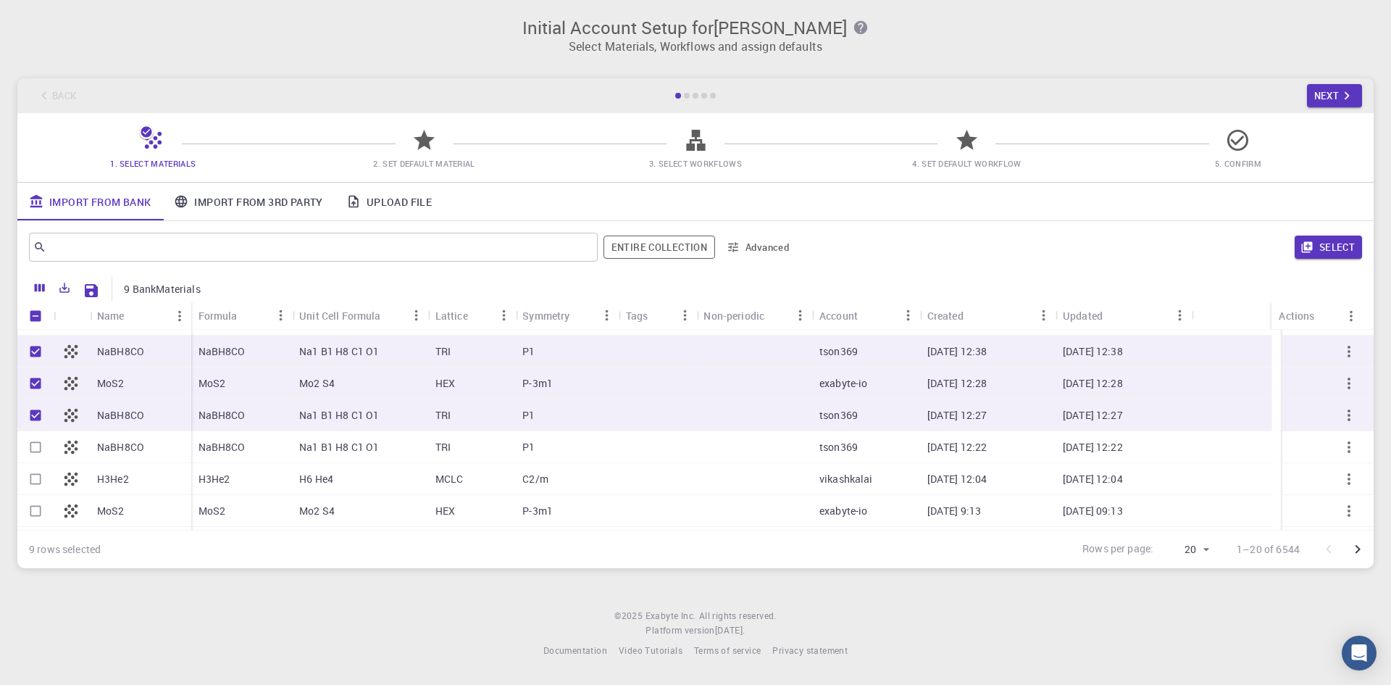
drag, startPoint x: 49, startPoint y: 449, endPoint x: 49, endPoint y: 473, distance: 23.2
click at [50, 457] on div at bounding box center [35, 447] width 36 height 32
drag, startPoint x: 52, startPoint y: 494, endPoint x: 44, endPoint y: 441, distance: 52.8
click at [52, 495] on div "MoS2 Zn(InS2)2 NaBH8CO NaBH8CO NaBH8CO MoS2 NaBH8CO NaBH8CO H3He2 MoS2 MoS2 MoS…" at bounding box center [104, 415] width 174 height 415
click at [33, 315] on input "Unselect all rows" at bounding box center [36, 316] width 28 height 28
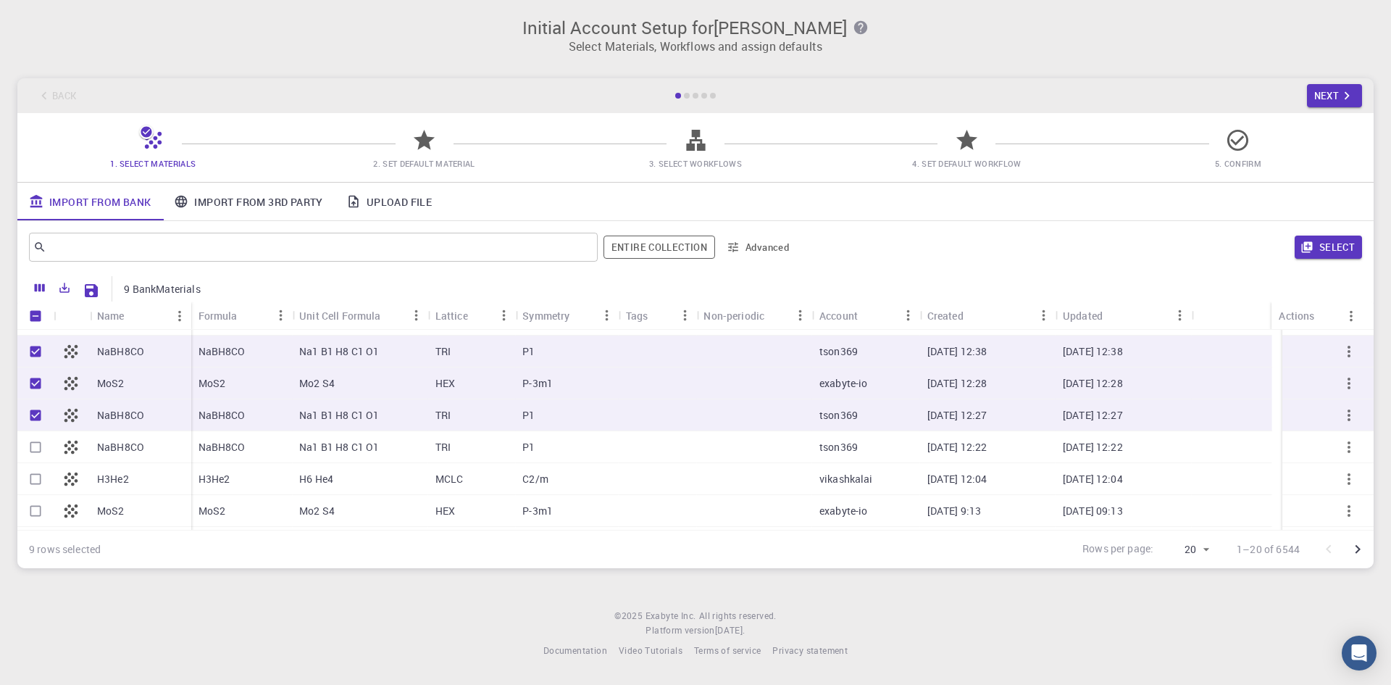
checkbox input "false"
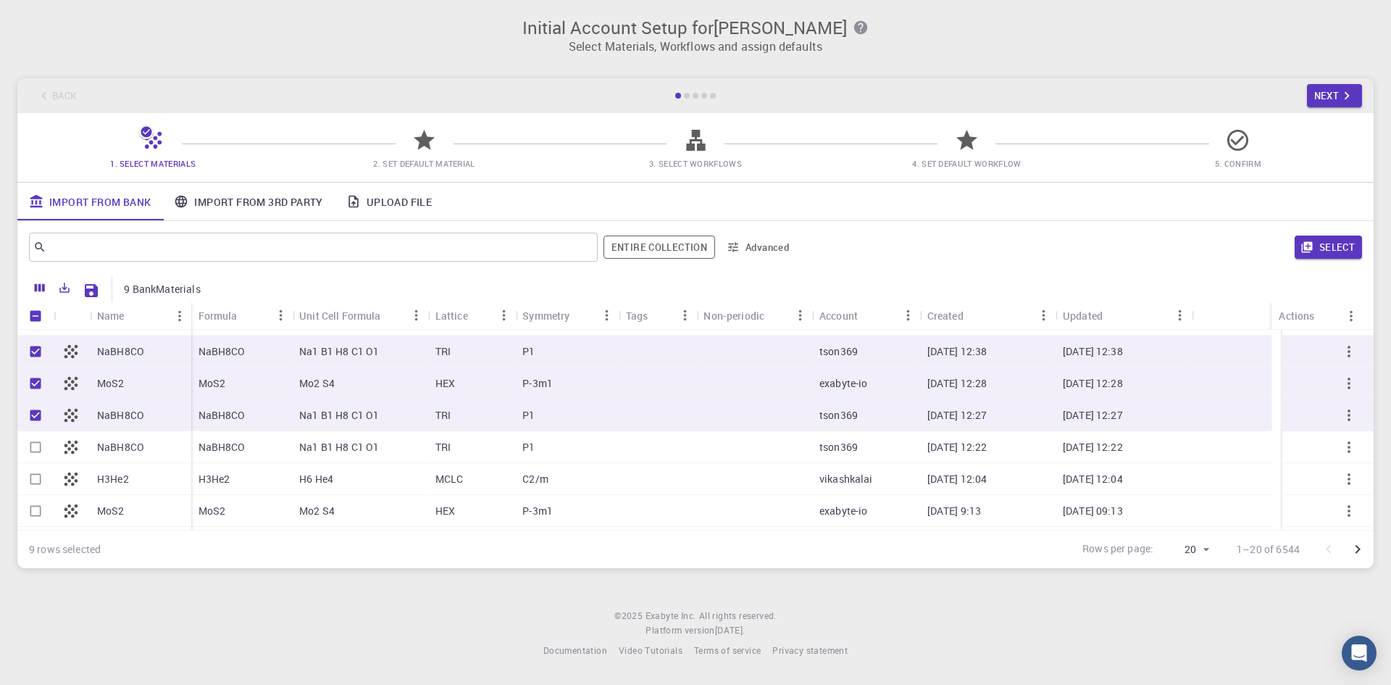
checkbox input "false"
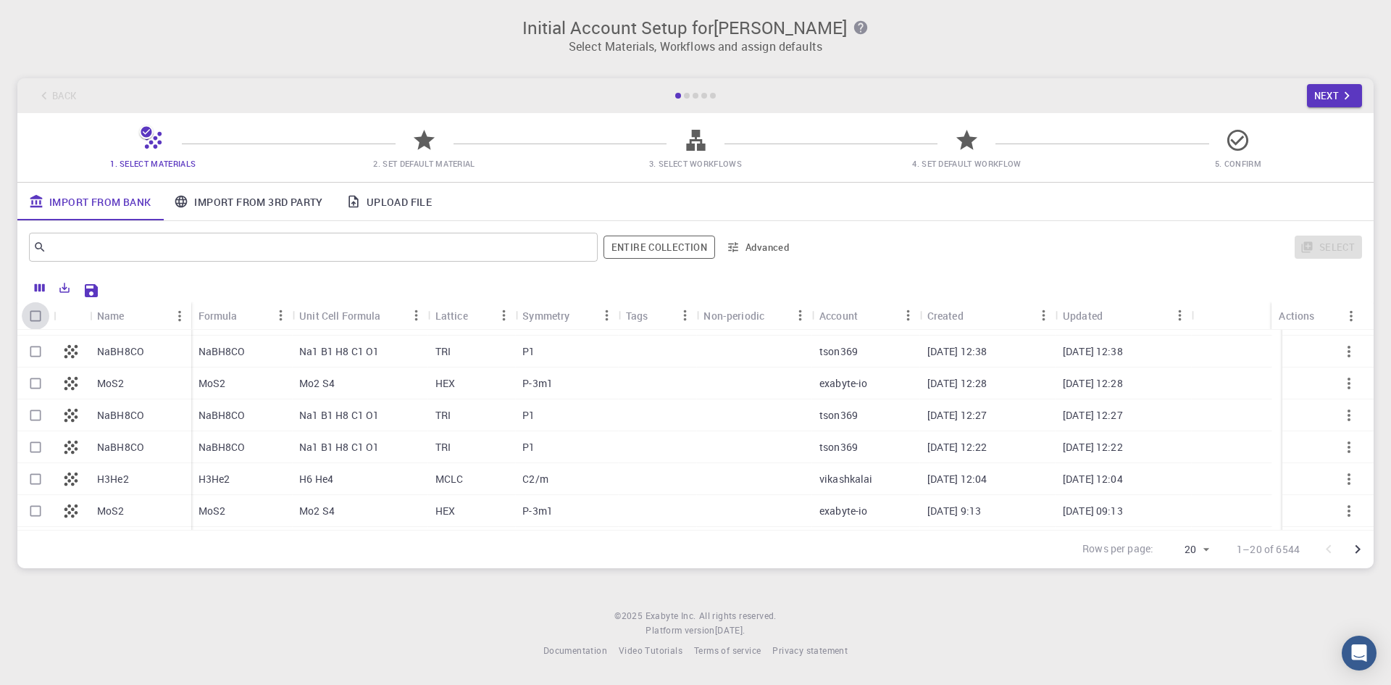
click at [33, 315] on input "Select all rows" at bounding box center [36, 316] width 28 height 28
checkbox input "true"
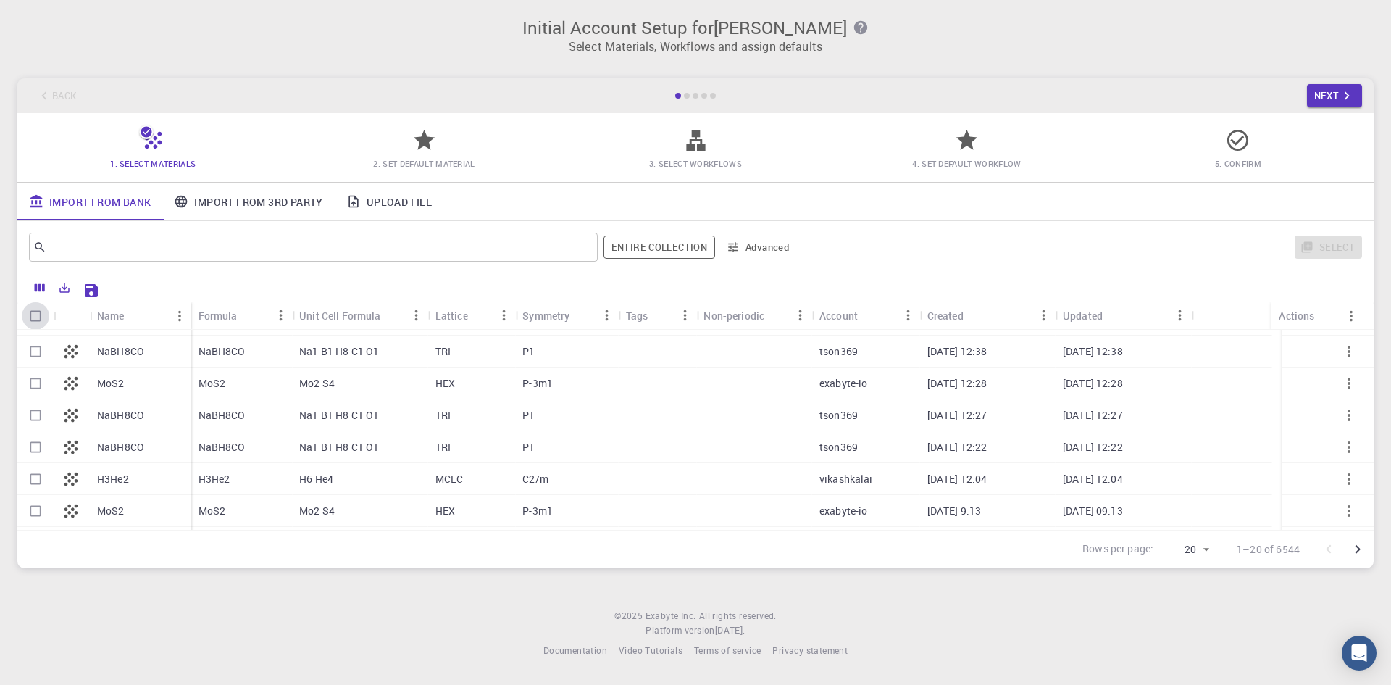
checkbox input "true"
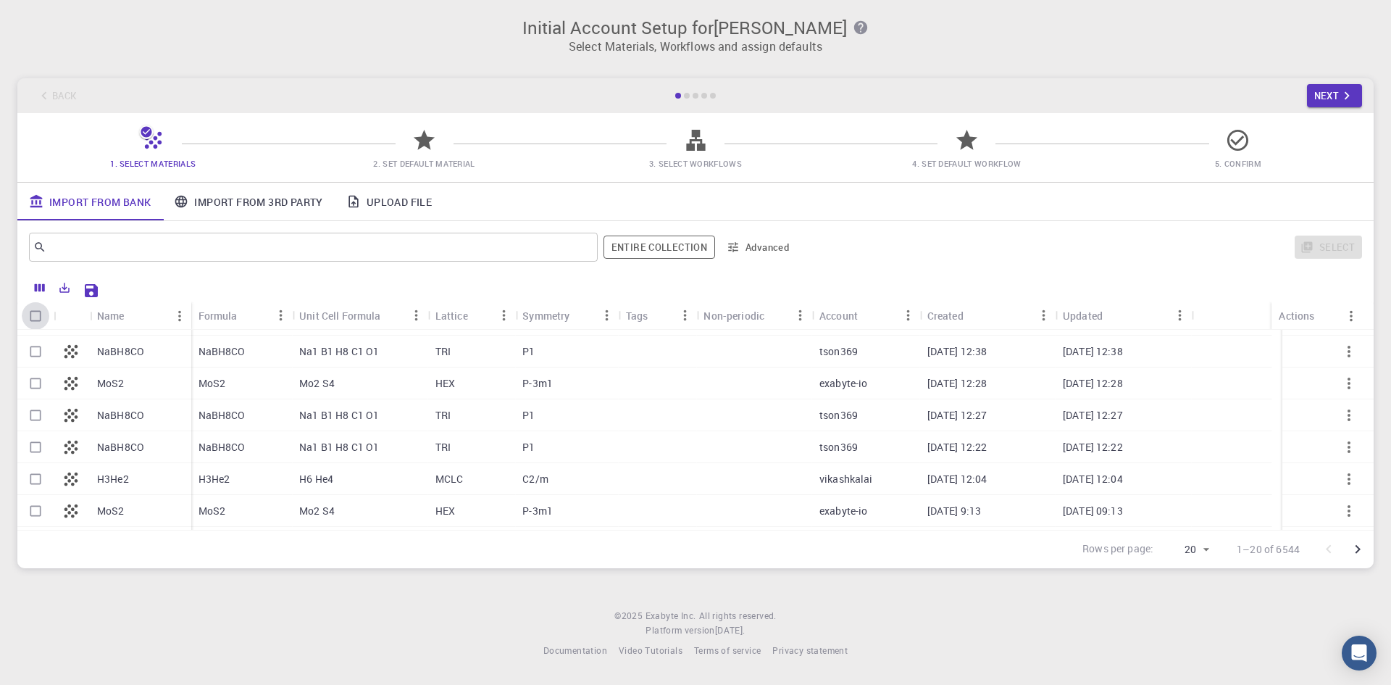
checkbox input "true"
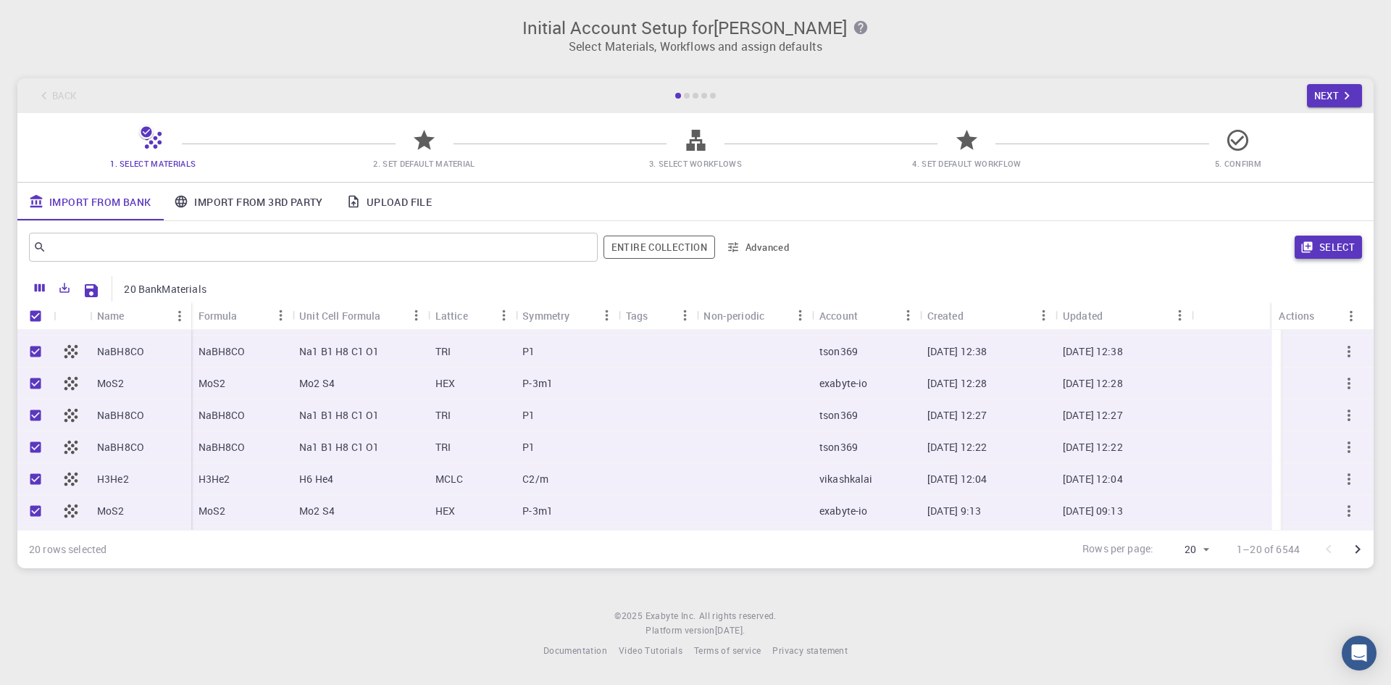
click at [1330, 249] on button "Select" at bounding box center [1328, 247] width 67 height 23
